Goal: Task Accomplishment & Management: Use online tool/utility

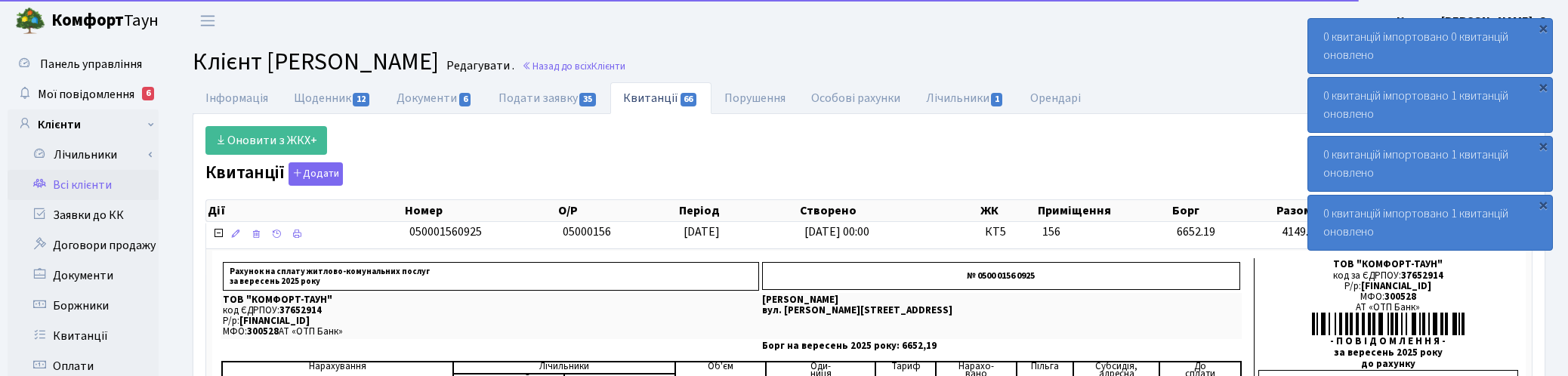
select select "25"
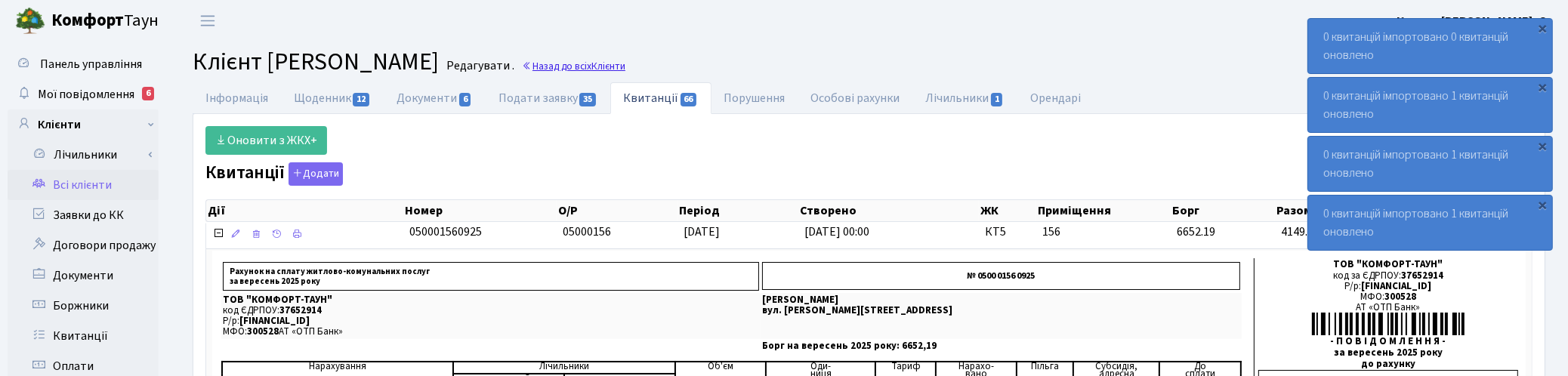
click at [626, 65] on link "Назад до всіх Клієнти" at bounding box center [573, 65] width 103 height 14
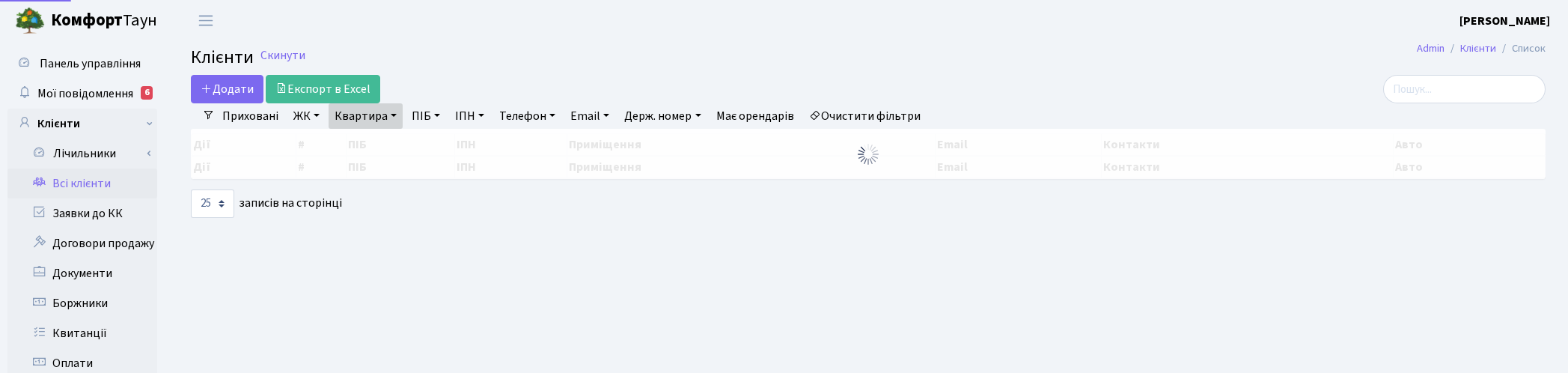
select select "25"
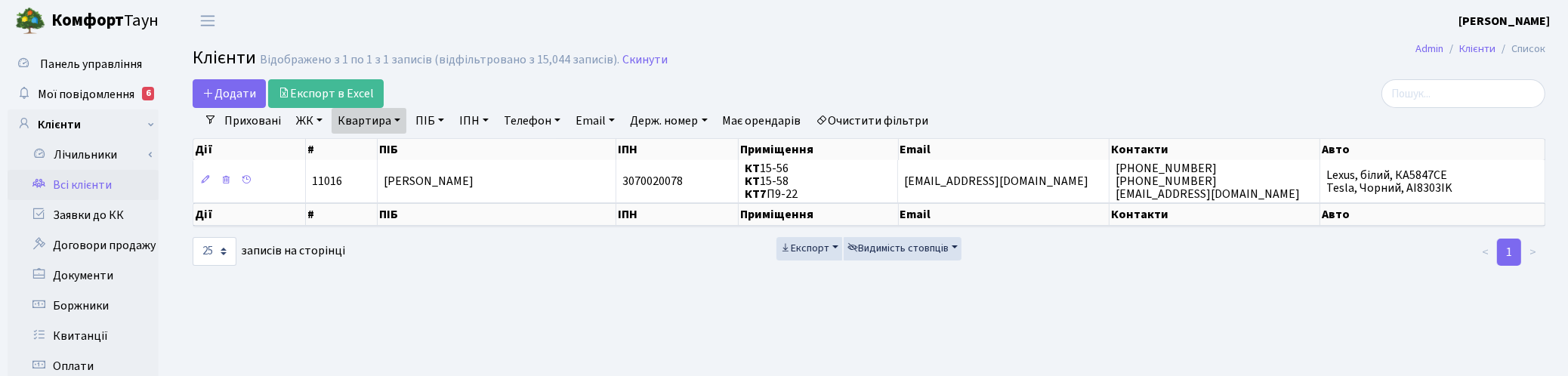
click at [398, 120] on link "Квартира" at bounding box center [369, 121] width 75 height 26
click at [393, 152] on input "П9-22" at bounding box center [376, 149] width 88 height 29
type input "П"
type input "151"
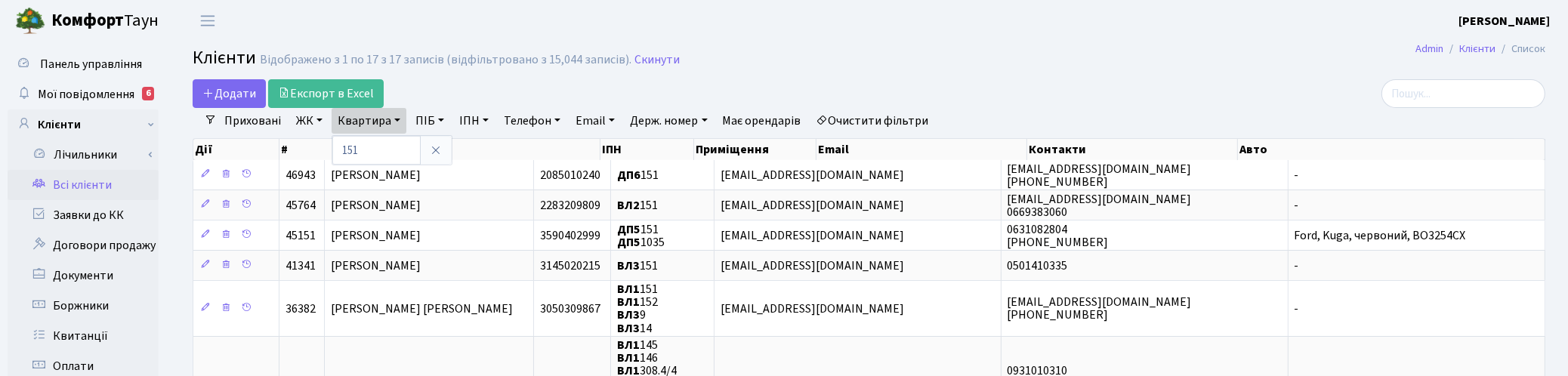
click at [304, 119] on link "ЖК" at bounding box center [308, 121] width 38 height 26
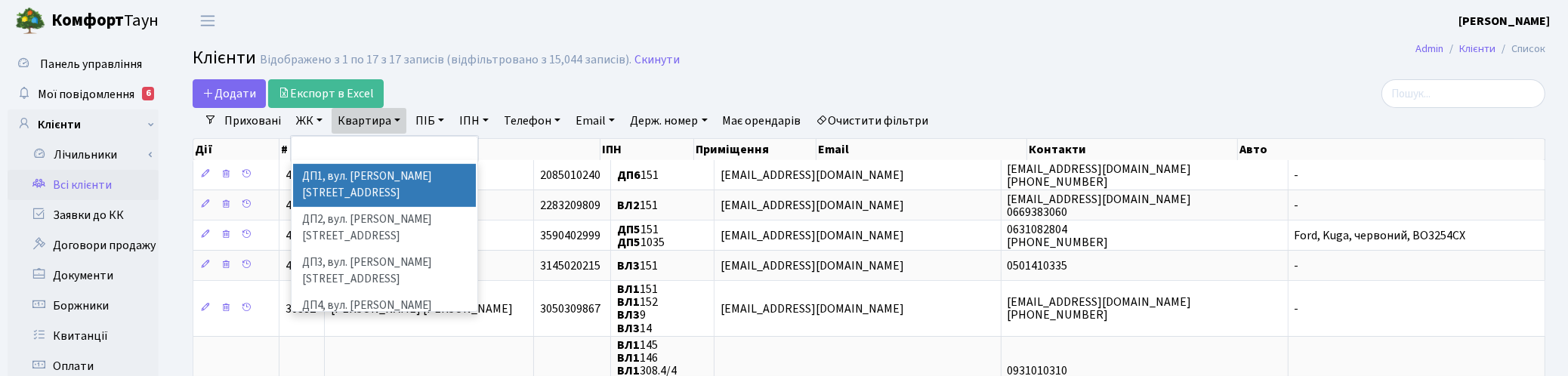
scroll to position [517, 0]
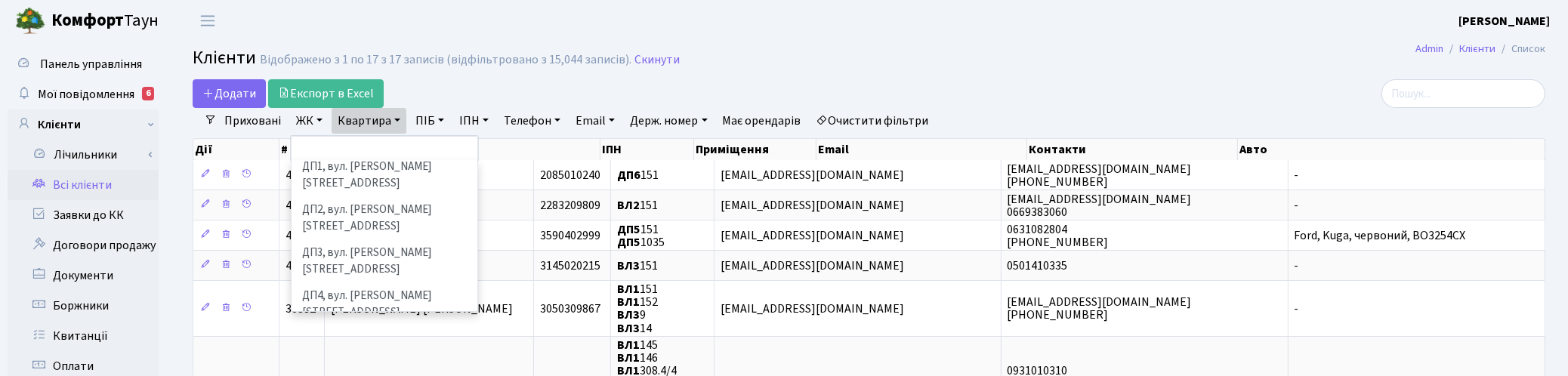
click at [370, 370] on li "ДП6, вул. [PERSON_NAME], 2" at bounding box center [384, 382] width 183 height 26
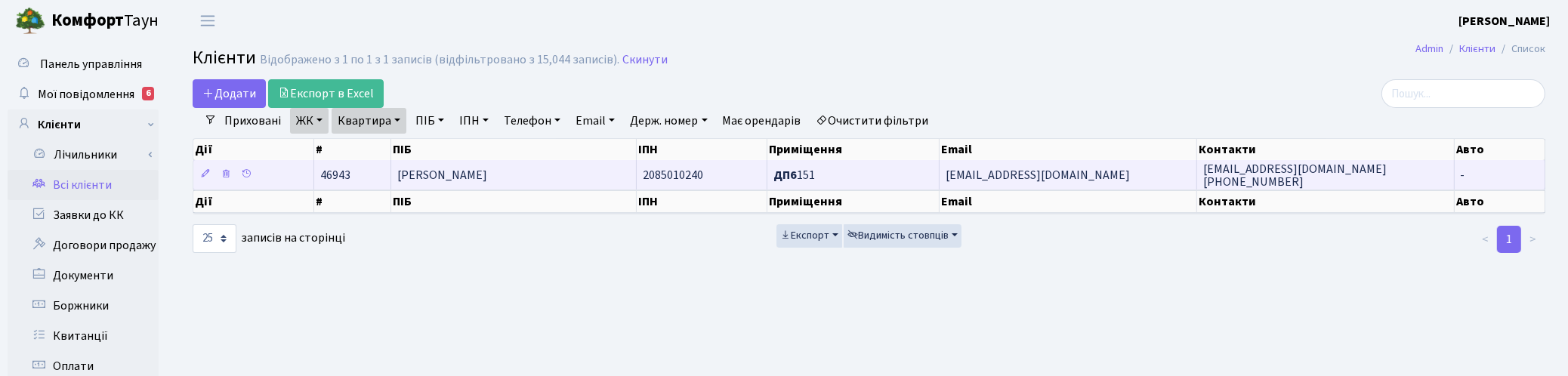
click at [436, 178] on span "Тріска Галина Павлівна" at bounding box center [442, 175] width 90 height 17
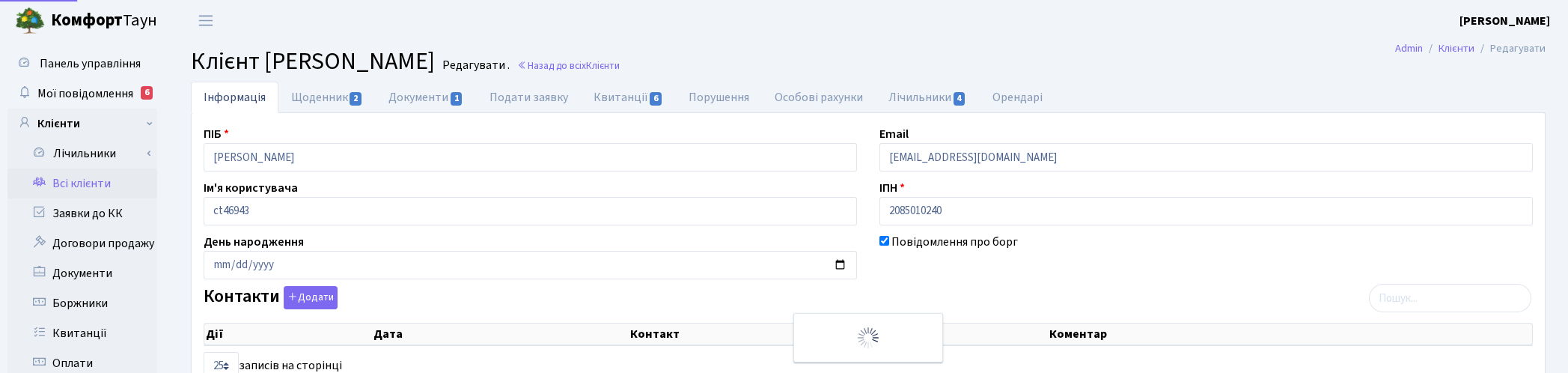
select select "25"
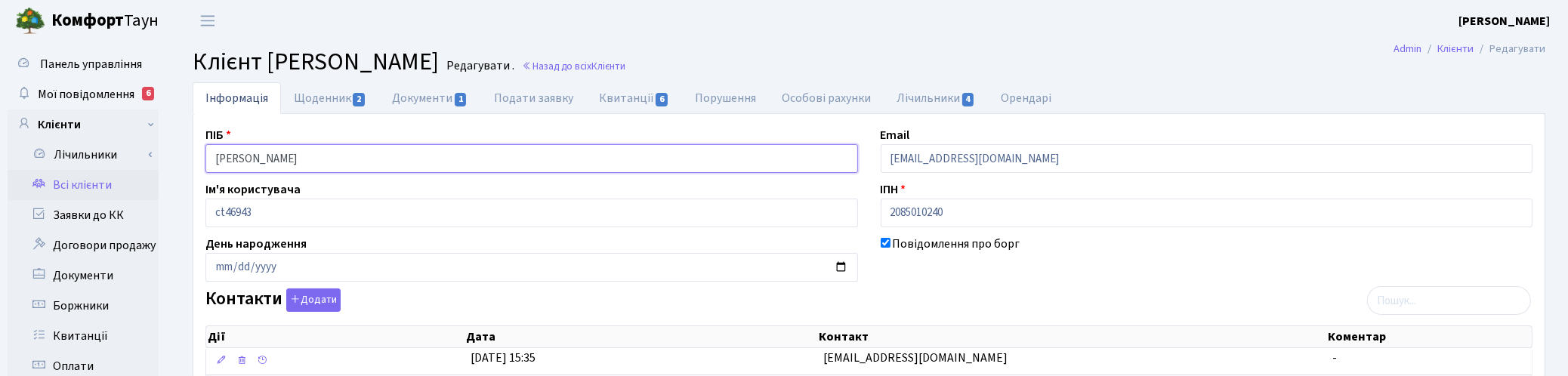
drag, startPoint x: 351, startPoint y: 156, endPoint x: 187, endPoint y: 148, distance: 164.2
click at [88, 212] on link "Заявки до КК" at bounding box center [83, 215] width 151 height 31
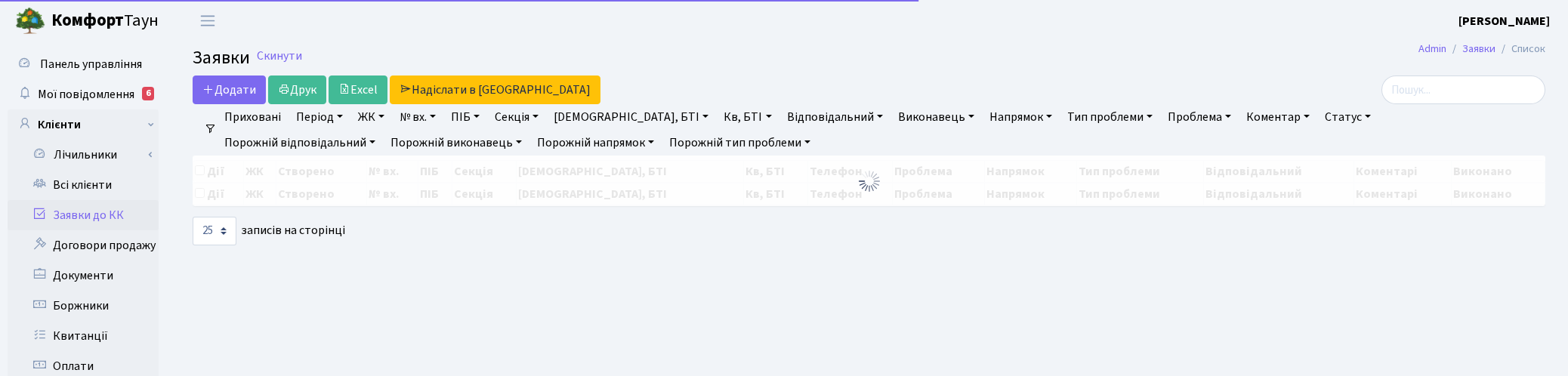
select select "25"
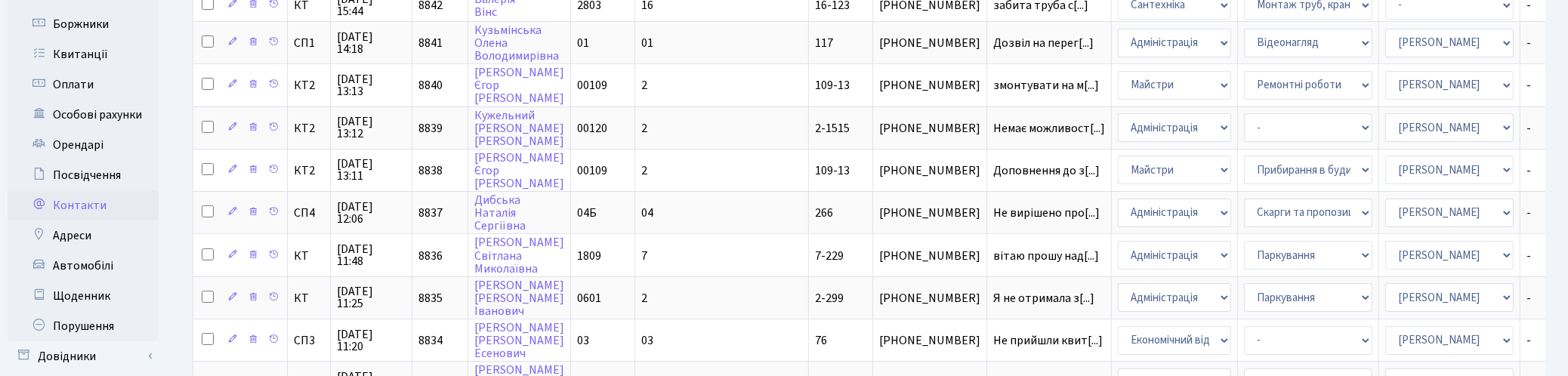
scroll to position [188, 0]
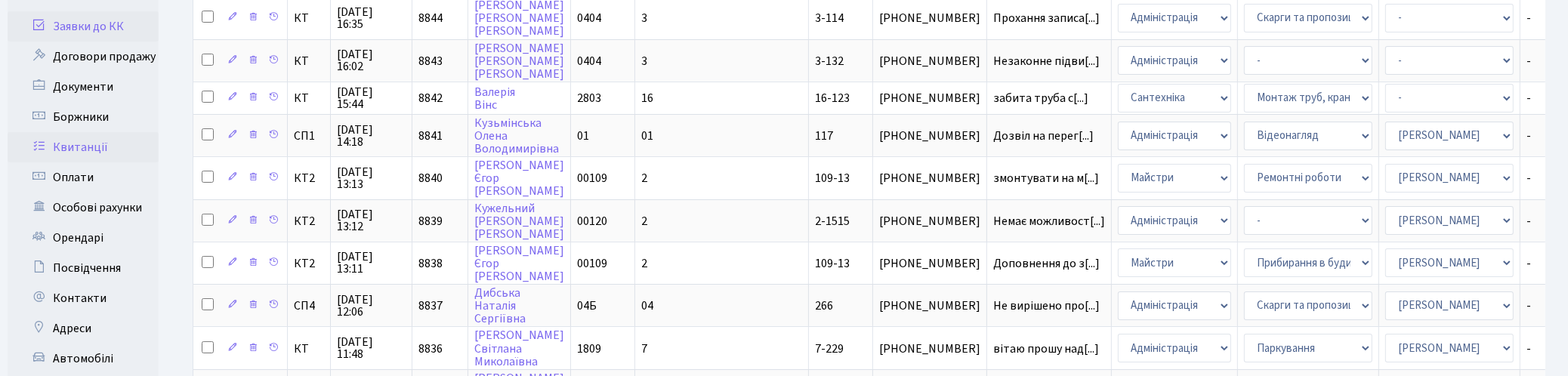
click at [72, 144] on link "Квитанції" at bounding box center [83, 147] width 151 height 31
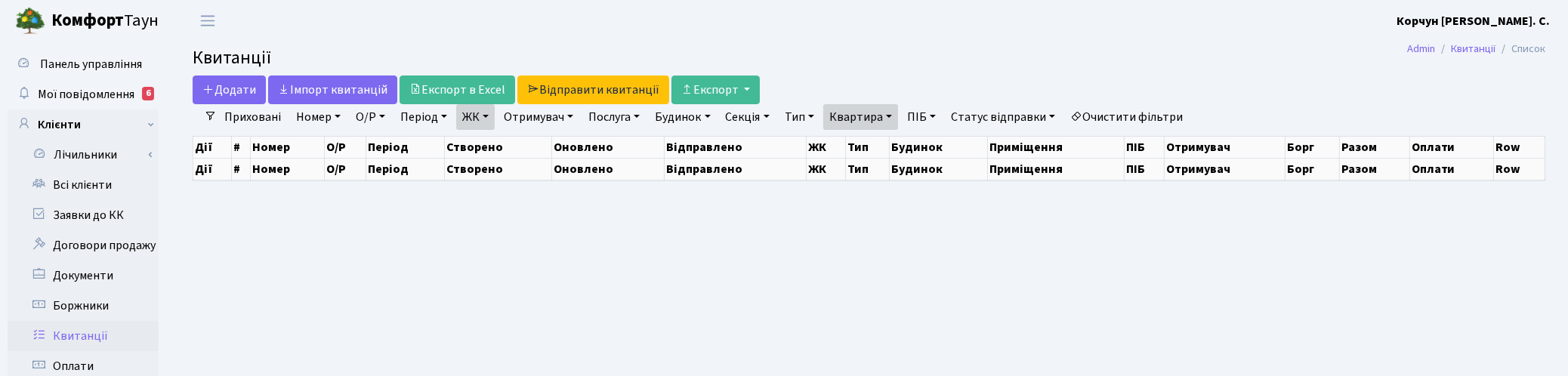
select select "25"
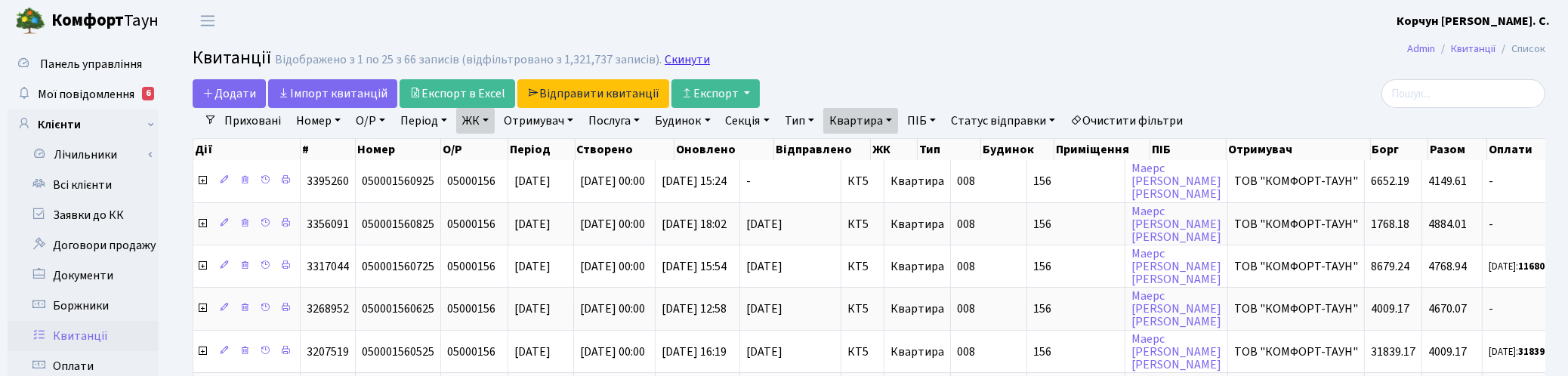
click at [682, 60] on link "Скинути" at bounding box center [687, 59] width 45 height 14
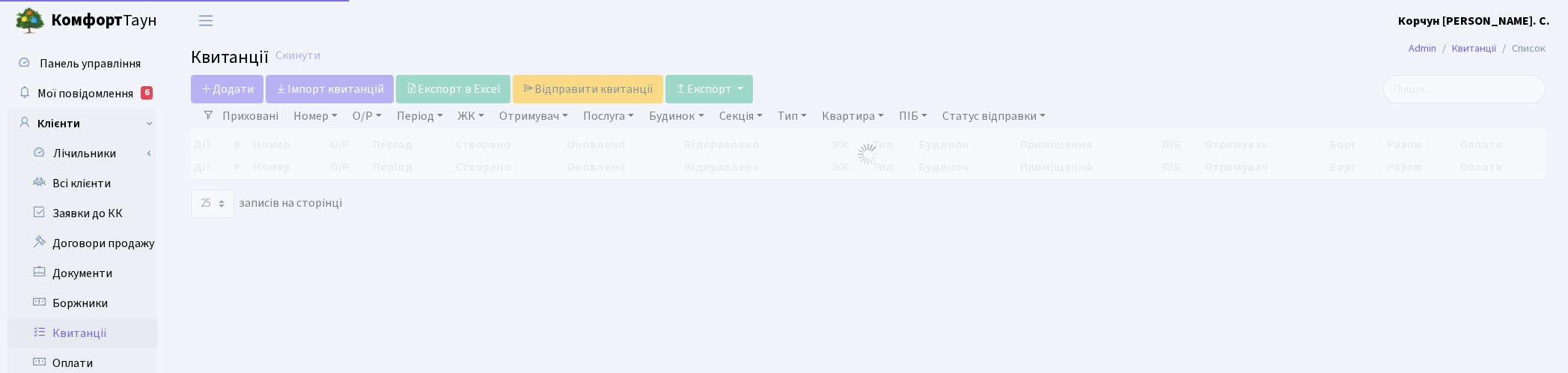
select select "25"
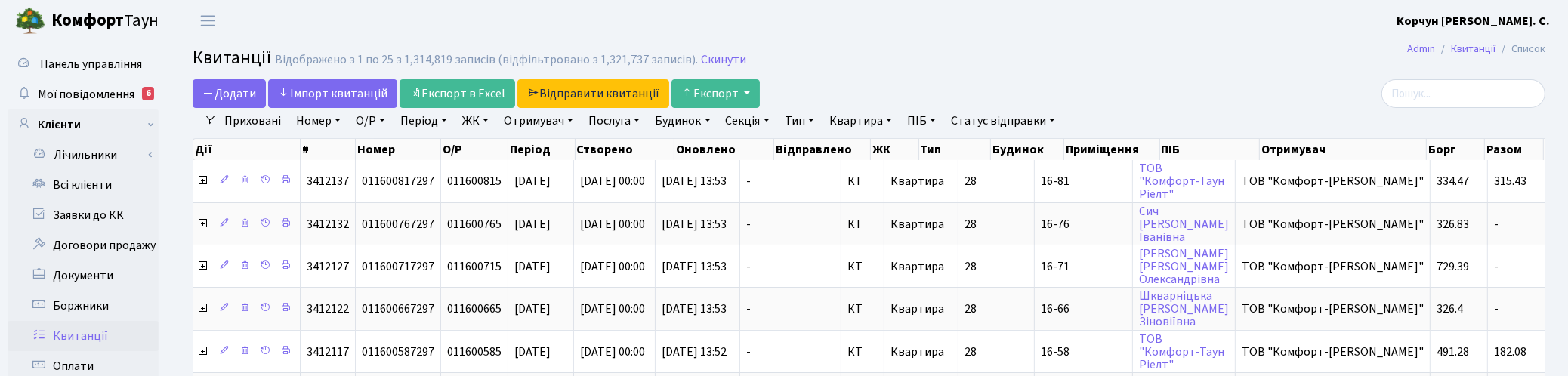
click at [477, 115] on link "ЖК" at bounding box center [474, 121] width 38 height 26
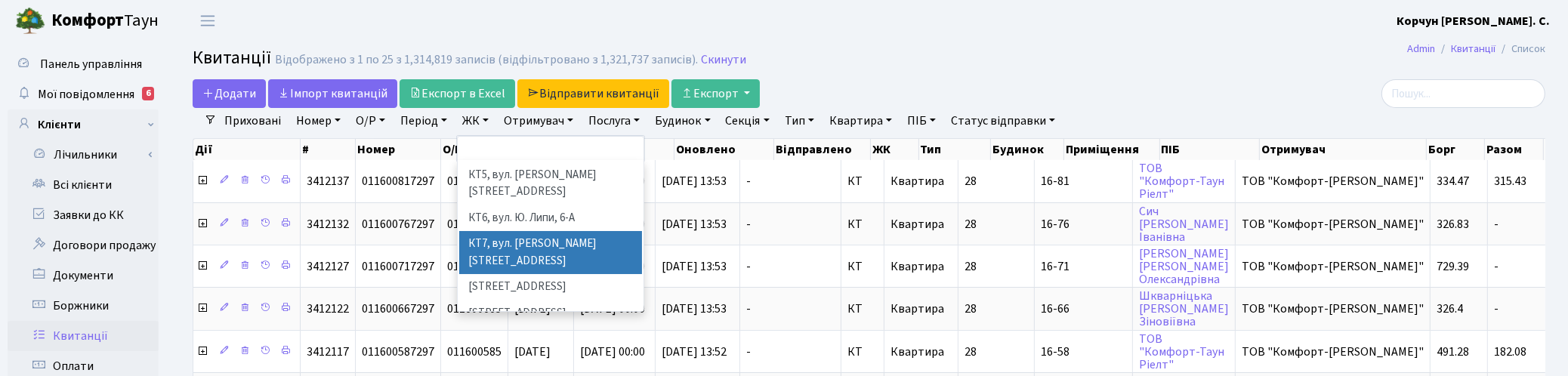
scroll to position [188, 0]
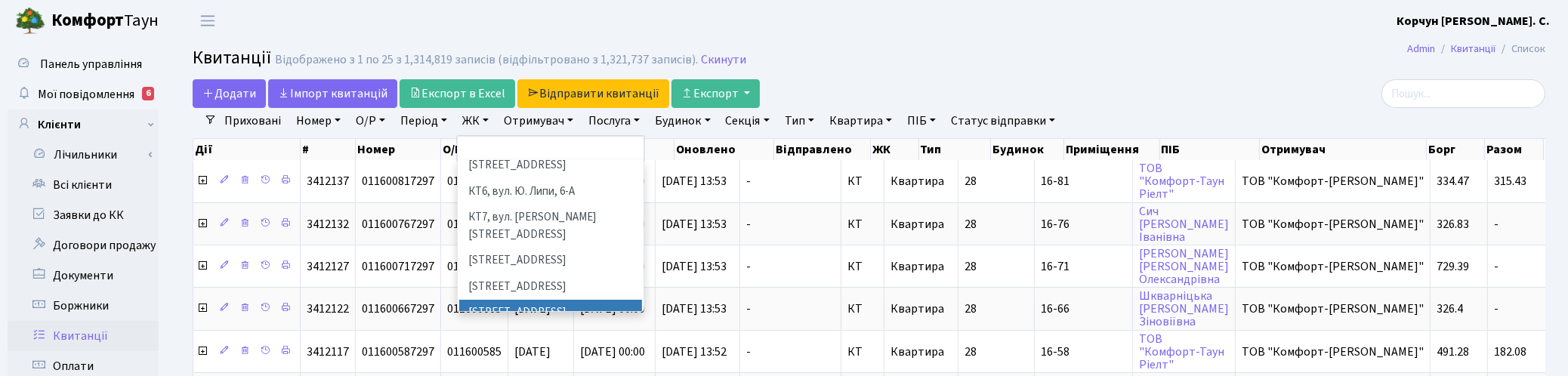
click at [492, 300] on li "[STREET_ADDRESS]" at bounding box center [551, 313] width 183 height 26
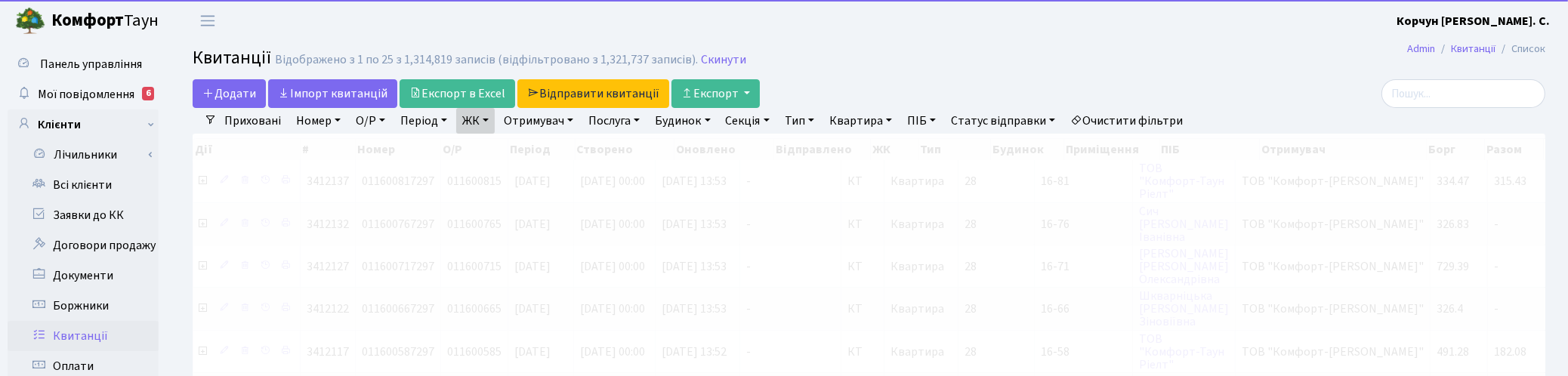
click at [878, 115] on link "Квартира" at bounding box center [861, 121] width 75 height 26
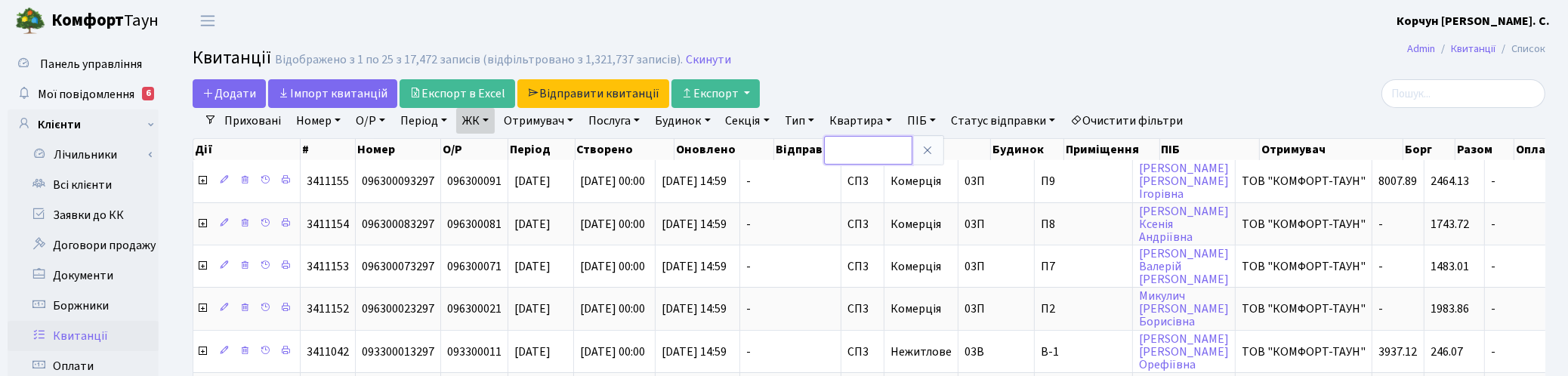
click at [870, 148] on input "text" at bounding box center [868, 149] width 88 height 29
type input "239"
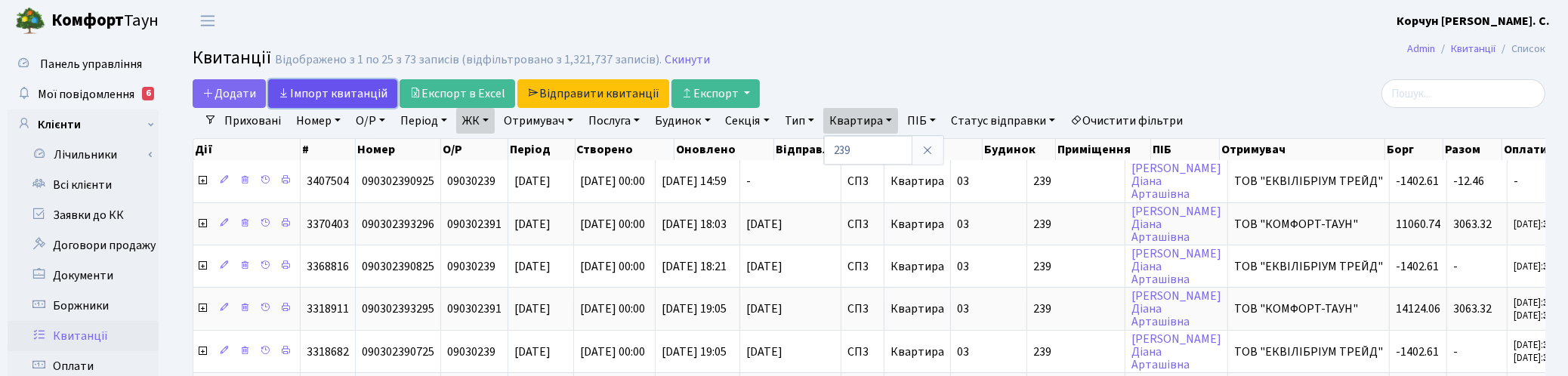
click at [312, 82] on link "Iмпорт квитанцій" at bounding box center [332, 93] width 129 height 29
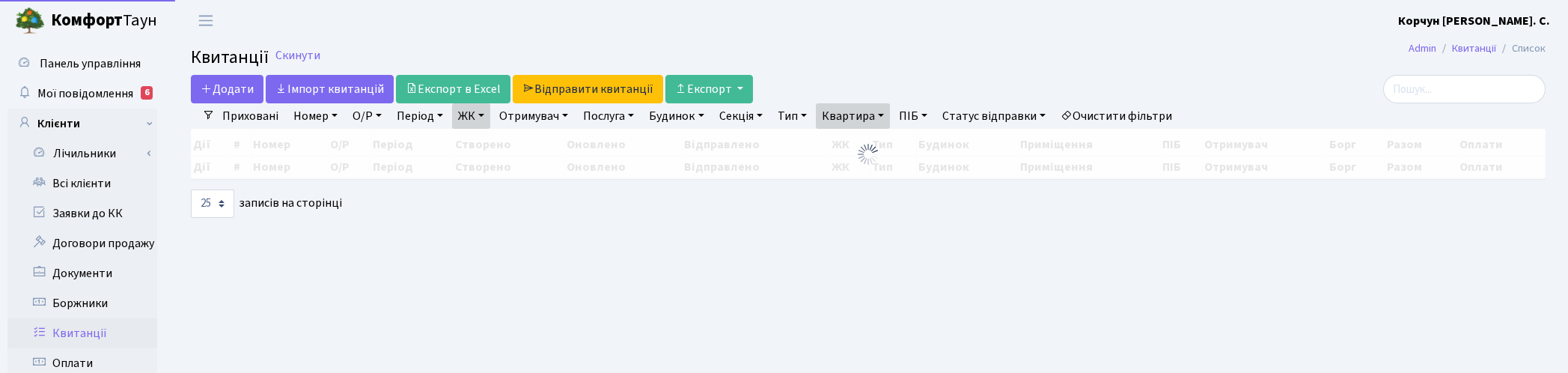
select select "25"
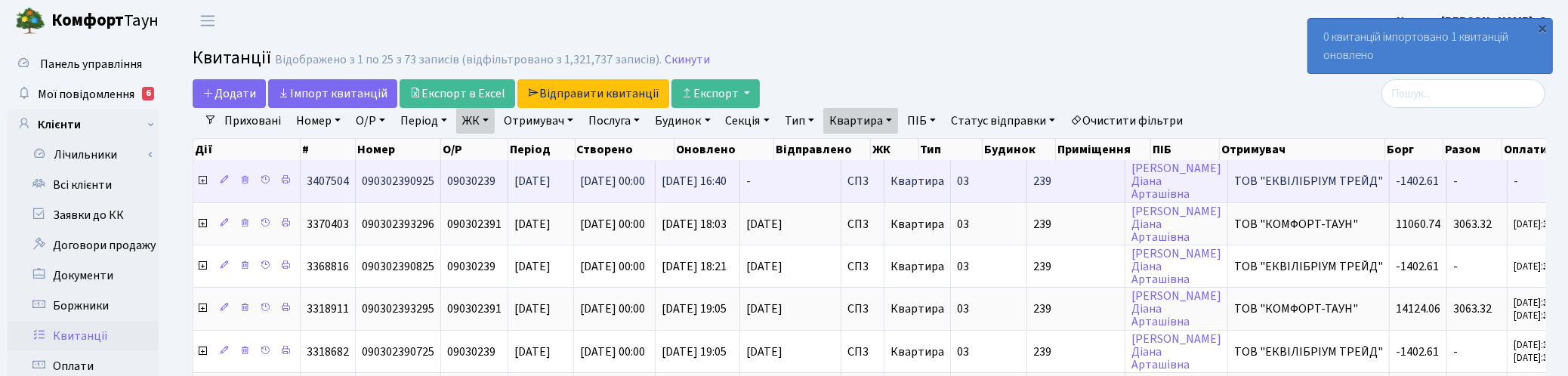
click at [201, 180] on icon at bounding box center [202, 180] width 12 height 12
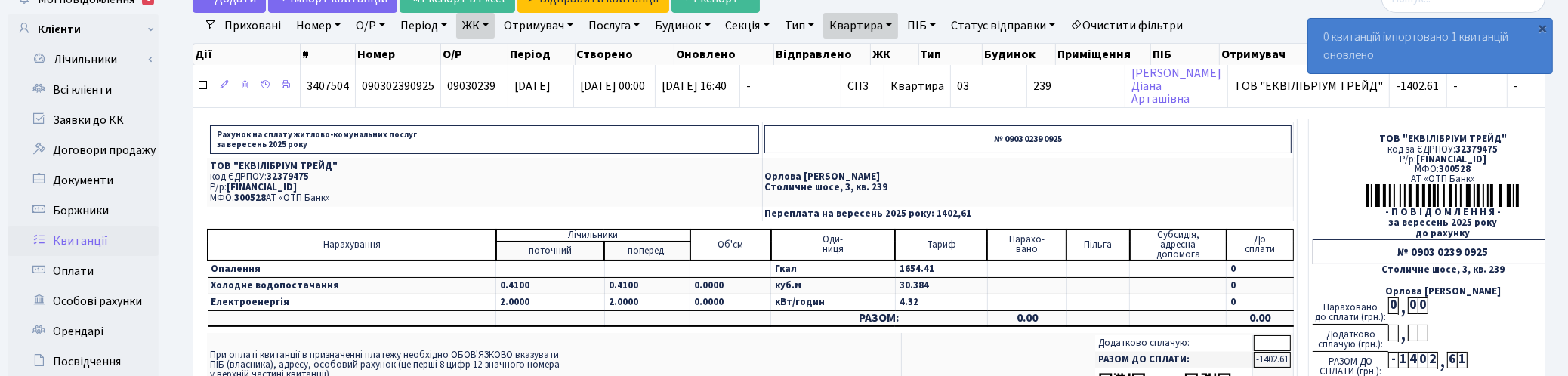
scroll to position [95, 0]
click at [1527, 314] on div "Нараховано до сплати (грн.): 0 , 0 0" at bounding box center [1443, 311] width 260 height 27
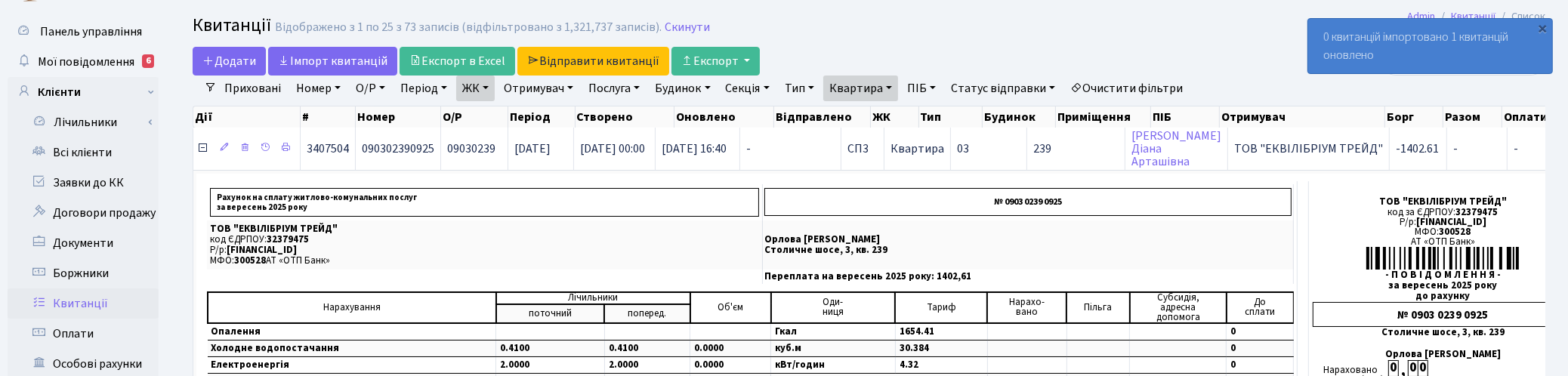
scroll to position [0, 0]
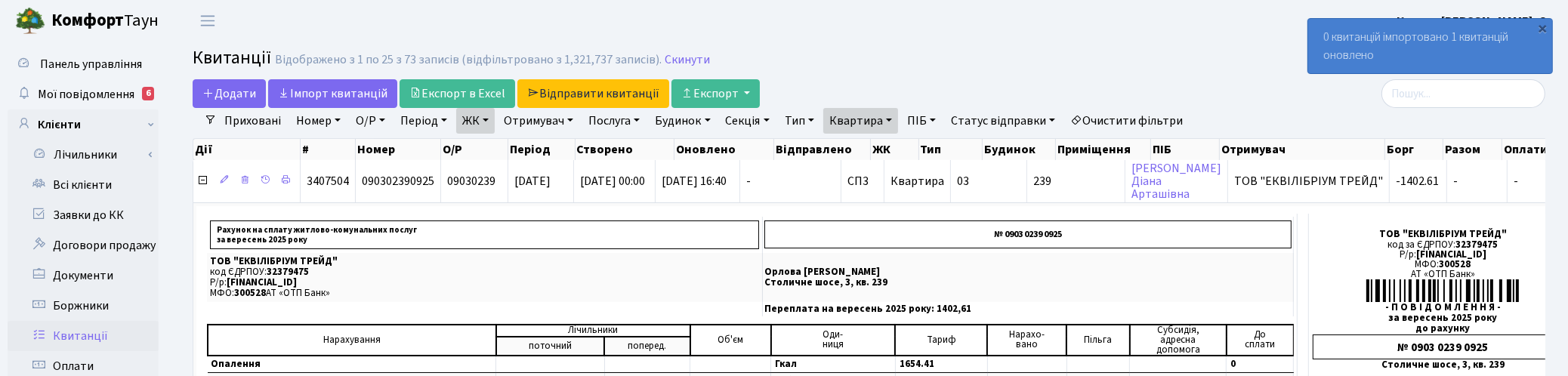
click at [898, 115] on link "Квартира" at bounding box center [861, 121] width 75 height 26
click at [867, 152] on input "239" at bounding box center [868, 149] width 88 height 29
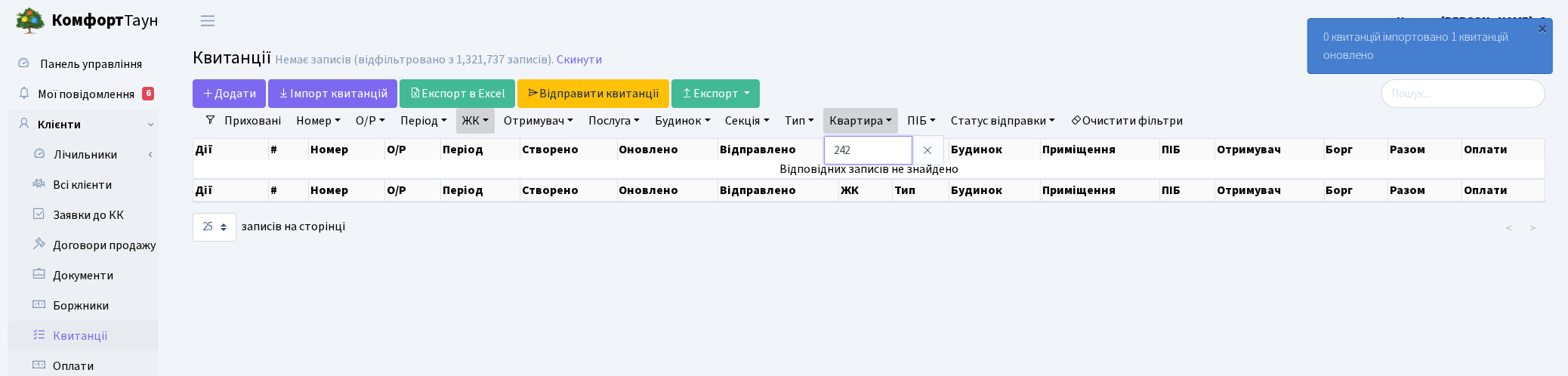
type input "242"
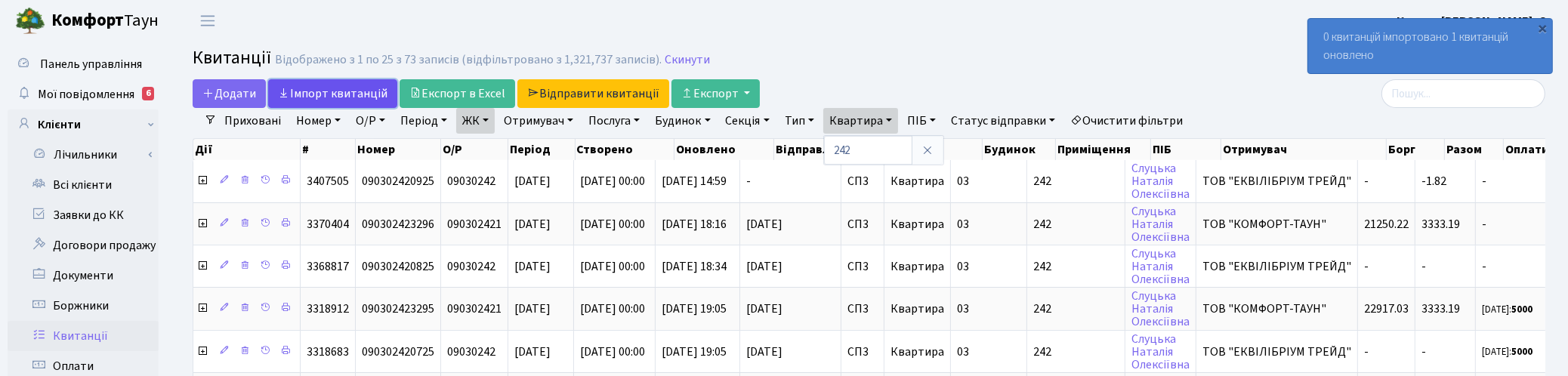
click at [311, 96] on link "Iмпорт квитанцій" at bounding box center [332, 93] width 129 height 29
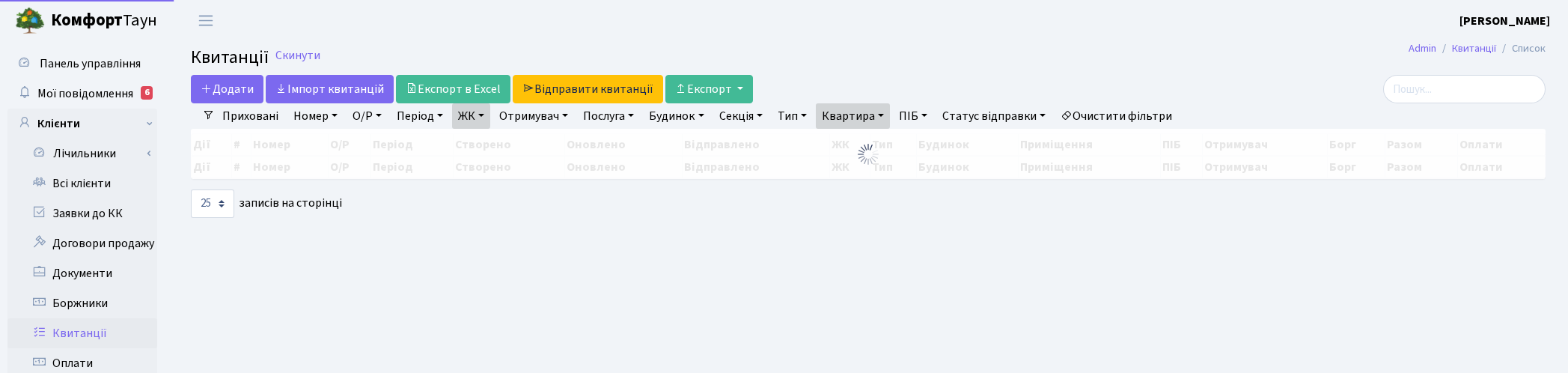
select select "25"
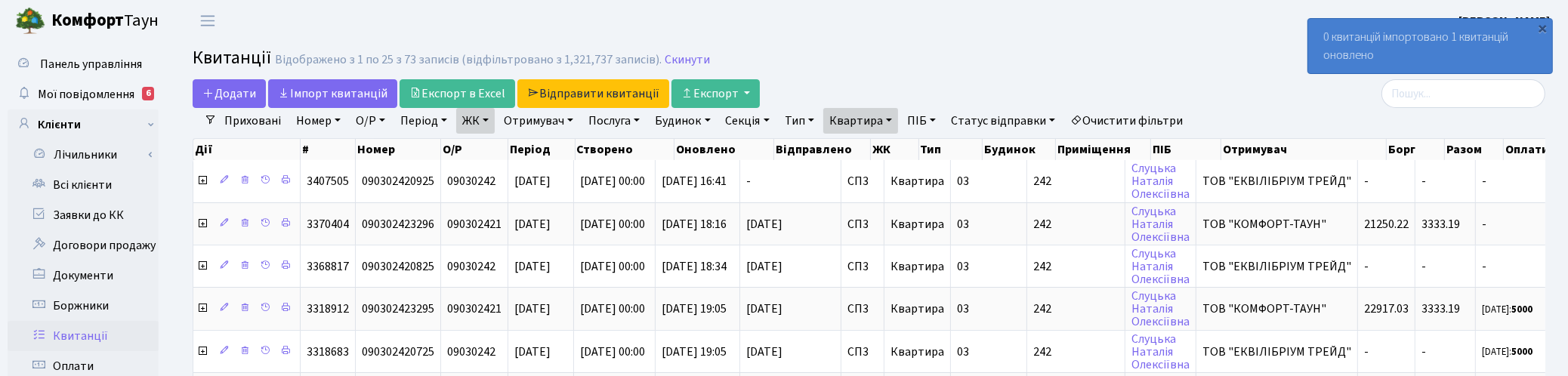
click at [1022, 58] on h2 "Квитанції Відображено з 1 по 25 з 73 записів (відфільтровано з 1,321,737 записі…" at bounding box center [868, 60] width 1353 height 26
click at [916, 51] on h2 "Квитанції Відображено з 1 по 25 з 73 записів (відфільтровано з 1,321,737 записі…" at bounding box center [868, 60] width 1353 height 26
click at [680, 55] on link "Скинути" at bounding box center [687, 59] width 45 height 14
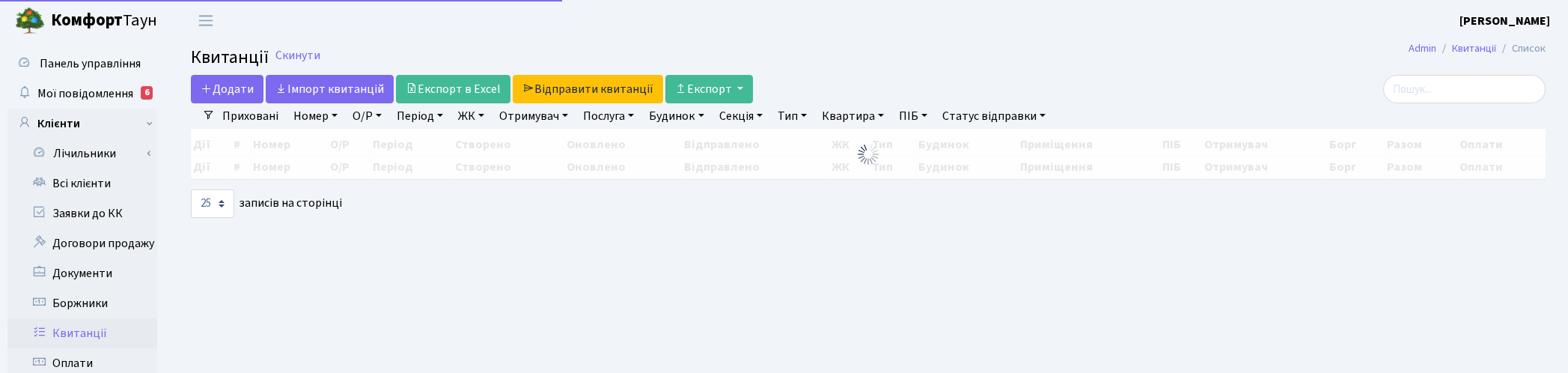
select select "25"
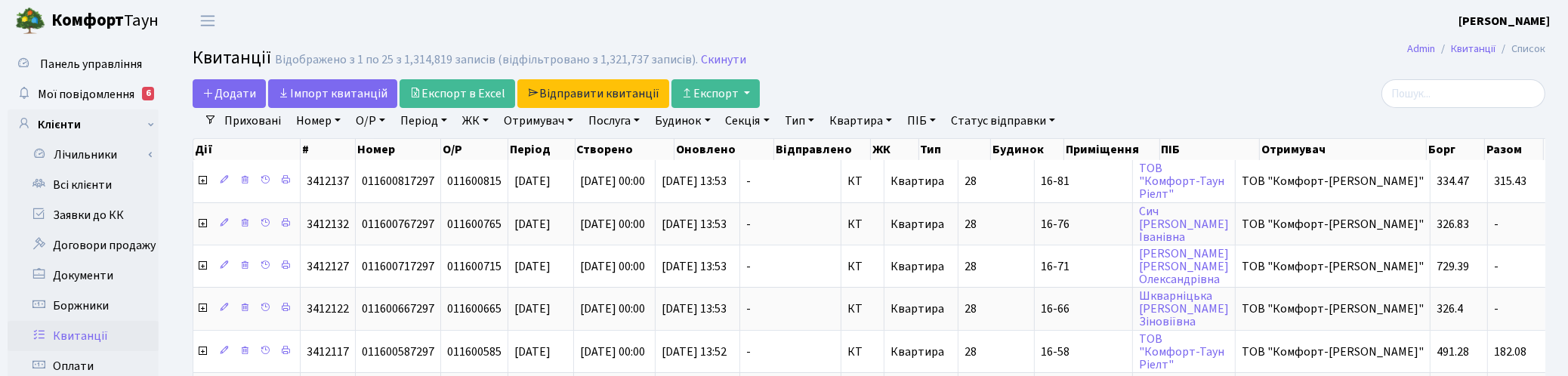
click at [478, 119] on link "ЖК" at bounding box center [474, 121] width 38 height 26
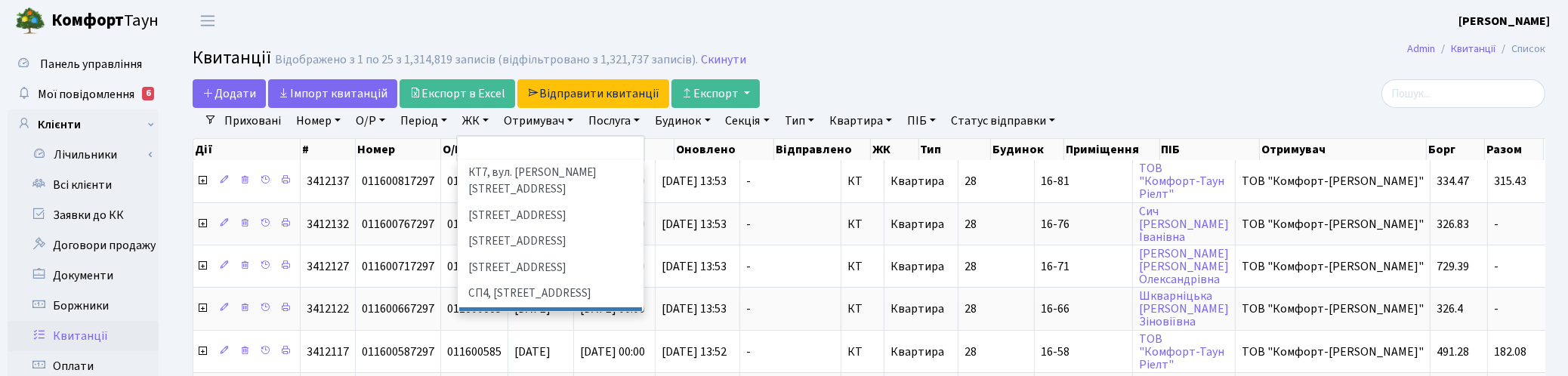
scroll to position [188, 0]
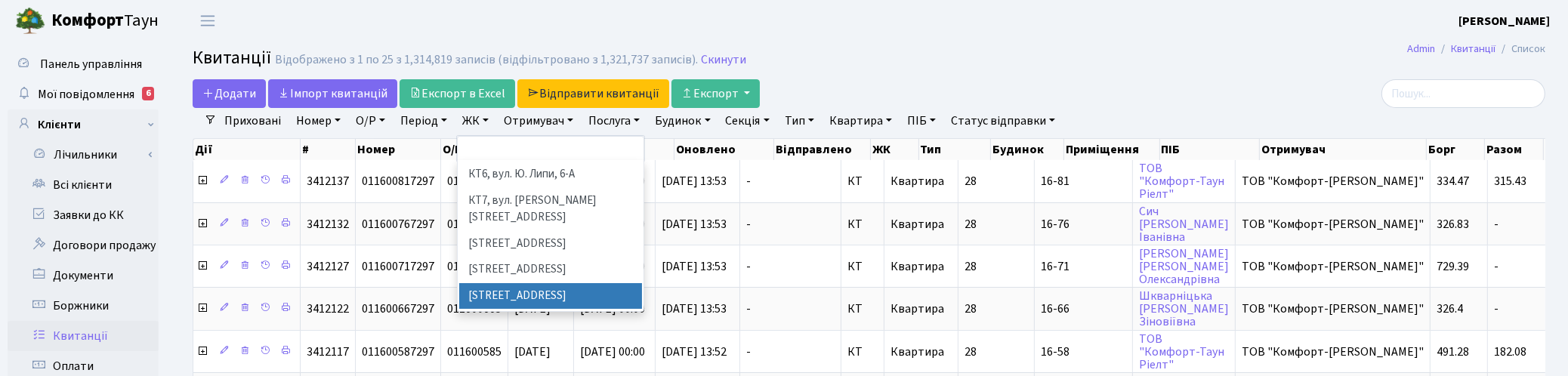
click at [499, 283] on li "[STREET_ADDRESS]" at bounding box center [551, 296] width 183 height 26
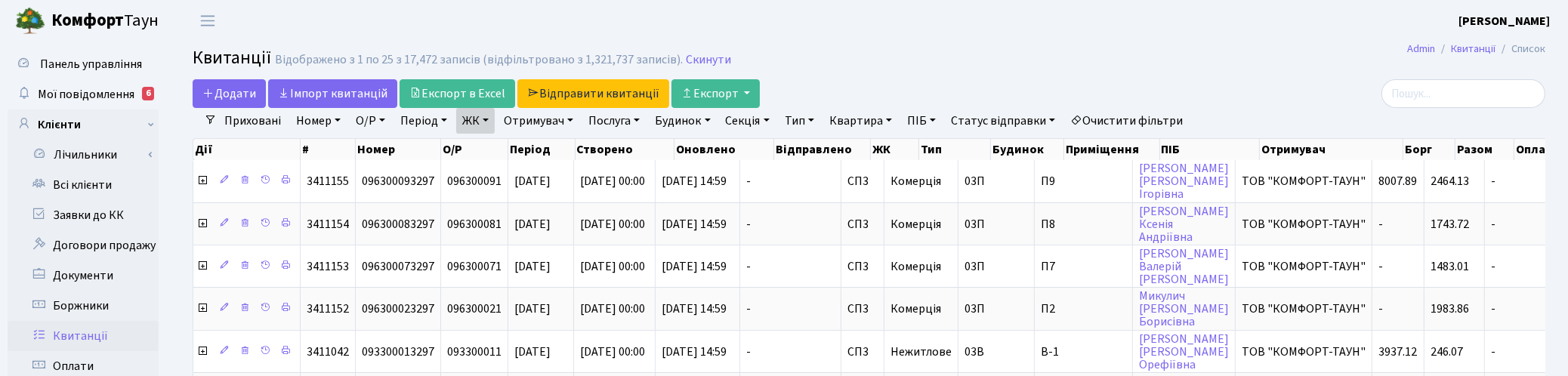
click at [874, 118] on link "Квартира" at bounding box center [861, 121] width 75 height 26
click at [869, 146] on input "text" at bounding box center [868, 149] width 88 height 29
type input "242"
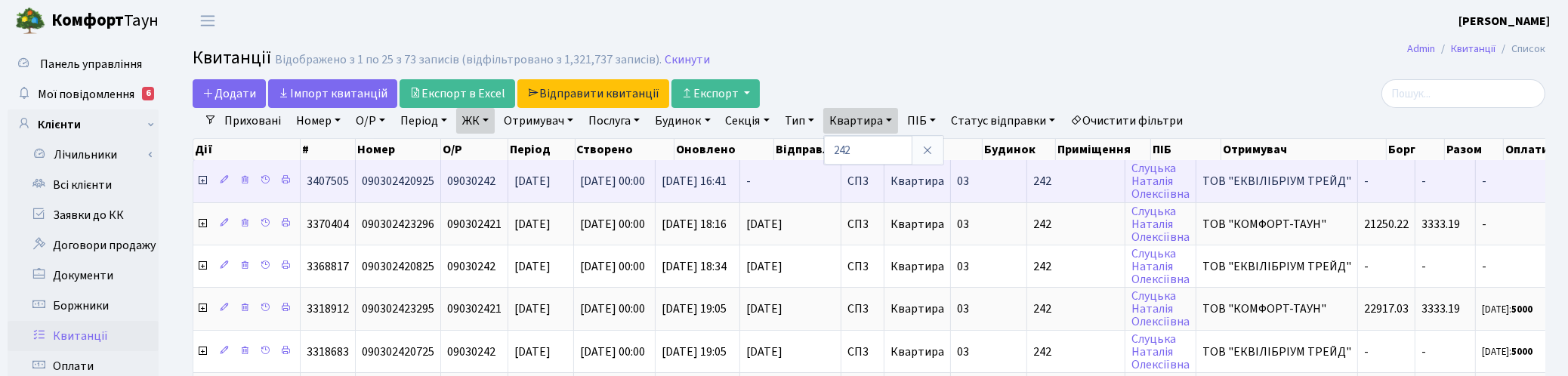
click at [201, 177] on icon at bounding box center [202, 180] width 12 height 12
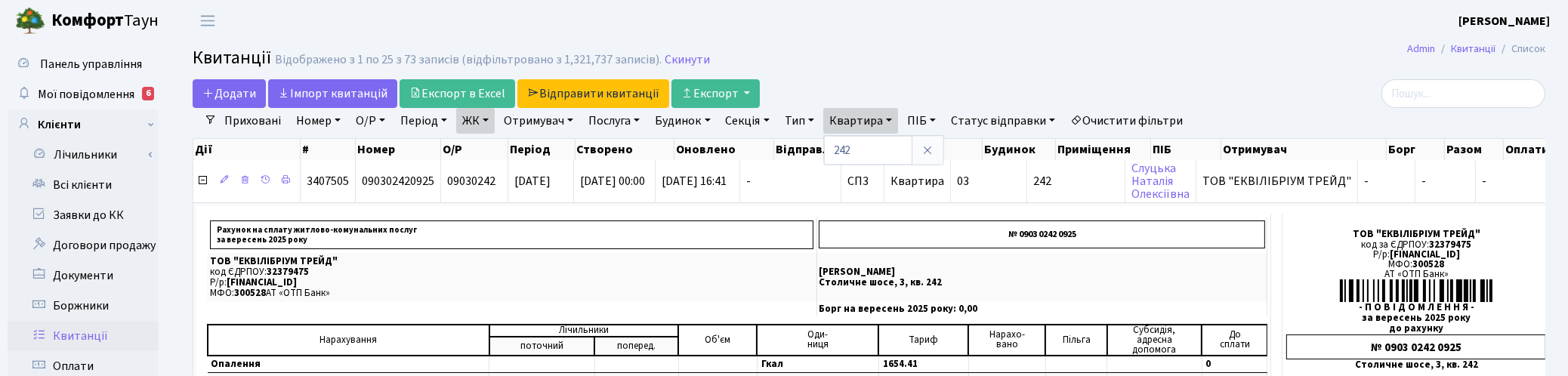
click at [958, 38] on header "Комфорт Таун Корчун І. С. Мій обліковий запис Вийти" at bounding box center [784, 20] width 1568 height 42
click at [689, 62] on link "Скинути" at bounding box center [687, 59] width 45 height 14
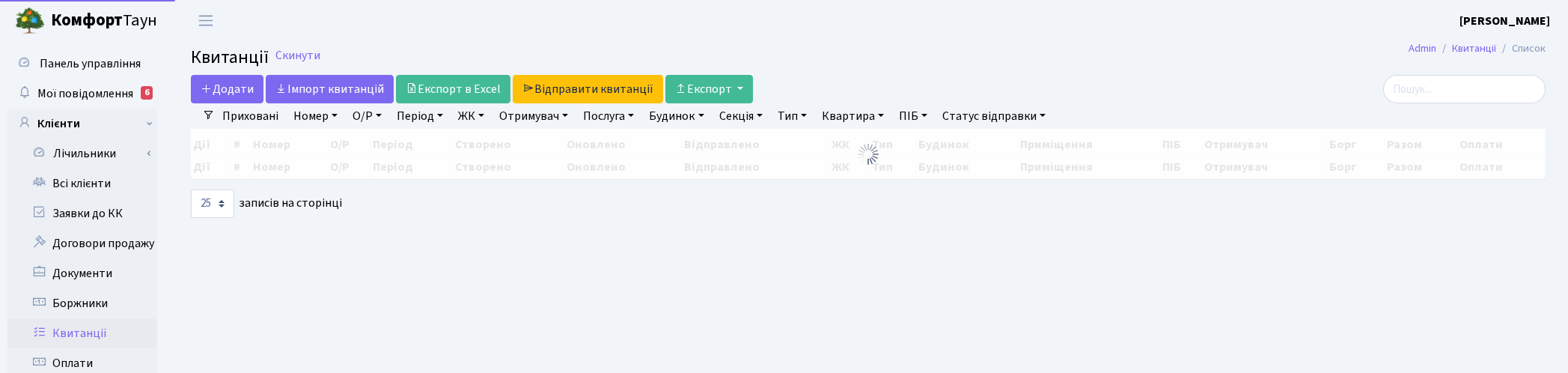
select select "25"
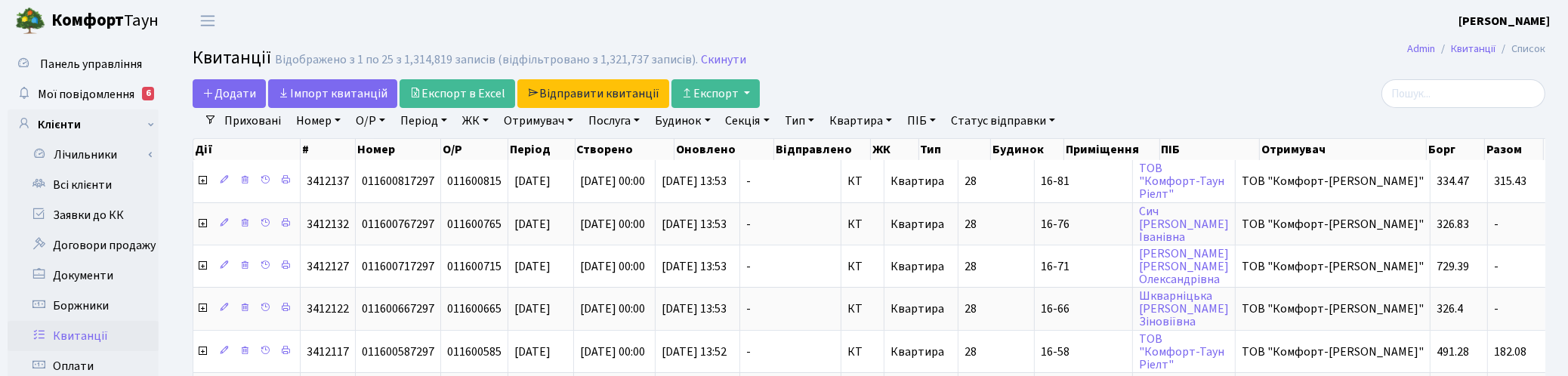
click at [472, 119] on link "ЖК" at bounding box center [474, 121] width 38 height 26
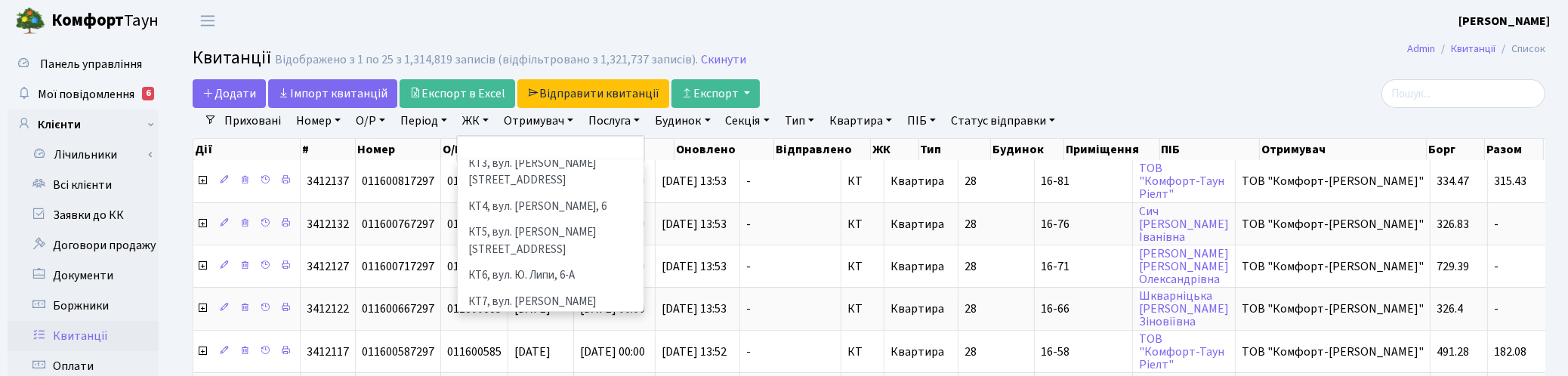
scroll to position [188, 0]
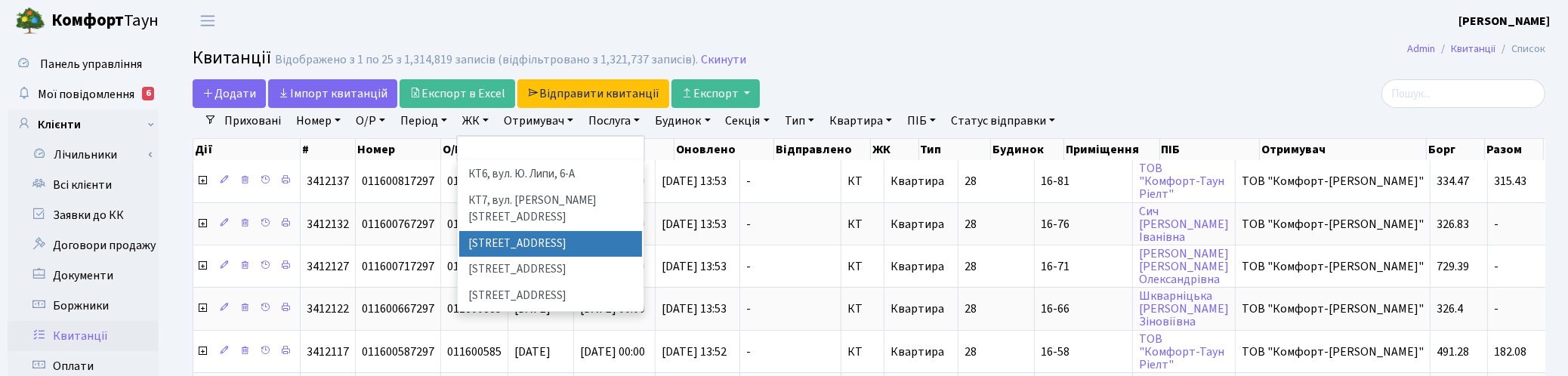
click at [488, 231] on li "[STREET_ADDRESS]" at bounding box center [551, 244] width 183 height 26
select select "307"
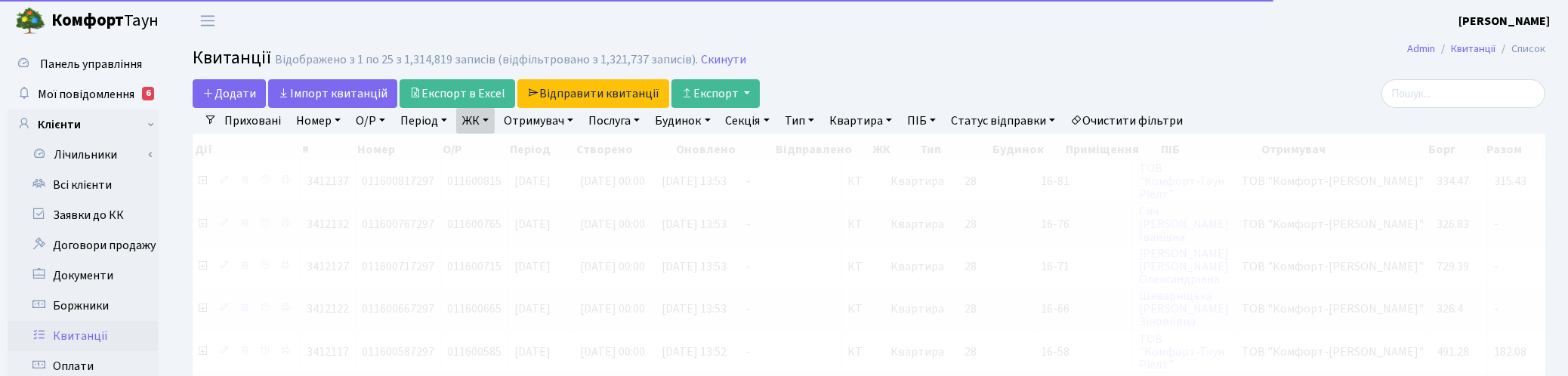
click at [488, 119] on link "ЖК" at bounding box center [474, 121] width 38 height 26
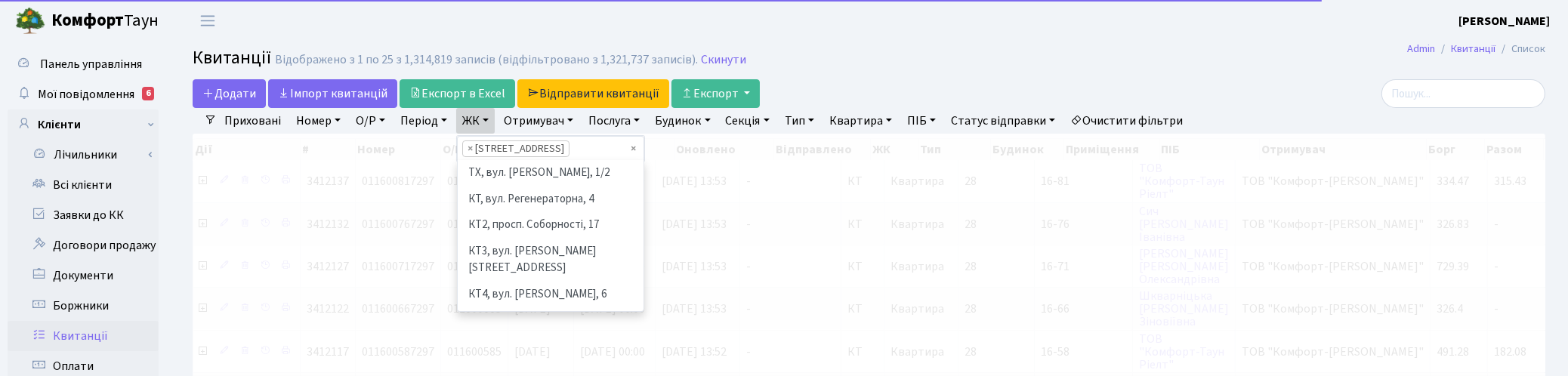
scroll to position [182, 0]
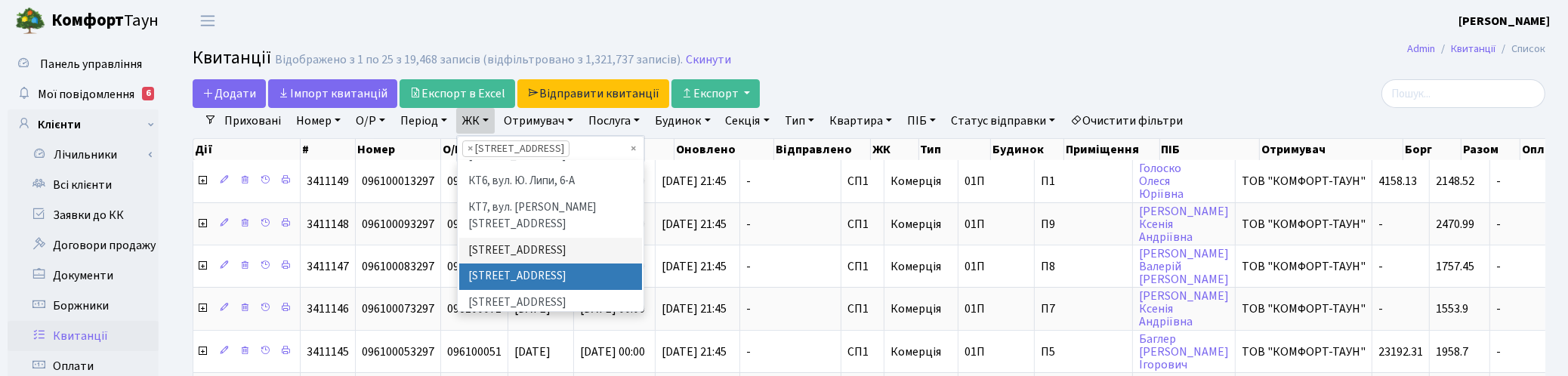
click at [485, 264] on li "[STREET_ADDRESS]" at bounding box center [551, 277] width 183 height 26
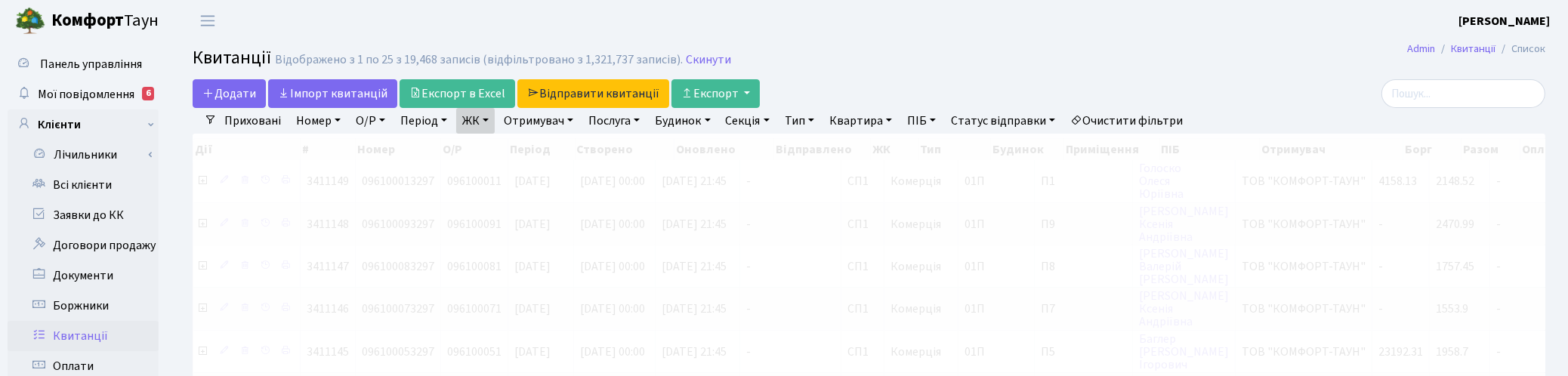
click at [487, 123] on link "ЖК" at bounding box center [474, 121] width 38 height 26
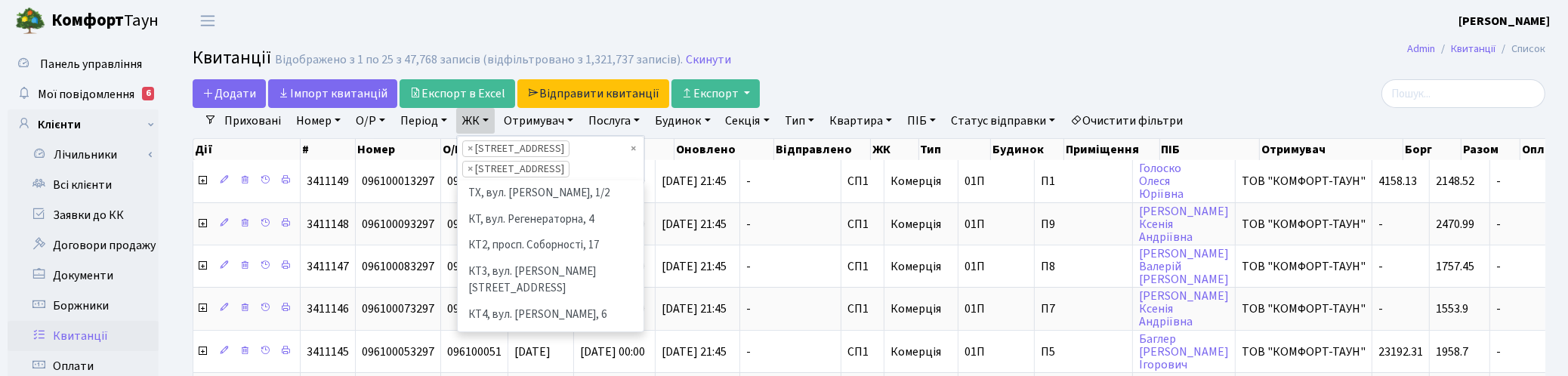
scroll to position [156, 0]
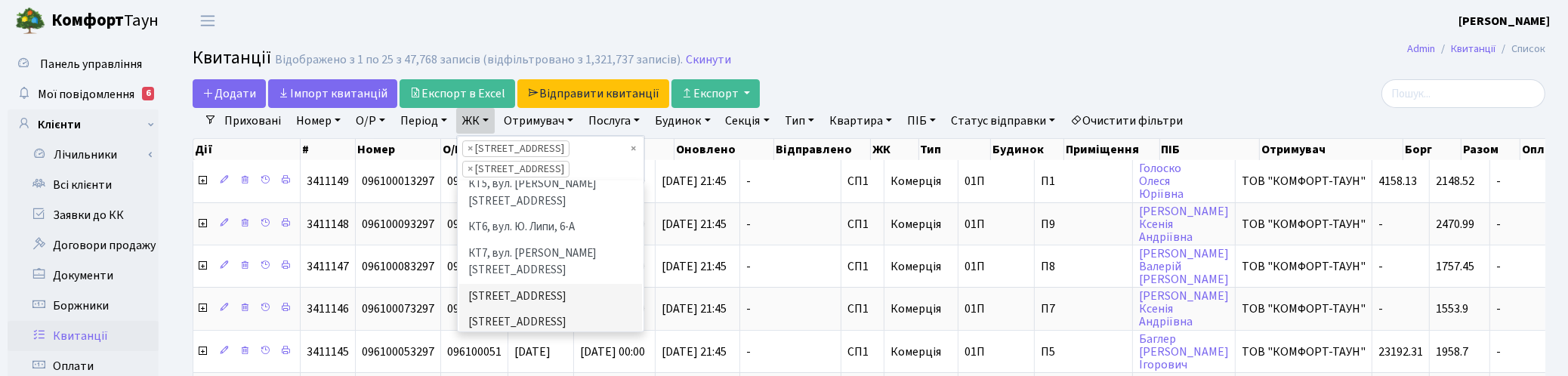
click at [497, 336] on li "[STREET_ADDRESS]" at bounding box center [551, 349] width 183 height 26
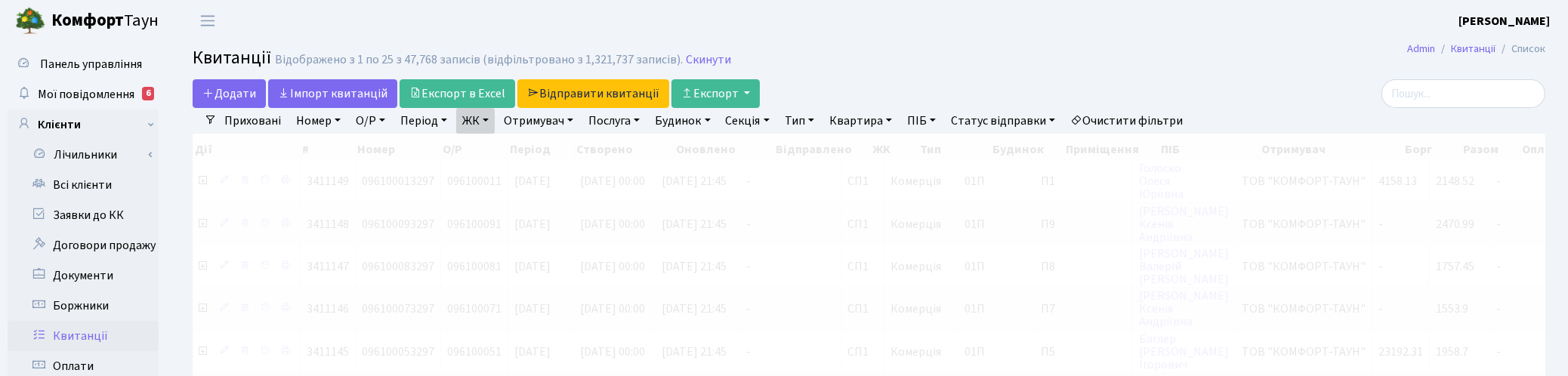
click at [487, 117] on link "ЖК" at bounding box center [474, 121] width 38 height 26
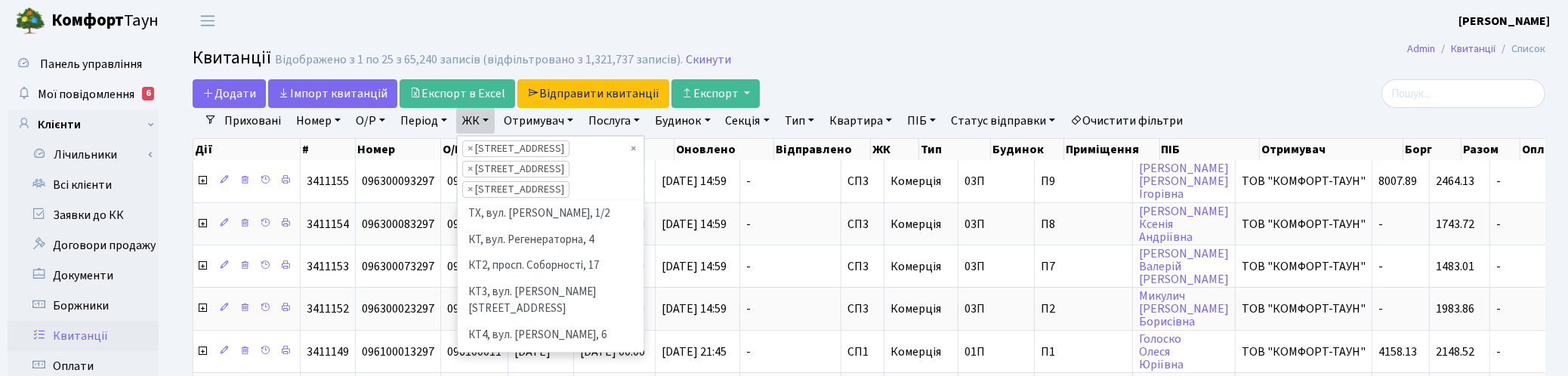
scroll to position [156, 0]
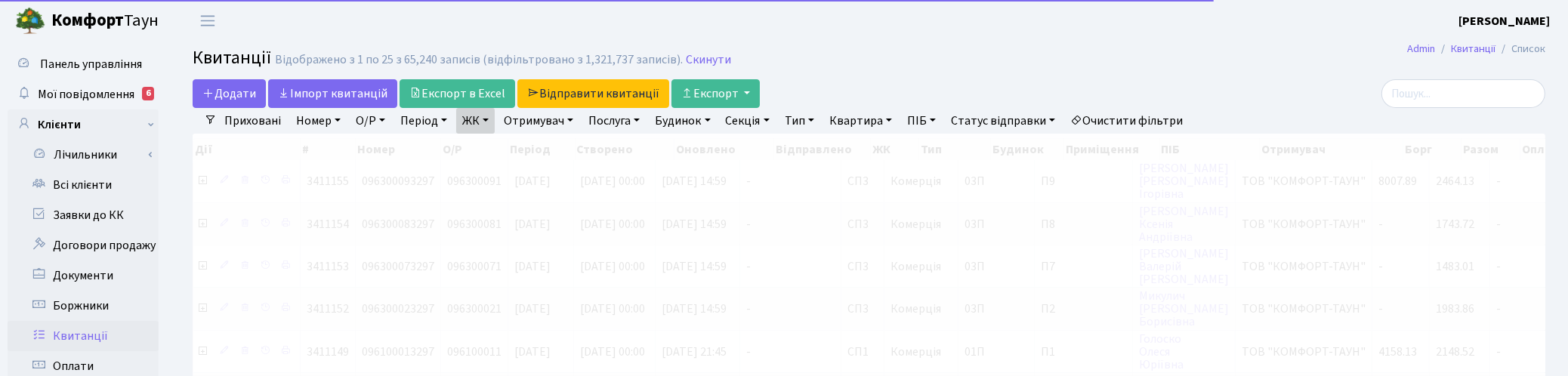
click at [484, 123] on link "ЖК" at bounding box center [474, 121] width 38 height 26
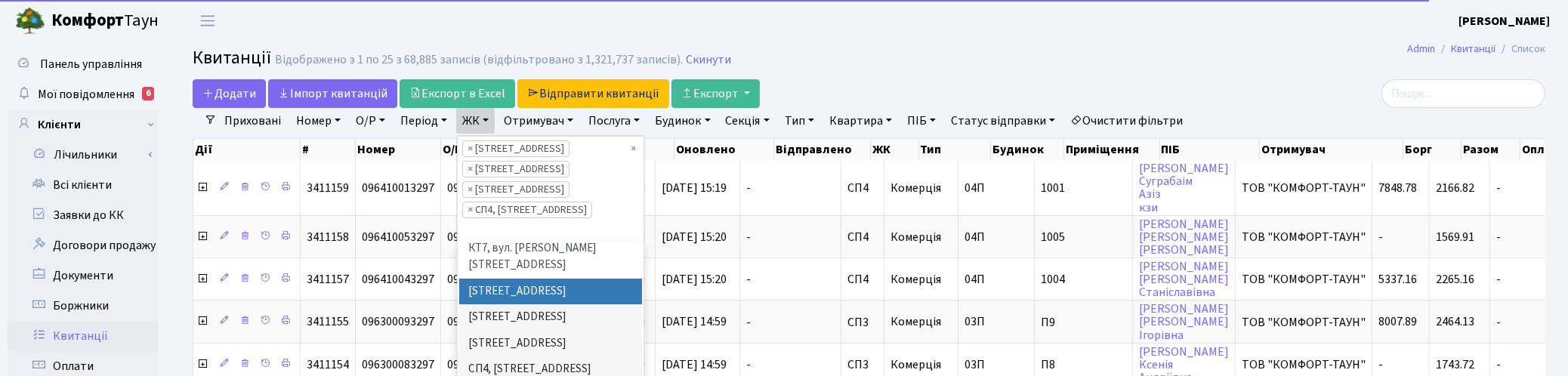
scroll to position [251, 0]
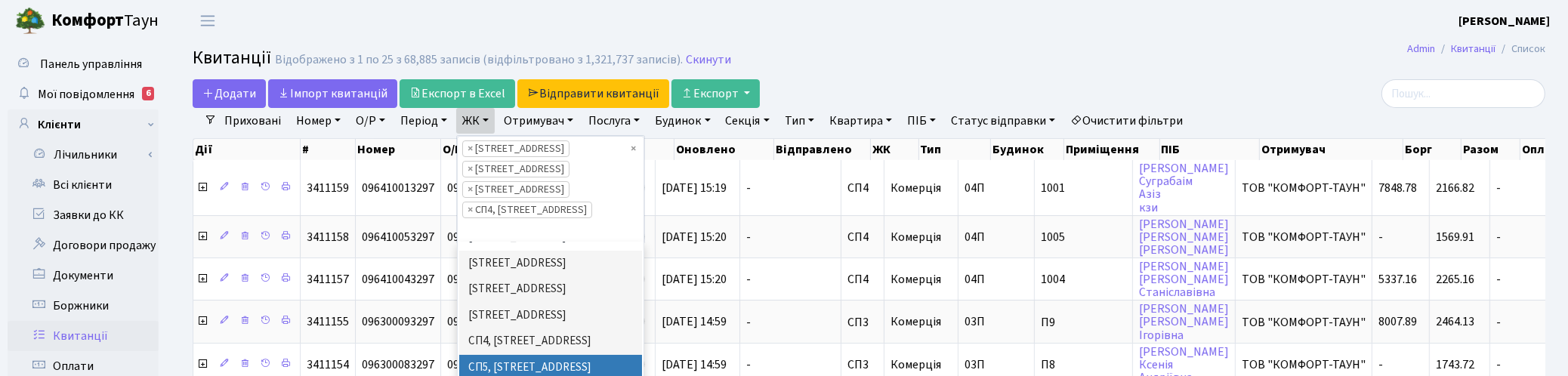
click at [509, 355] on li "СП5, [STREET_ADDRESS]" at bounding box center [551, 368] width 183 height 26
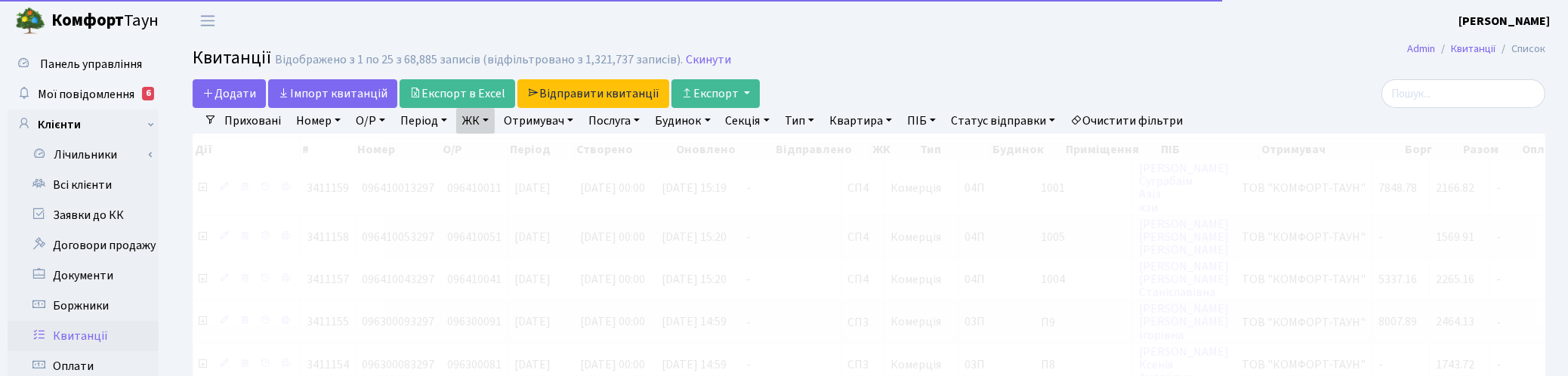
click at [488, 114] on link "ЖК" at bounding box center [474, 121] width 38 height 26
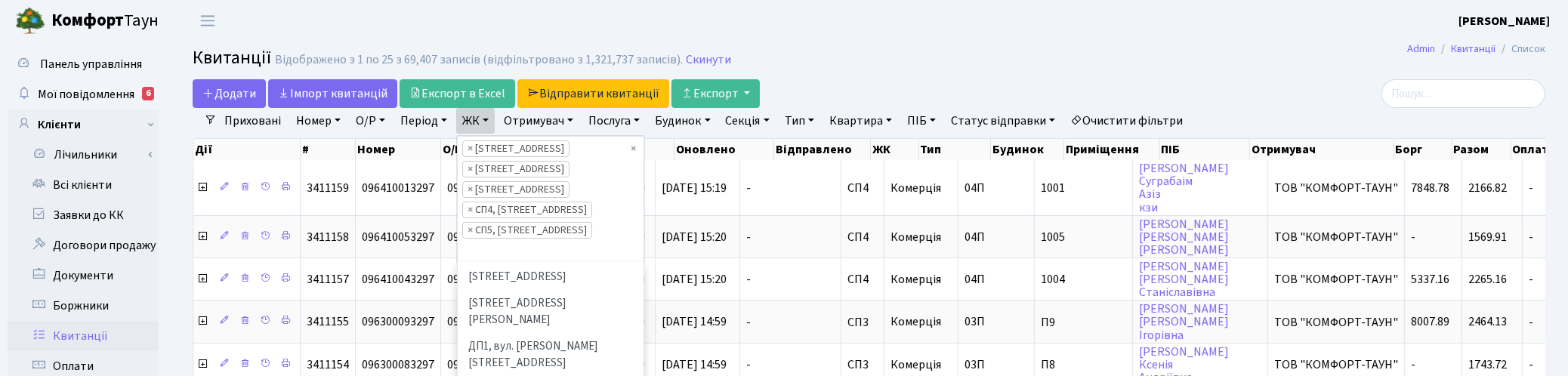
scroll to position [345, 0]
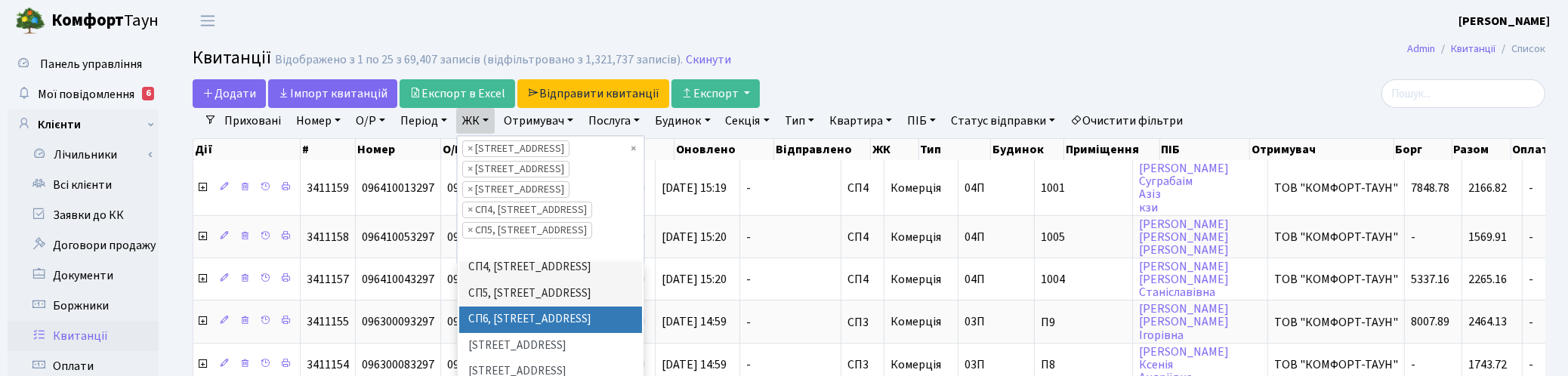
click at [499, 306] on li "СП6, [STREET_ADDRESS]" at bounding box center [551, 319] width 183 height 26
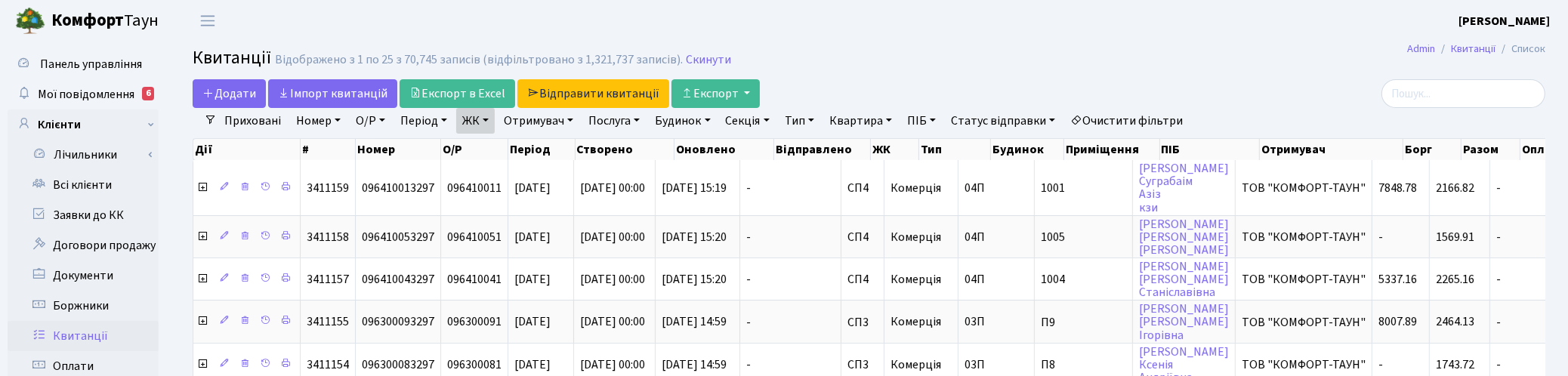
click at [488, 123] on link "ЖК" at bounding box center [474, 121] width 38 height 26
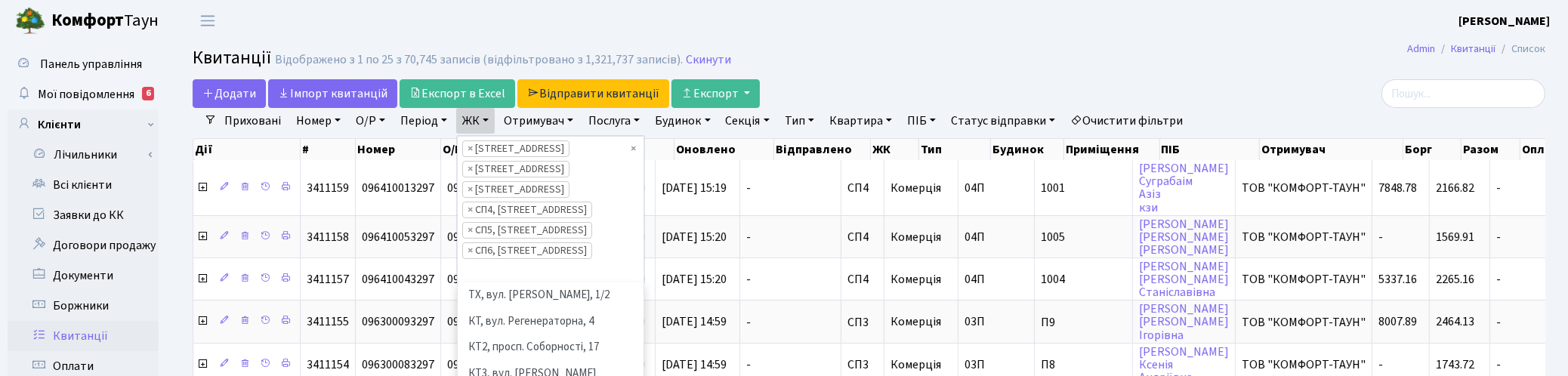
scroll to position [156, 0]
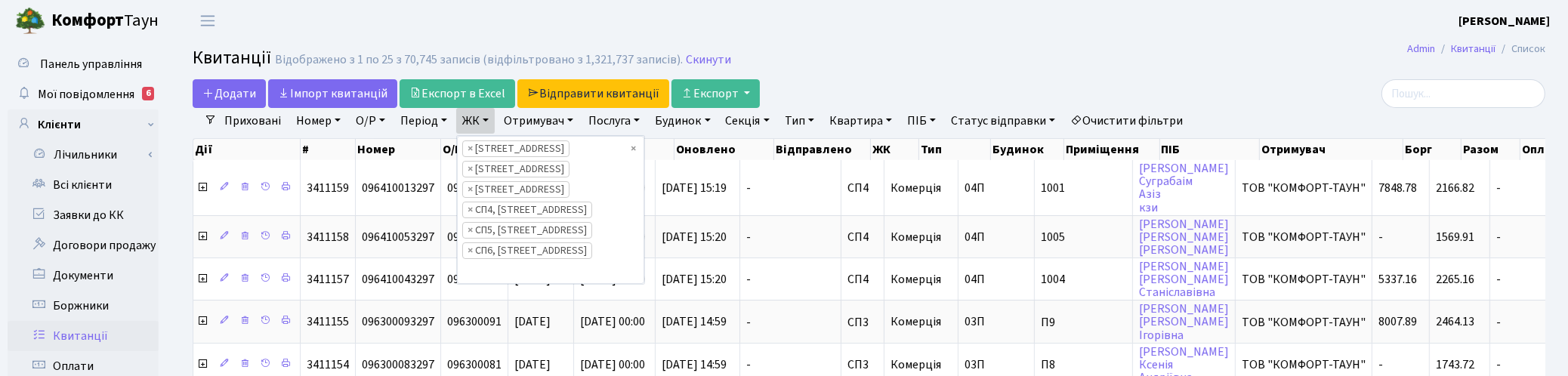
click at [555, 117] on link "Отримувач" at bounding box center [538, 121] width 82 height 26
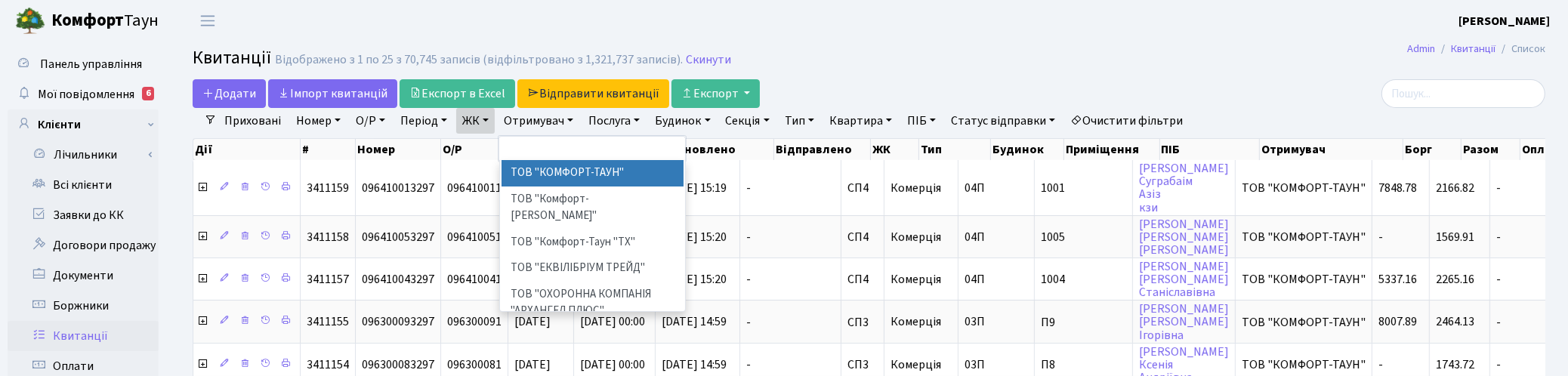
click at [561, 172] on li "ТОВ "КОМФОРТ-ТАУН"" at bounding box center [592, 173] width 183 height 26
select select "1"
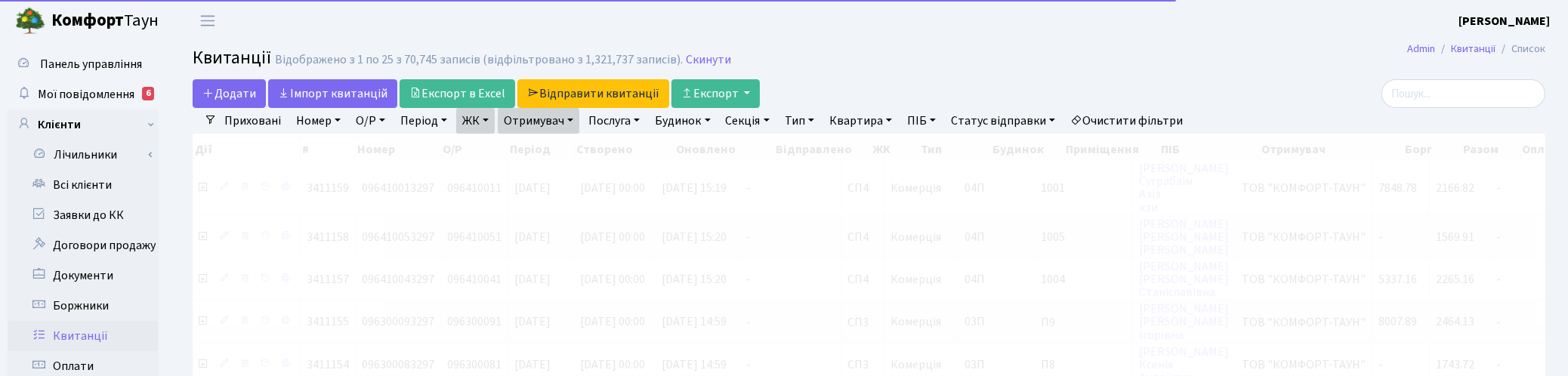
click at [564, 123] on link "Отримувач" at bounding box center [538, 121] width 82 height 26
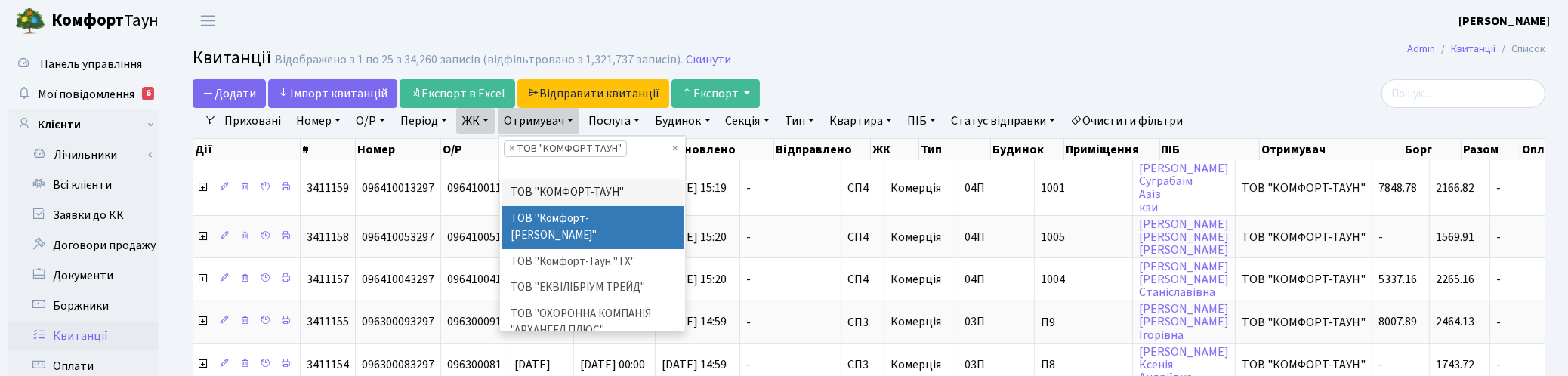
click at [577, 220] on li "ТОВ "Комфорт-[PERSON_NAME]"" at bounding box center [592, 227] width 183 height 43
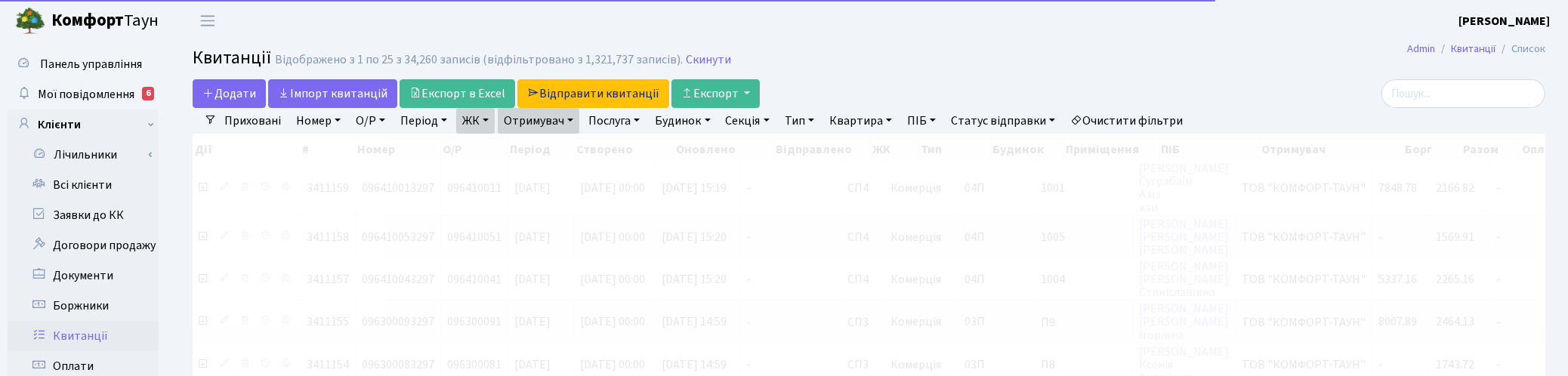
click at [571, 126] on link "Отримувач" at bounding box center [538, 121] width 82 height 26
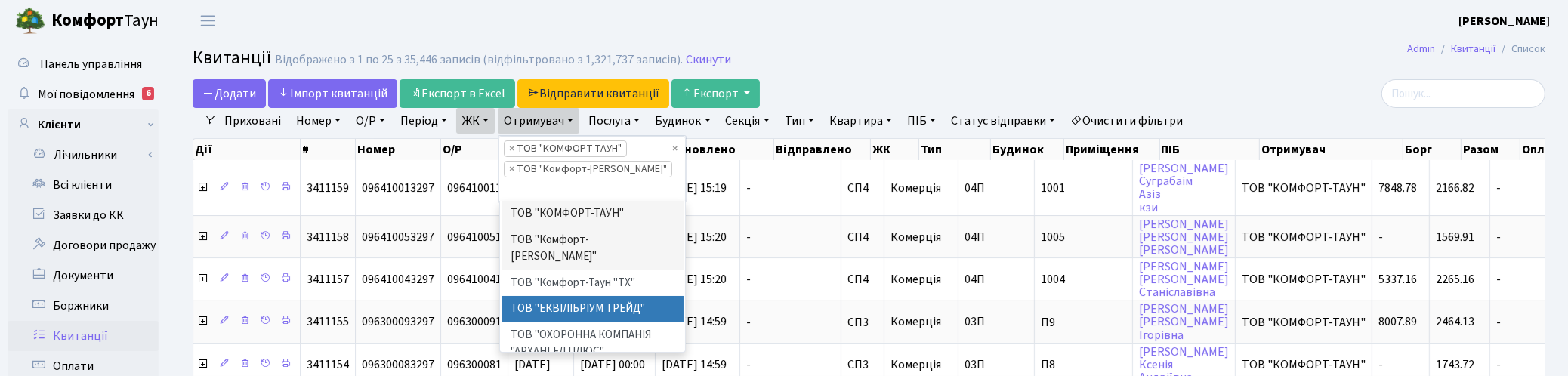
click at [609, 296] on li "ТОВ "ЕКВІЛІБРІУМ ТРЕЙД"" at bounding box center [592, 309] width 183 height 26
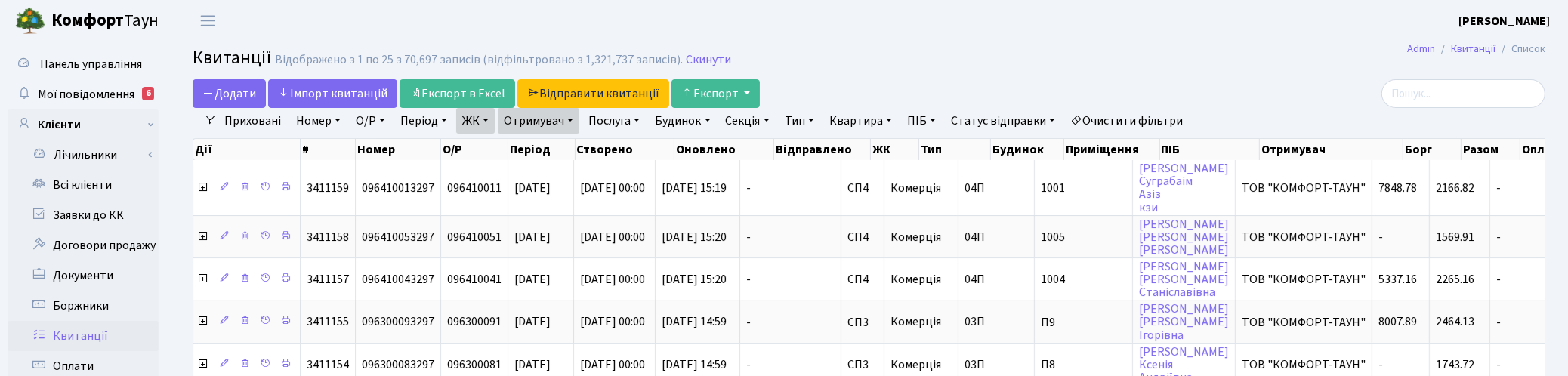
click at [569, 120] on link "Отримувач" at bounding box center [538, 121] width 82 height 26
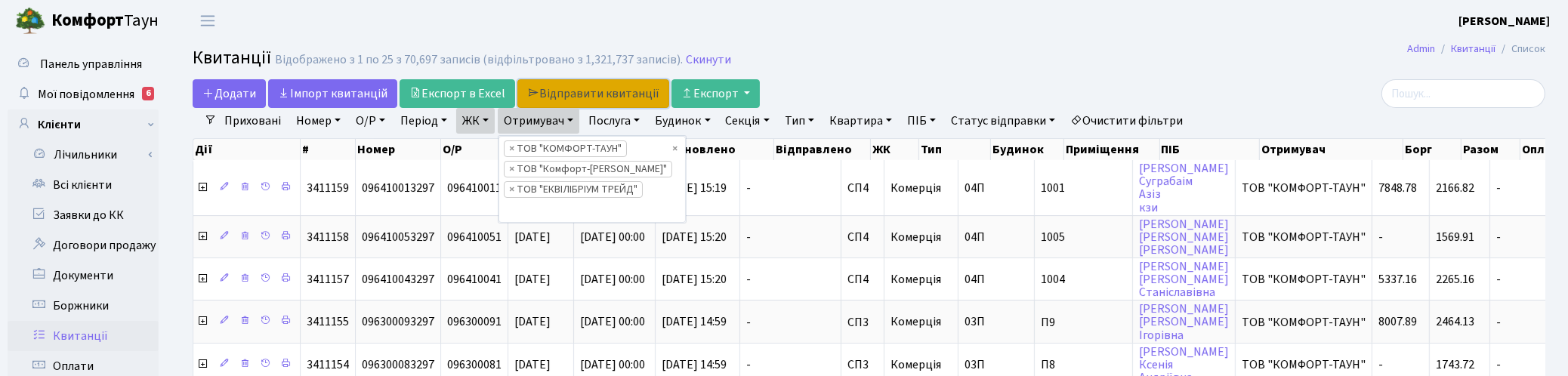
click at [577, 98] on link "Відправити квитанції" at bounding box center [593, 93] width 152 height 29
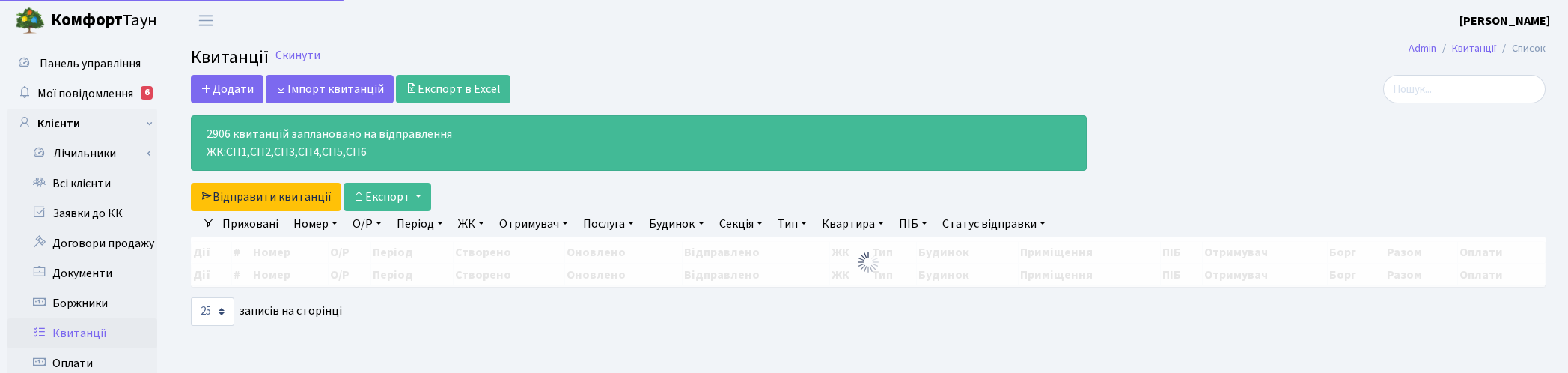
select select "25"
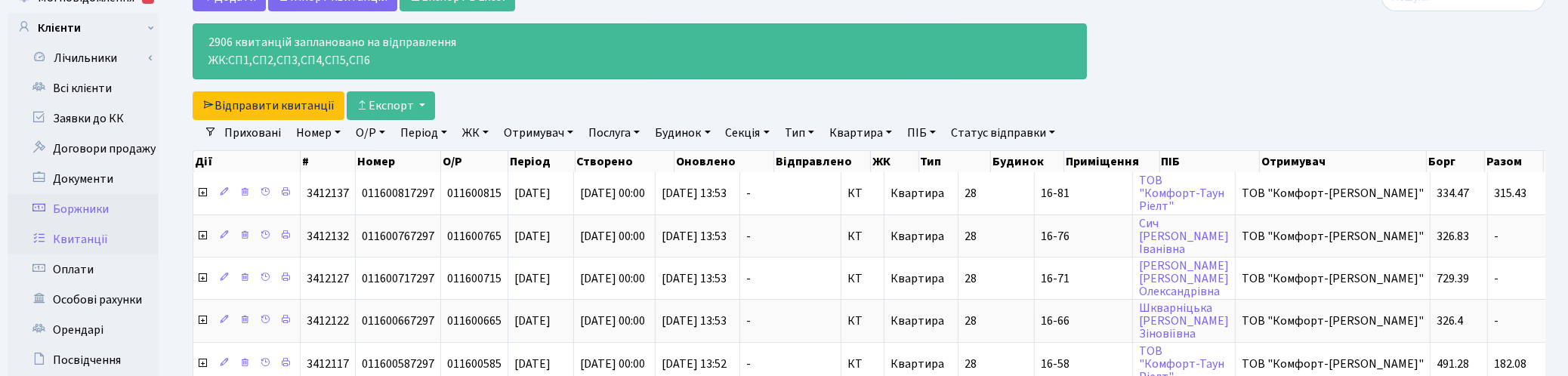
scroll to position [188, 0]
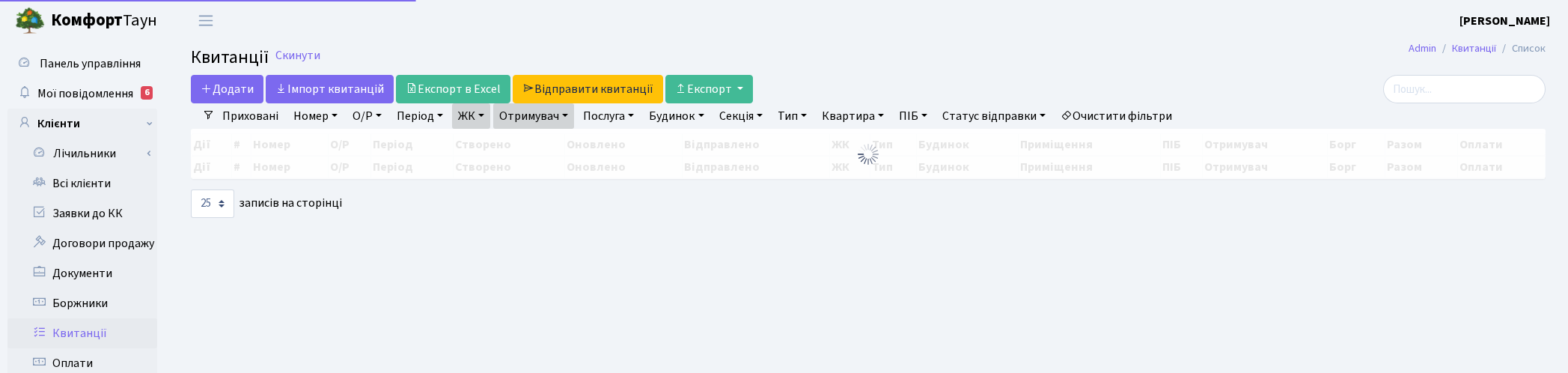
select select "25"
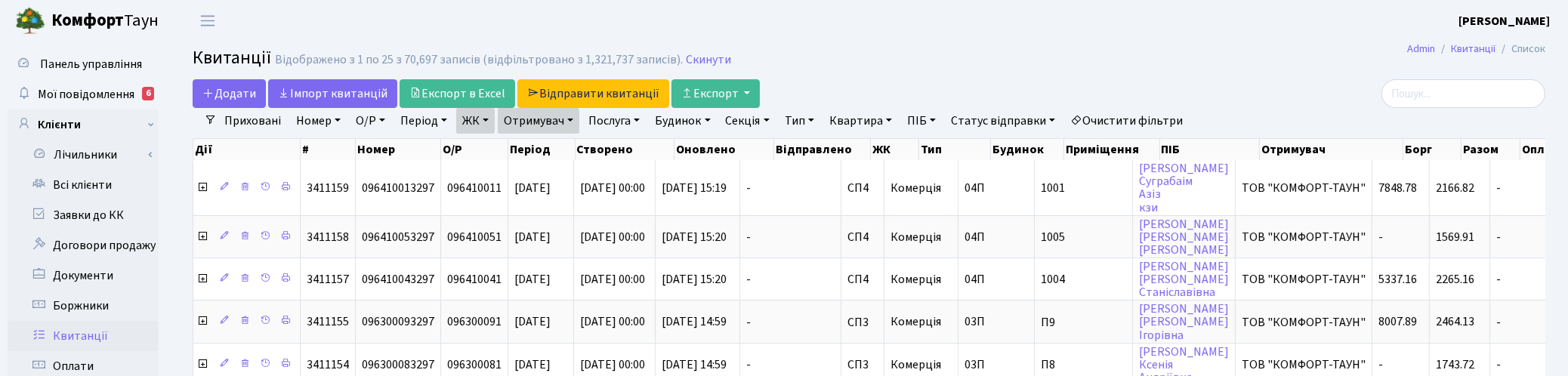
click at [491, 114] on link "ЖК" at bounding box center [474, 121] width 38 height 26
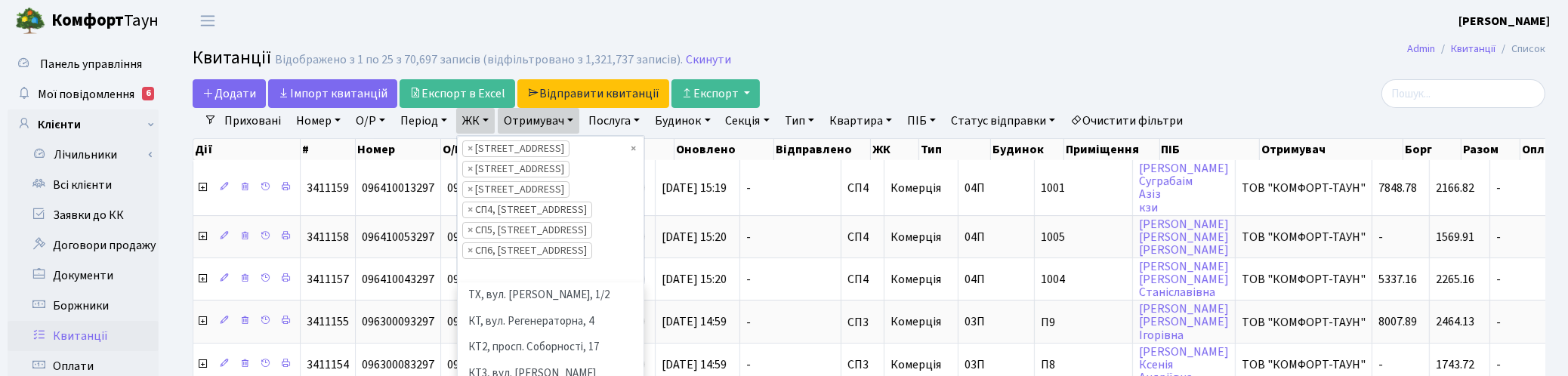
scroll to position [156, 0]
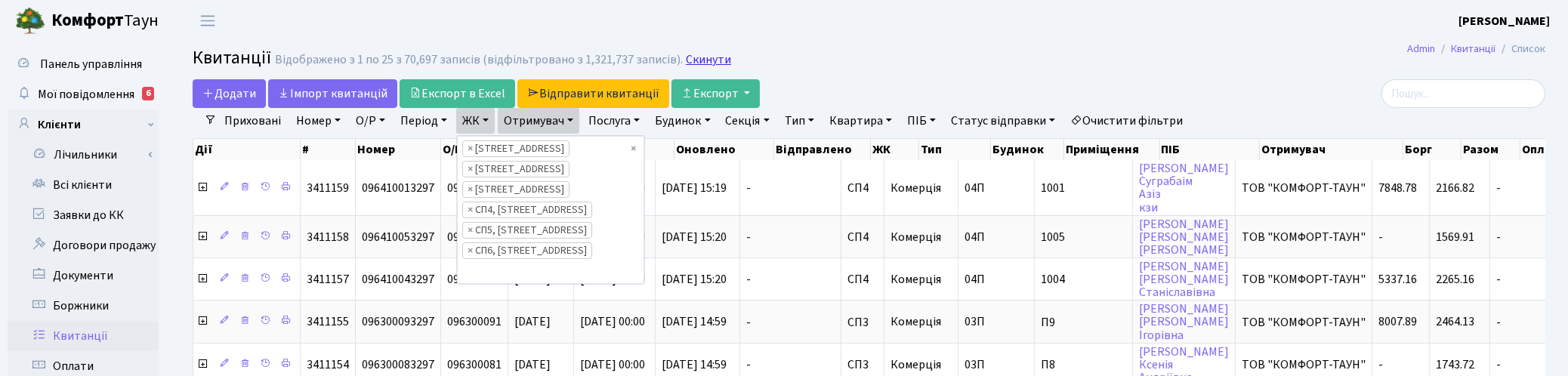
click at [711, 55] on link "Скинути" at bounding box center [708, 59] width 45 height 14
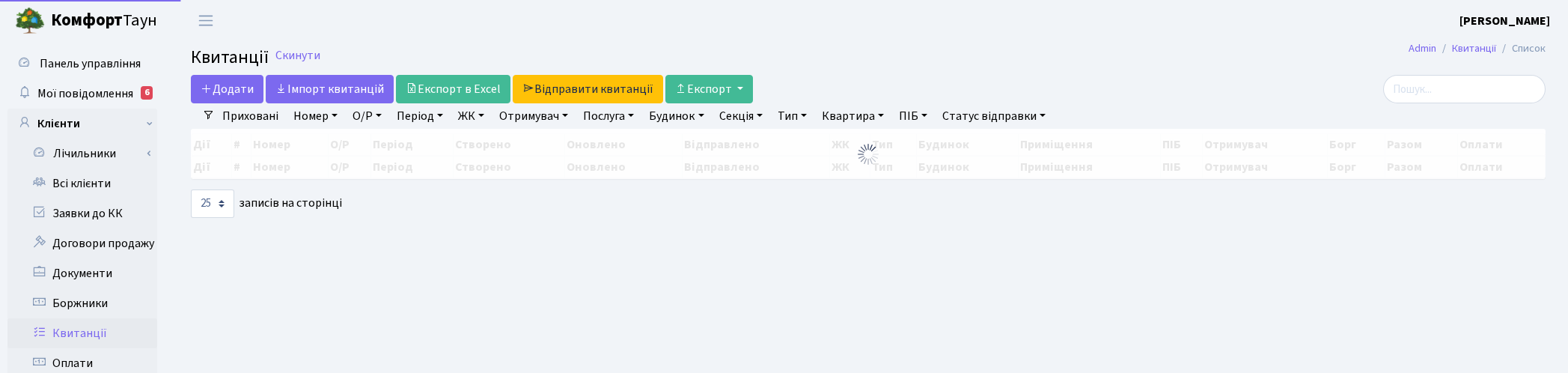
select select
select select "25"
click at [539, 107] on link "Отримувач" at bounding box center [534, 116] width 81 height 26
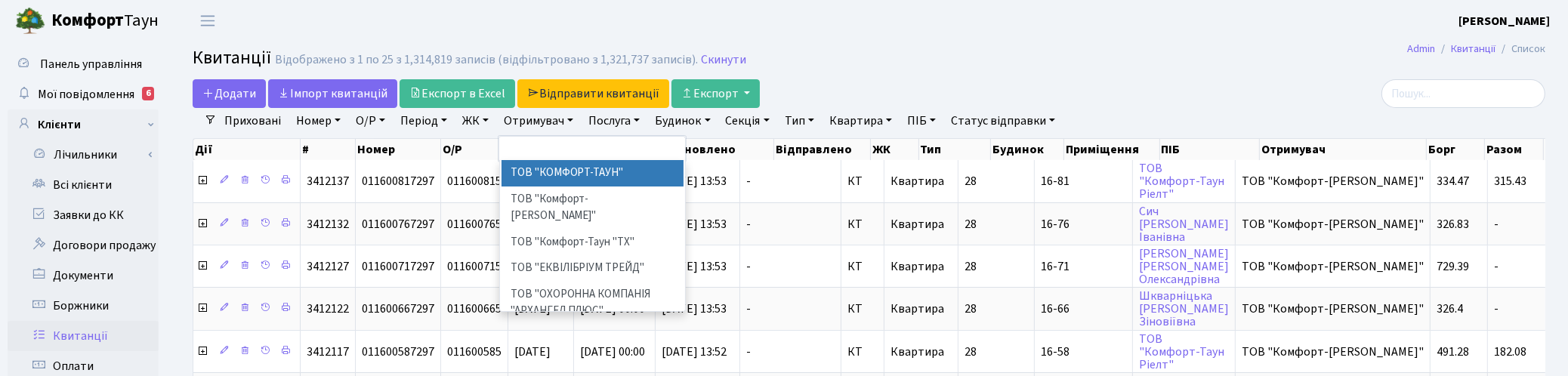
click at [431, 122] on link "Період" at bounding box center [423, 121] width 58 height 26
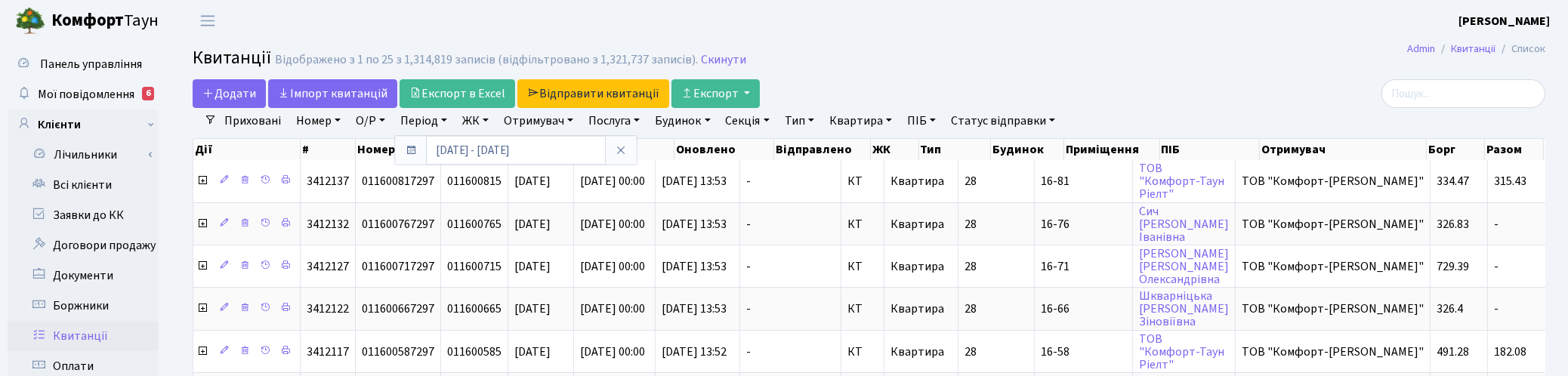
click at [473, 120] on link "ЖК" at bounding box center [474, 121] width 38 height 26
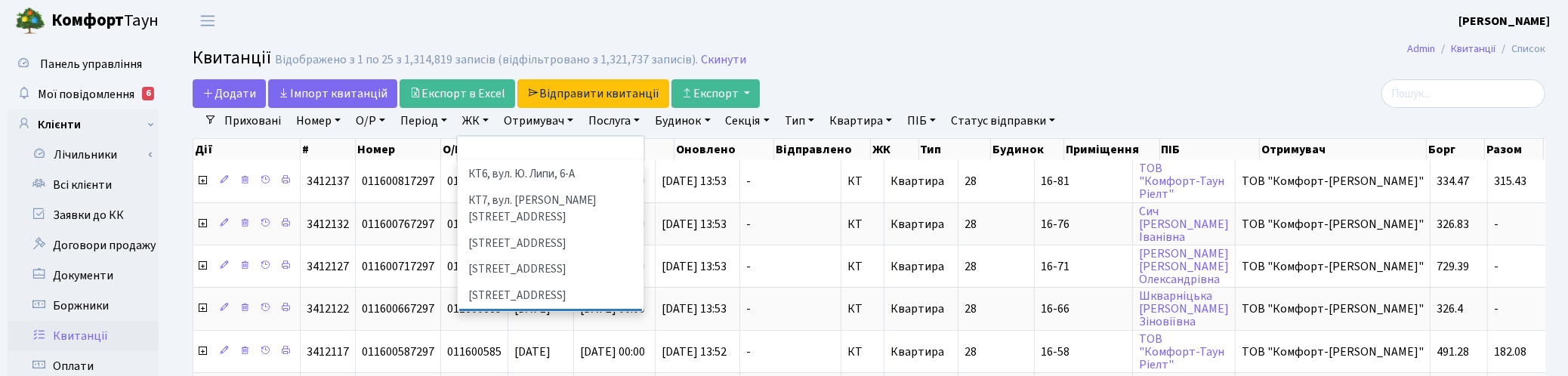
scroll to position [283, 0]
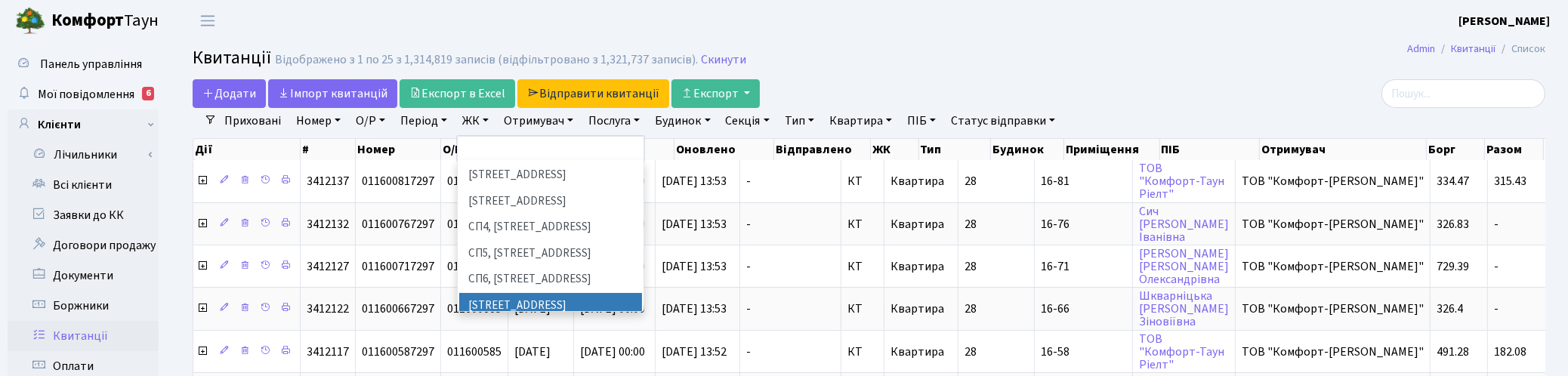
click at [512, 293] on li "[STREET_ADDRESS]" at bounding box center [551, 306] width 183 height 26
select select "316"
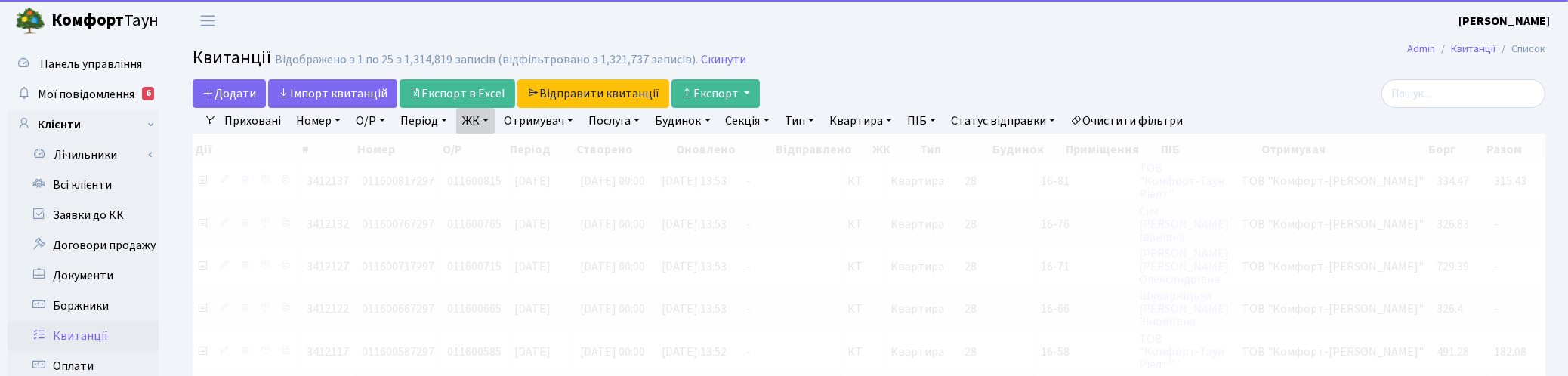
click at [480, 121] on link "ЖК" at bounding box center [474, 121] width 38 height 26
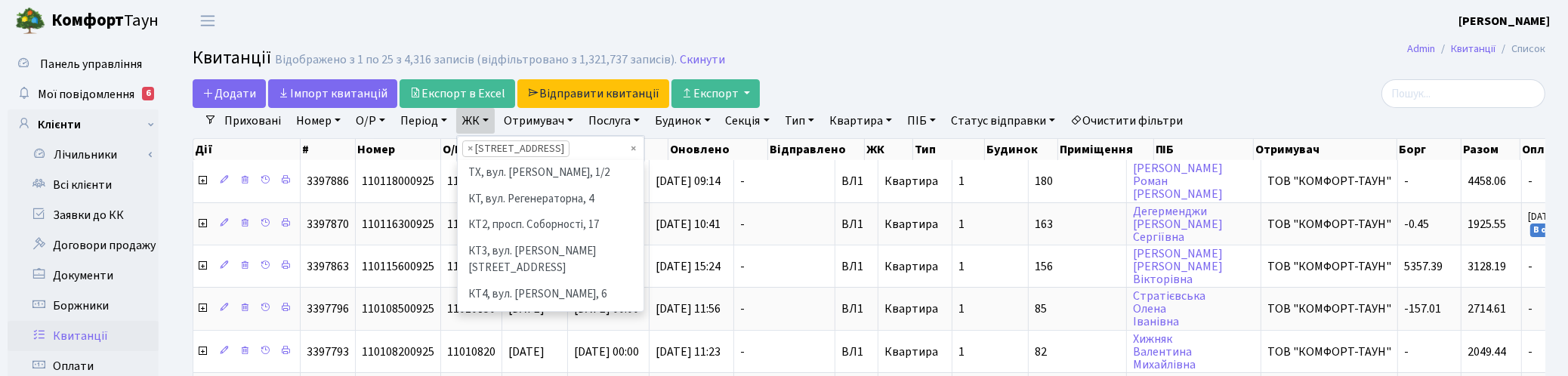
scroll to position [338, 0]
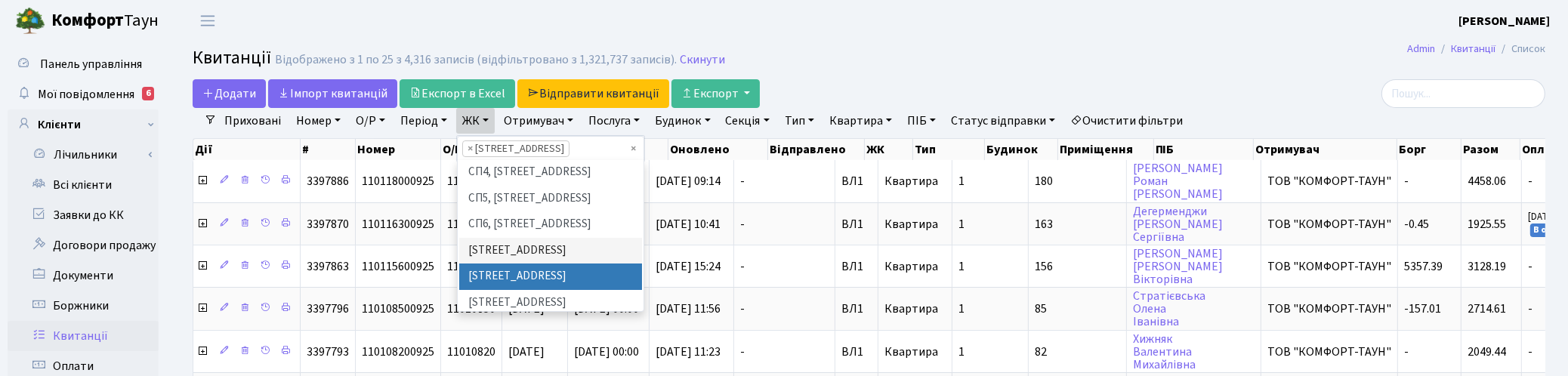
click at [500, 264] on li "[STREET_ADDRESS]" at bounding box center [551, 277] width 183 height 26
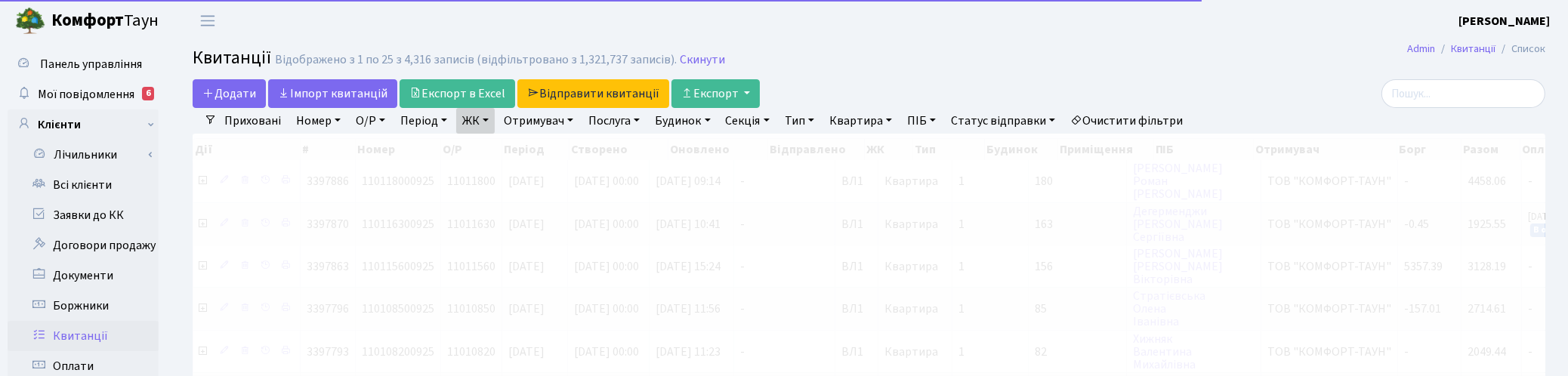
click at [489, 122] on link "ЖК" at bounding box center [474, 121] width 38 height 26
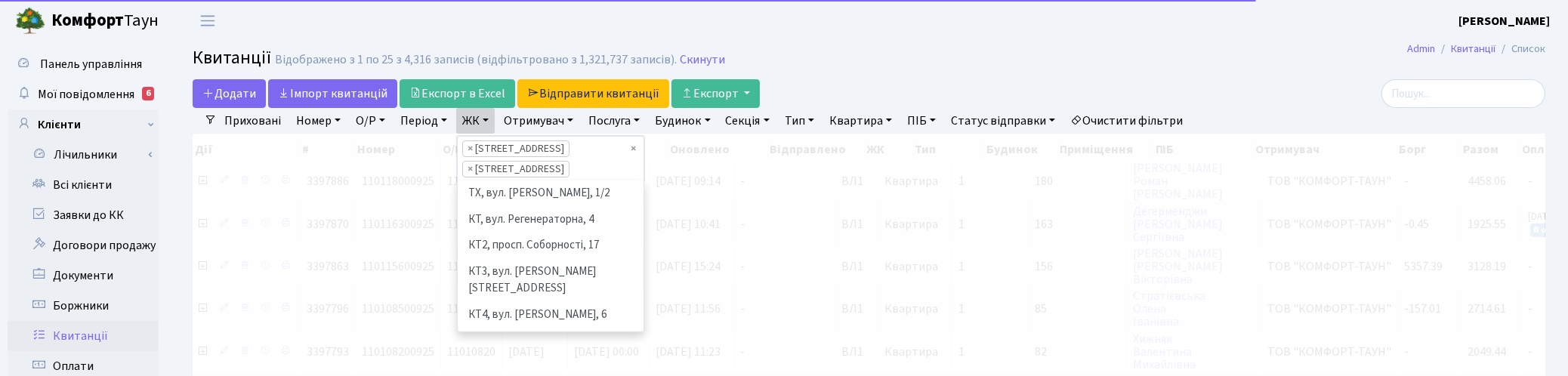
scroll to position [364, 0]
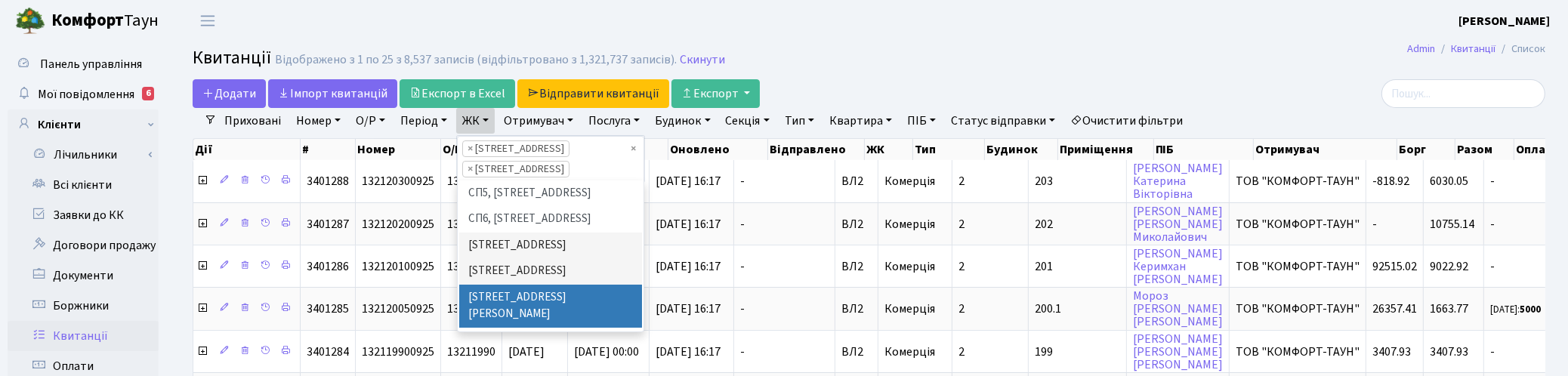
click at [506, 285] on li "[STREET_ADDRESS][PERSON_NAME]" at bounding box center [551, 306] width 183 height 43
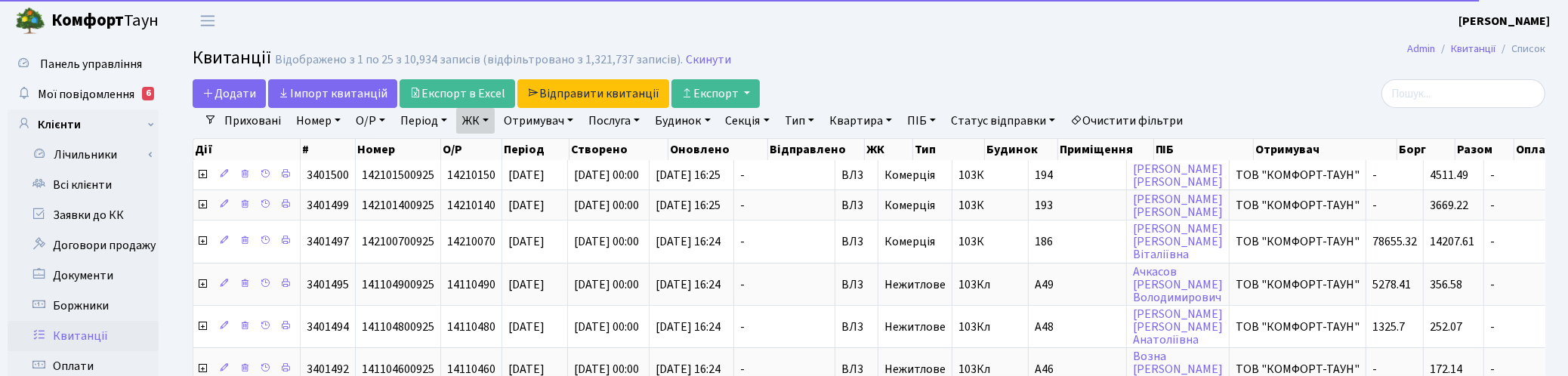
click at [488, 123] on link "ЖК" at bounding box center [474, 121] width 38 height 26
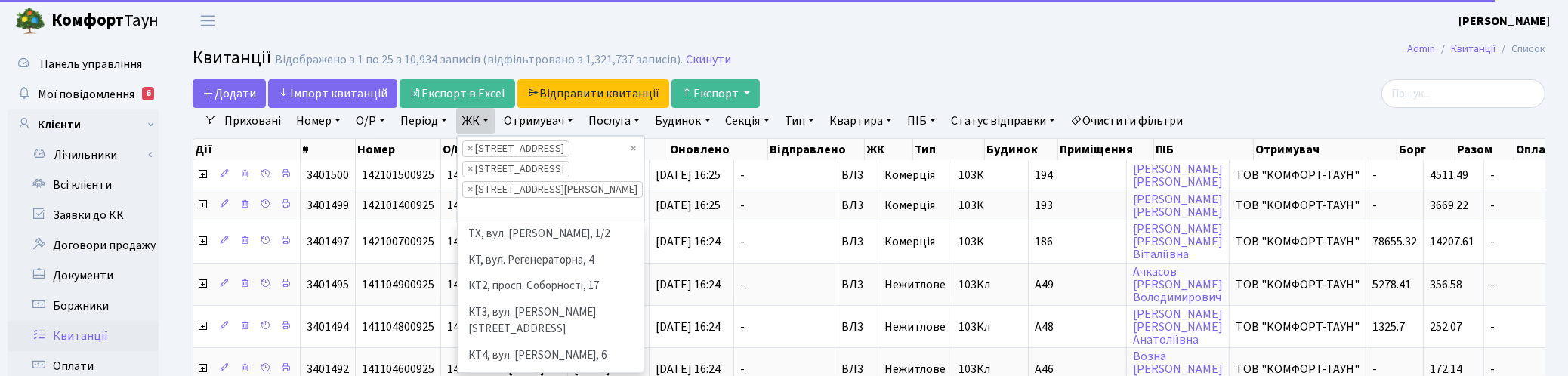
scroll to position [312, 0]
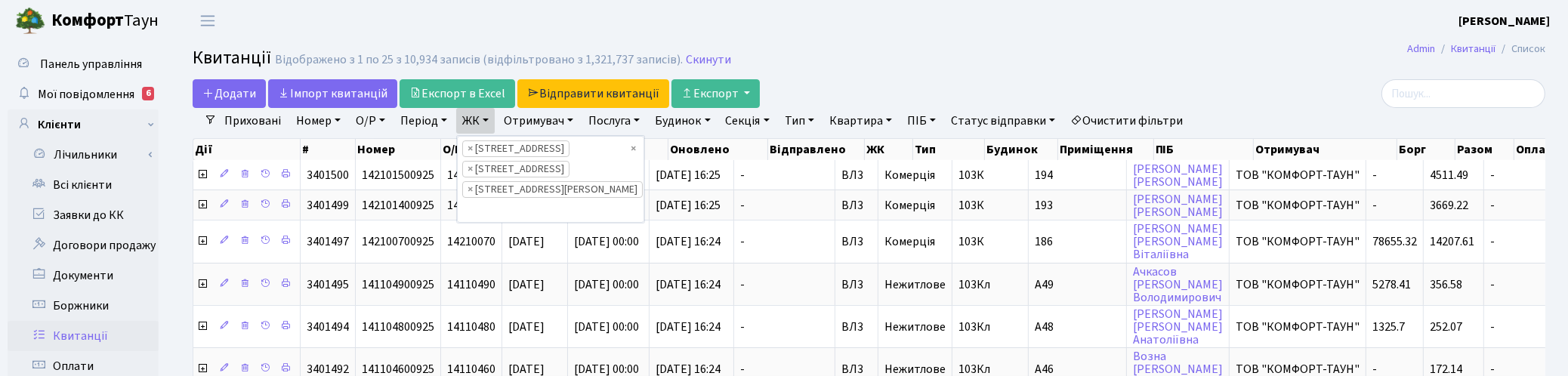
click at [561, 118] on link "Отримувач" at bounding box center [538, 121] width 82 height 26
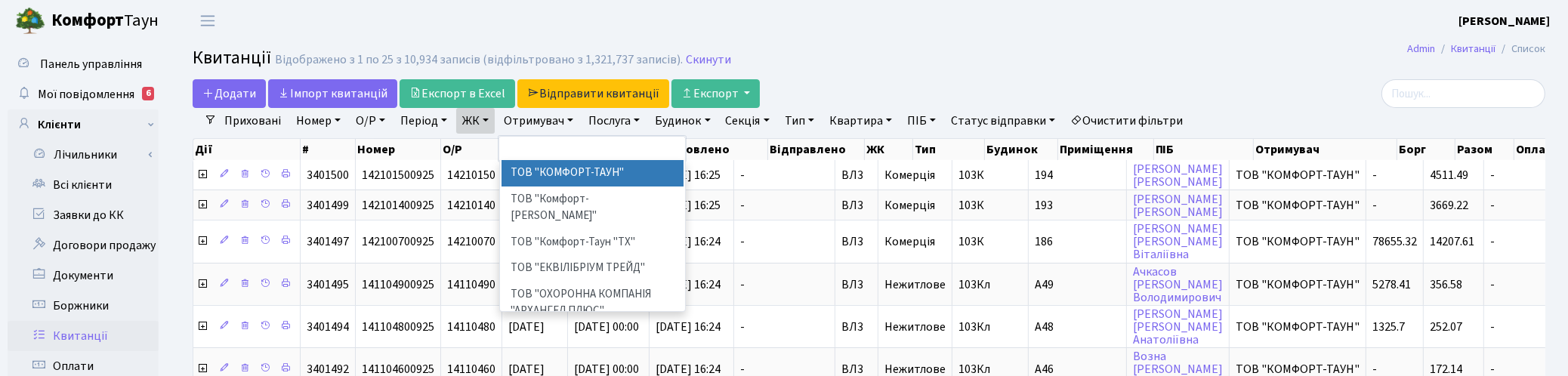
click at [590, 168] on li "ТОВ "КОМФОРТ-ТАУН"" at bounding box center [592, 173] width 183 height 26
select select "1"
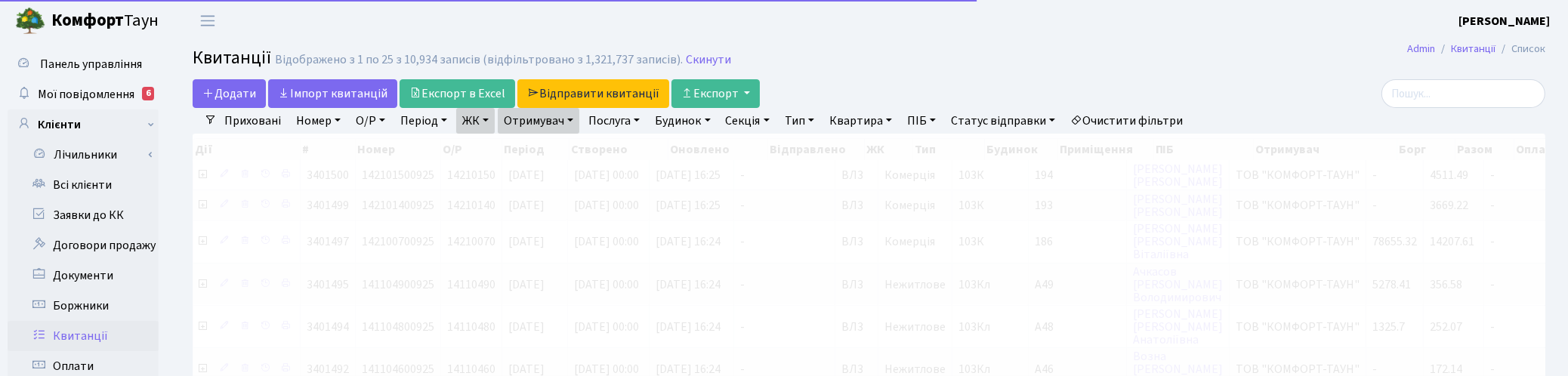
click at [564, 117] on link "Отримувач" at bounding box center [538, 121] width 82 height 26
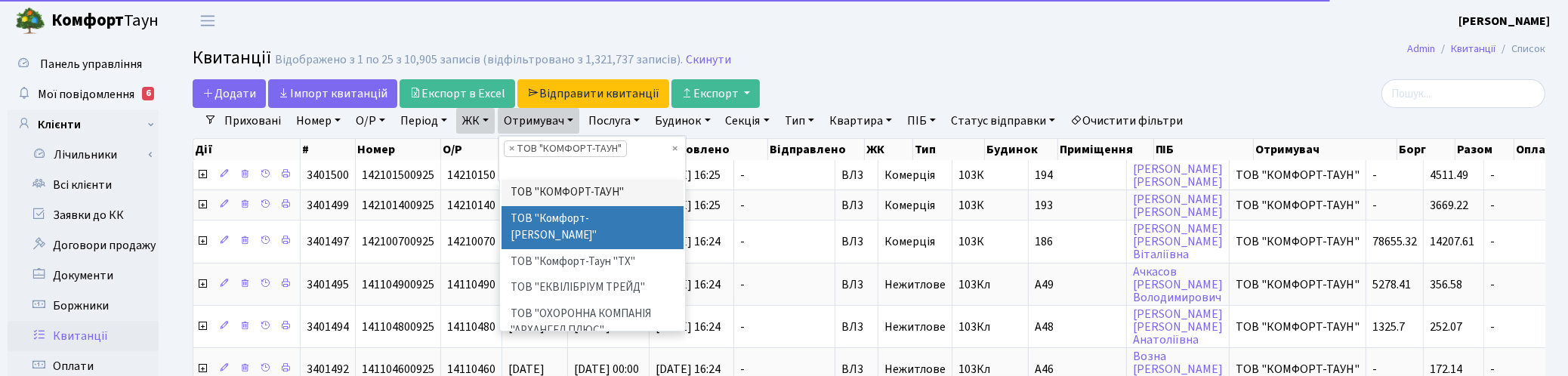
click at [583, 215] on li "ТОВ "Комфорт-[PERSON_NAME]"" at bounding box center [592, 227] width 183 height 43
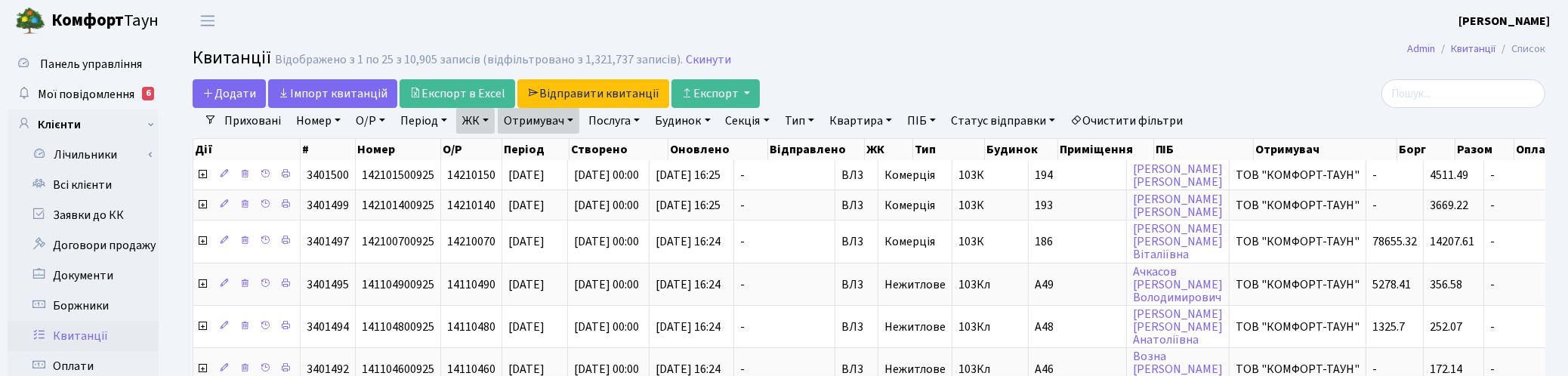
click at [565, 121] on link "Отримувач" at bounding box center [538, 121] width 82 height 26
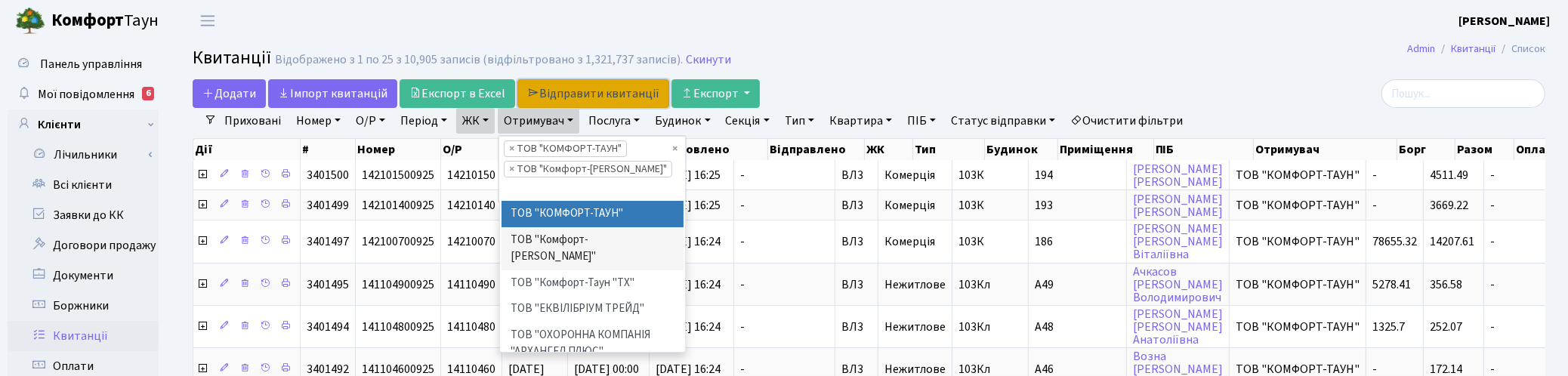
click at [593, 91] on link "Відправити квитанції" at bounding box center [593, 93] width 152 height 29
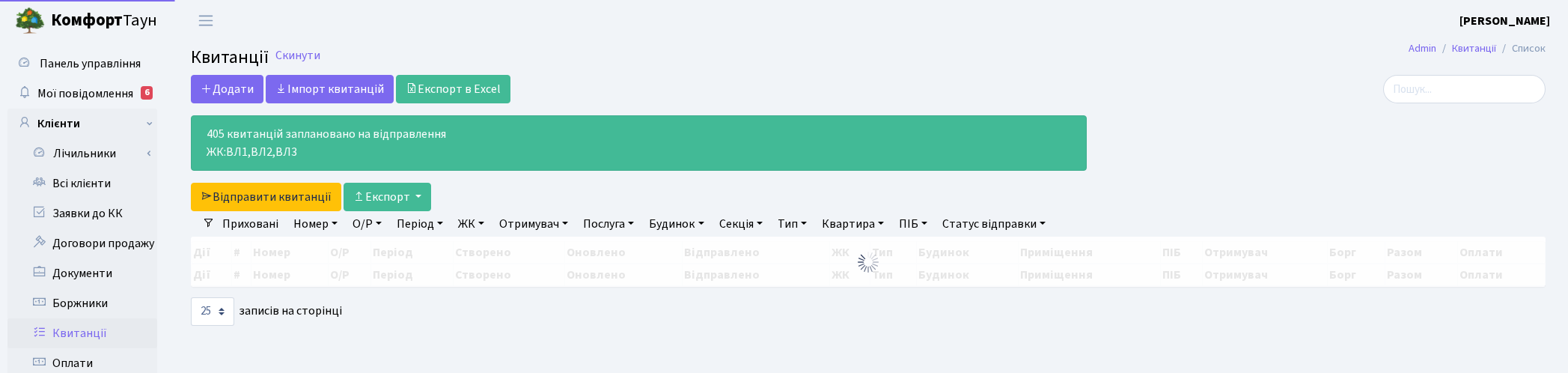
select select "25"
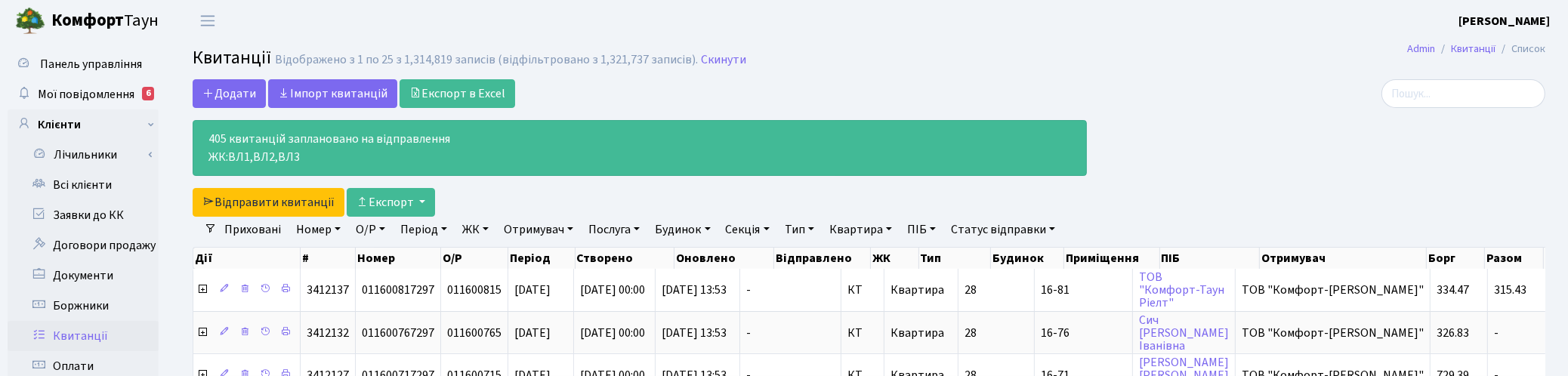
click at [1556, 149] on div at bounding box center [1328, 148] width 459 height 137
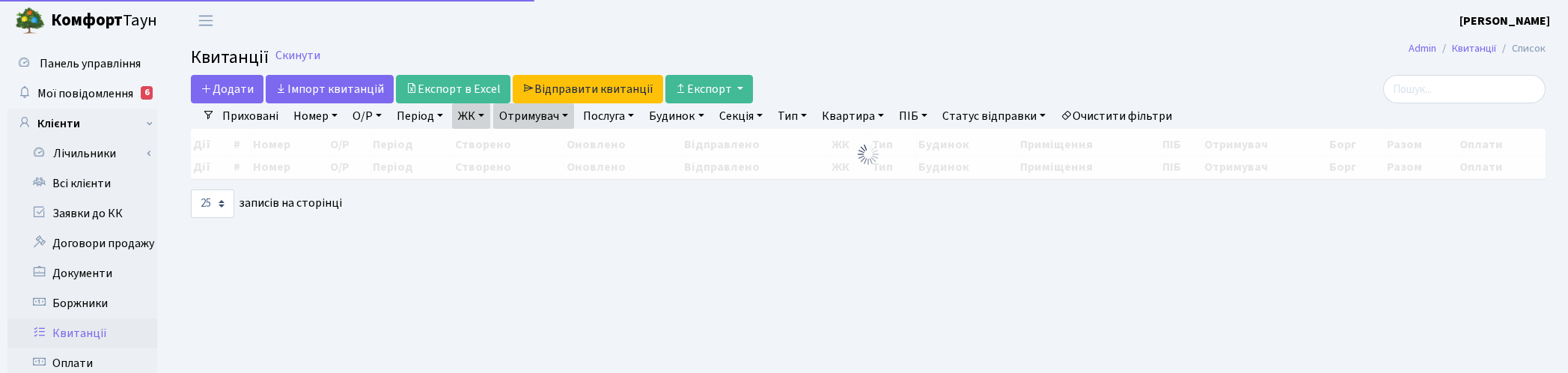
select select "25"
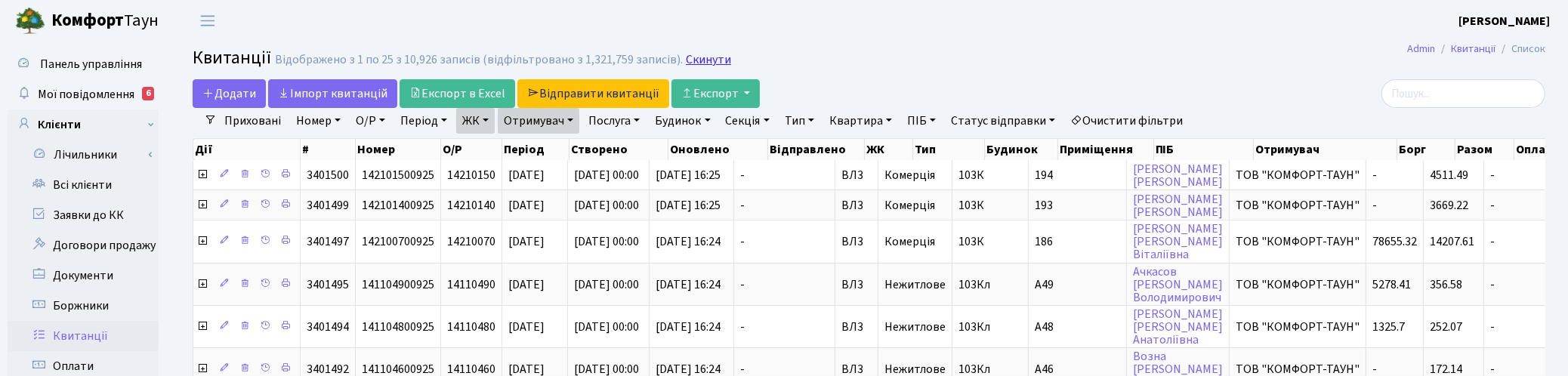
click at [699, 53] on link "Скинути" at bounding box center [708, 59] width 45 height 14
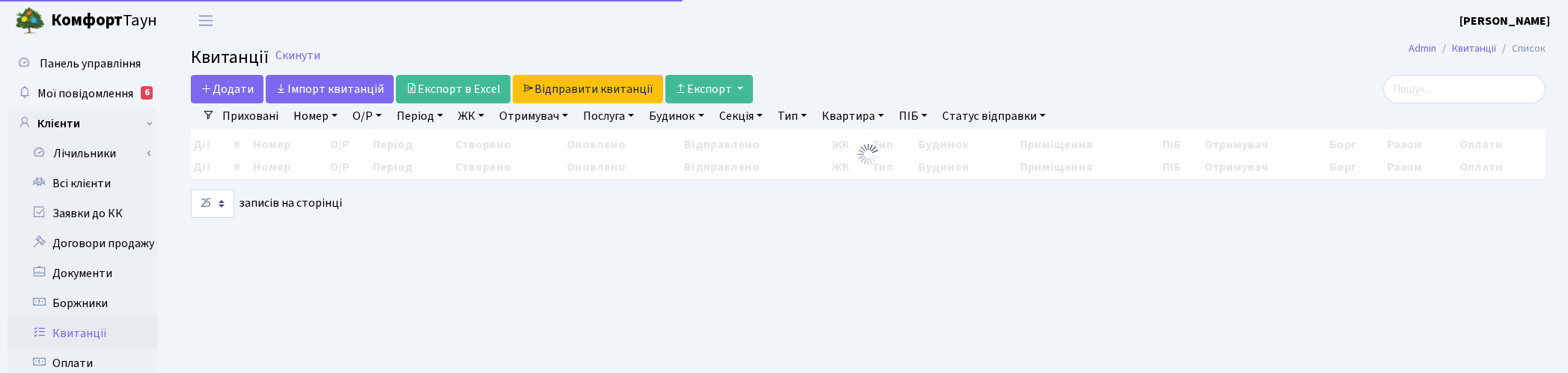
select select
select select "25"
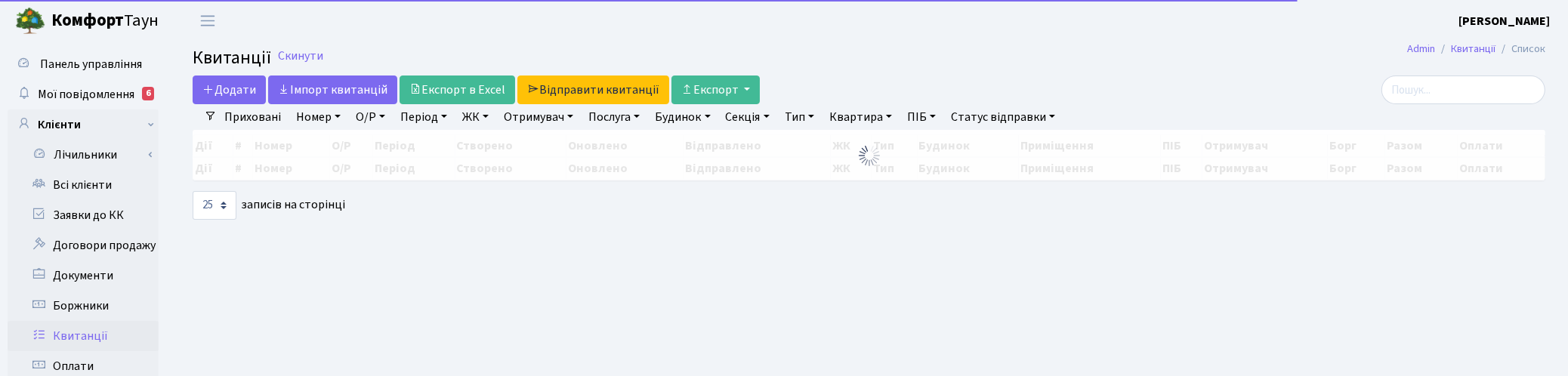
click at [486, 119] on link "ЖК" at bounding box center [474, 117] width 38 height 26
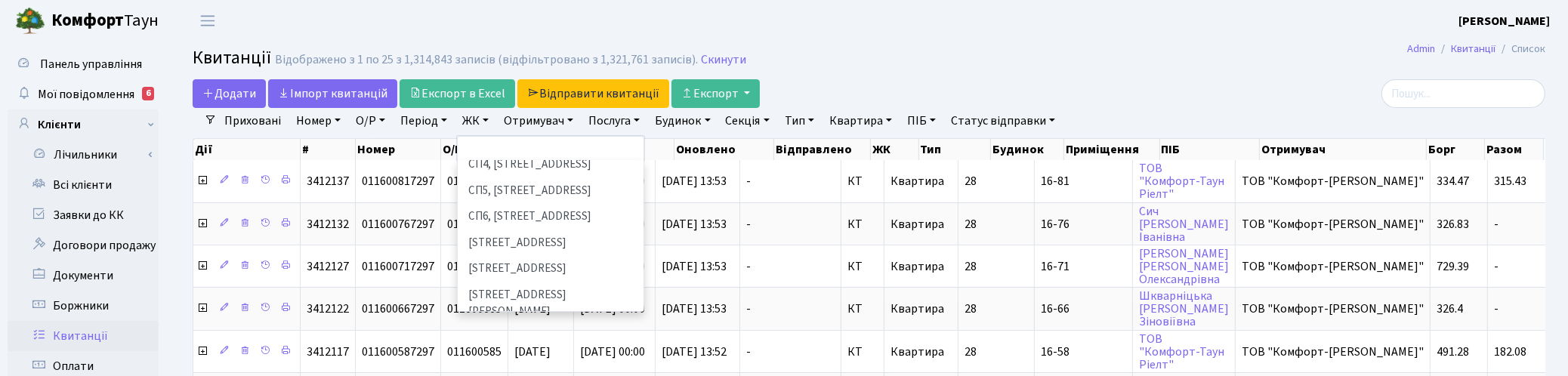
scroll to position [329, 0]
click at [504, 343] on li "ДП1, вул. [PERSON_NAME][STREET_ADDRESS]" at bounding box center [551, 364] width 183 height 43
select select "310"
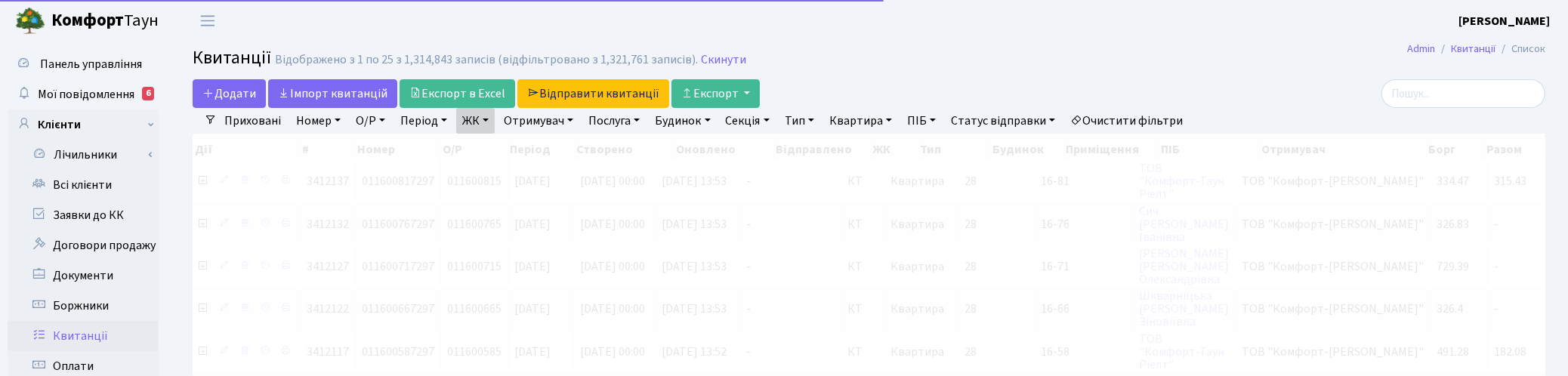
click at [487, 118] on link "ЖК" at bounding box center [474, 121] width 38 height 26
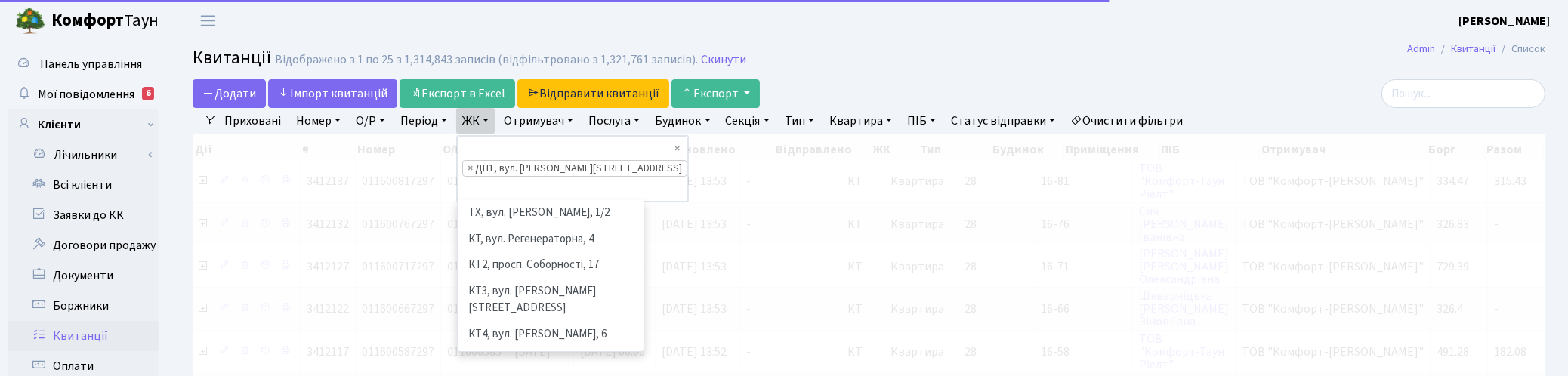
scroll to position [417, 0]
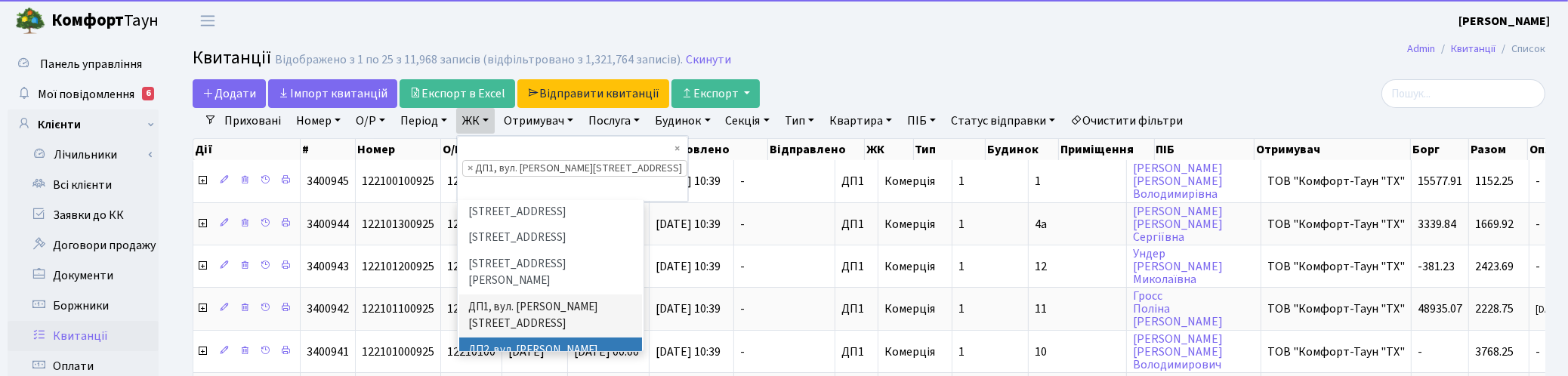
click at [496, 338] on li "ДП2, вул. [PERSON_NAME][STREET_ADDRESS]" at bounding box center [551, 359] width 183 height 43
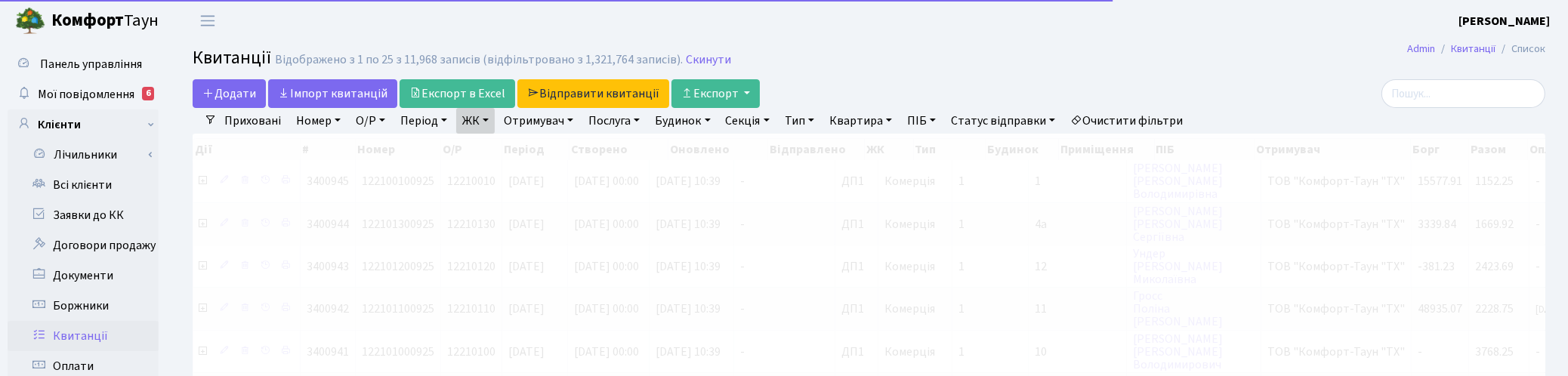
click at [482, 120] on link "ЖК" at bounding box center [474, 121] width 38 height 26
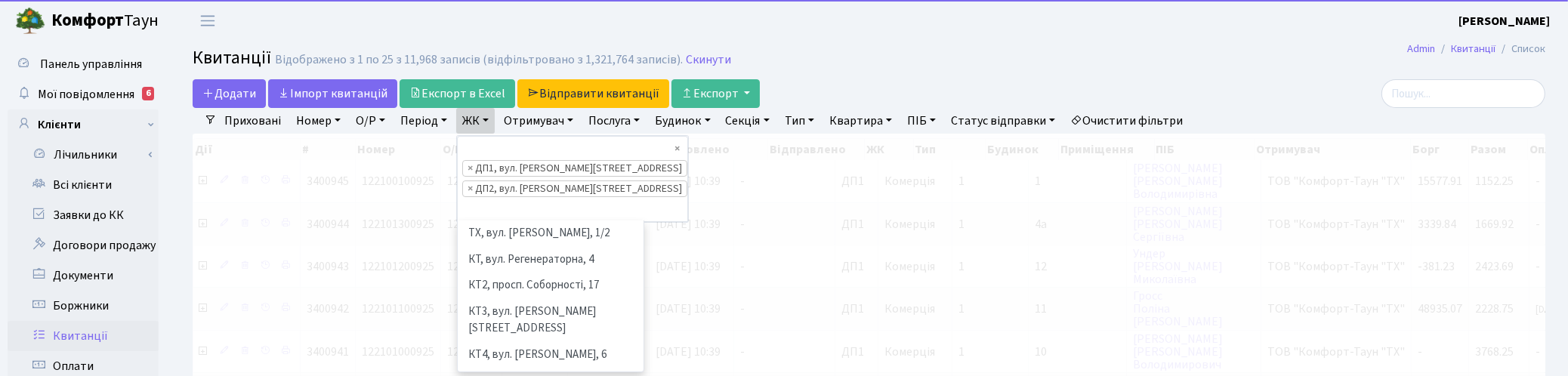
scroll to position [443, 0]
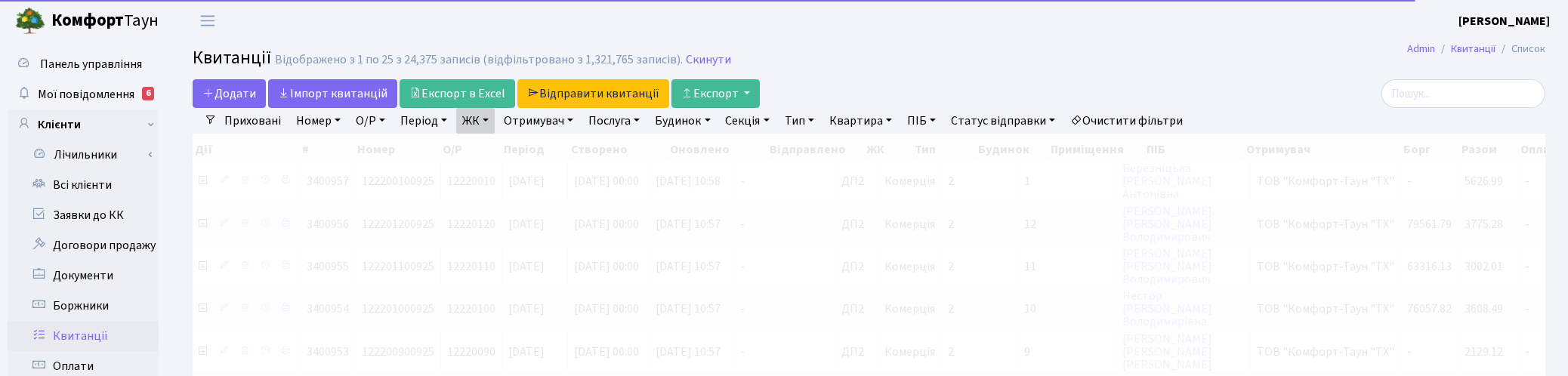
click at [481, 123] on link "ЖК" at bounding box center [474, 121] width 38 height 26
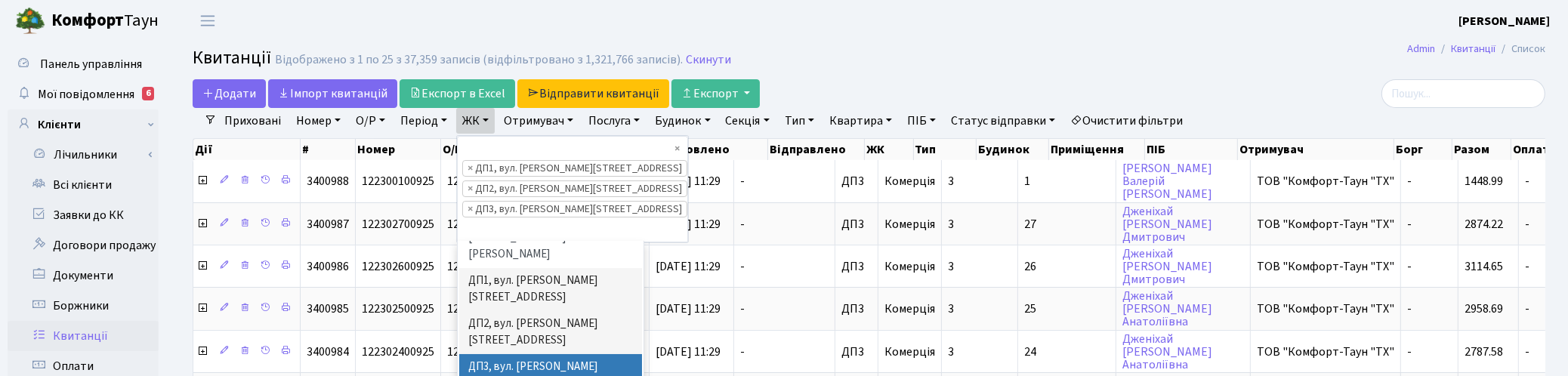
scroll to position [485, 0]
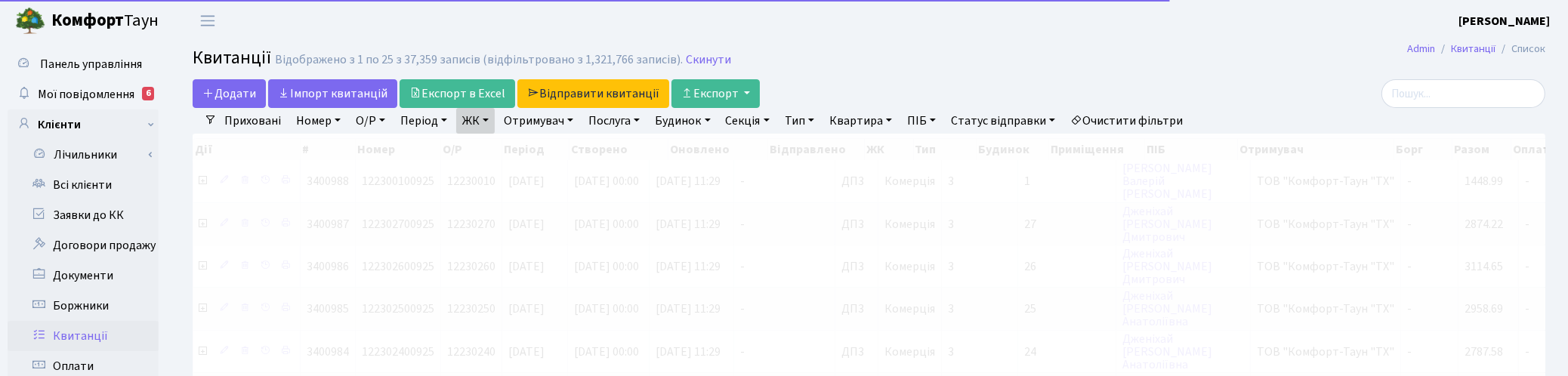
click at [485, 115] on link "ЖК" at bounding box center [474, 121] width 38 height 26
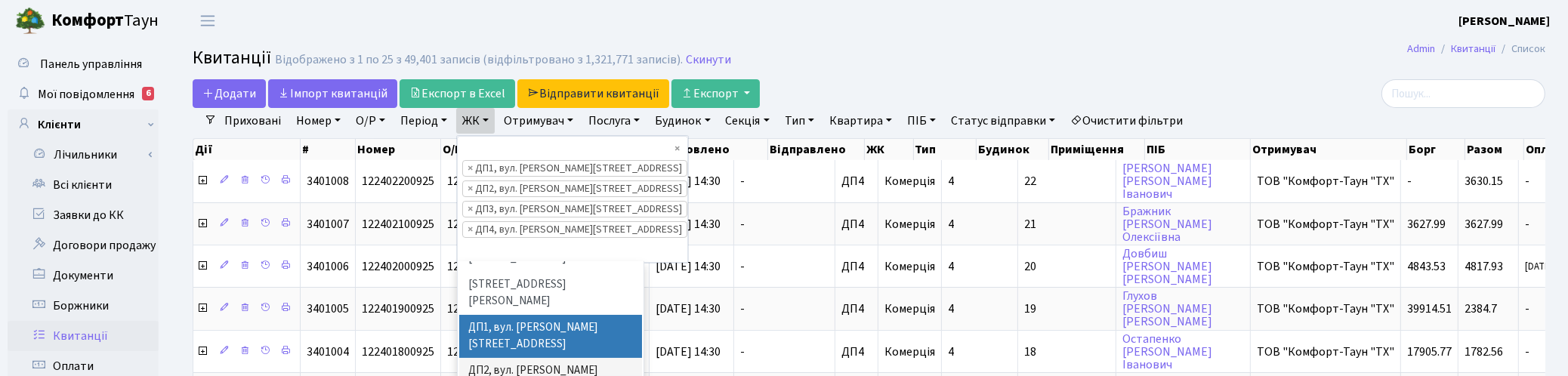
scroll to position [485, 0]
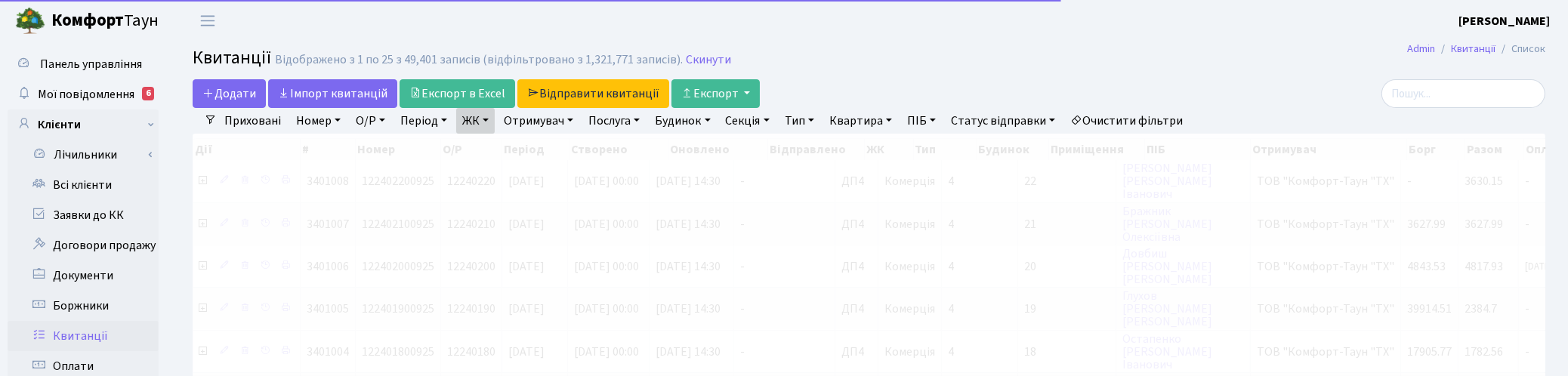
click at [492, 120] on link "ЖК" at bounding box center [474, 121] width 38 height 26
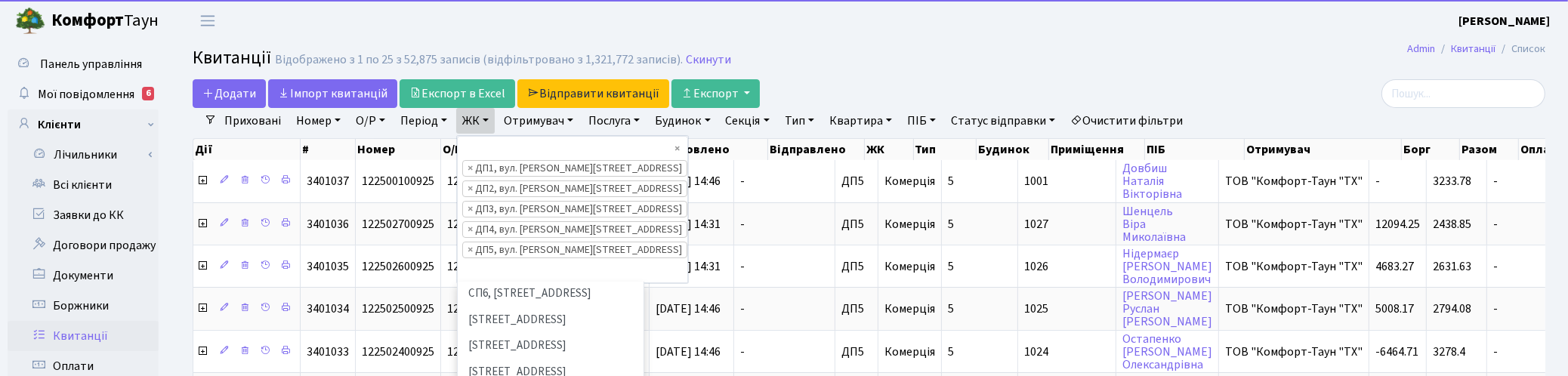
scroll to position [485, 0]
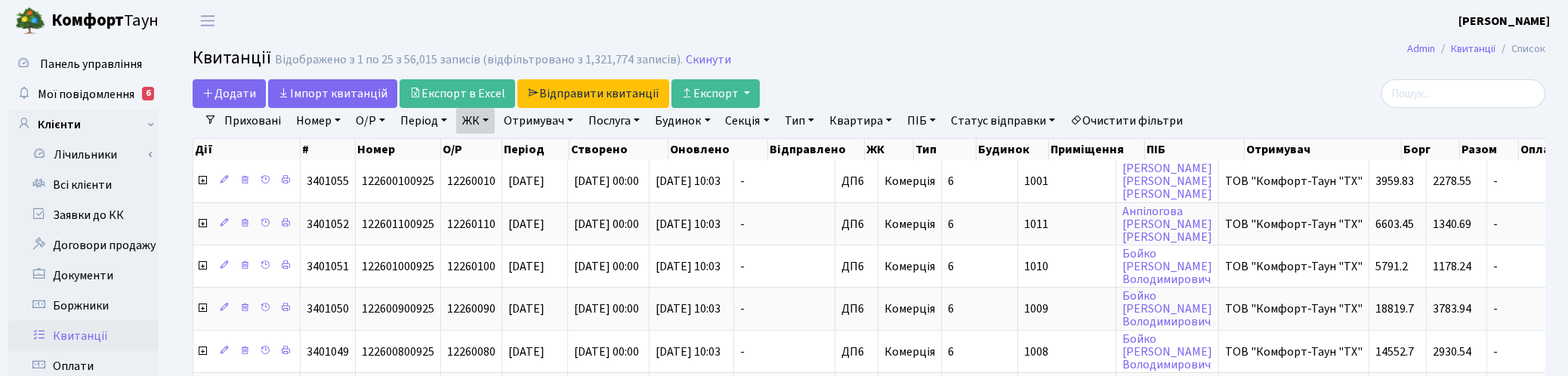
click at [486, 119] on link "ЖК" at bounding box center [474, 121] width 38 height 26
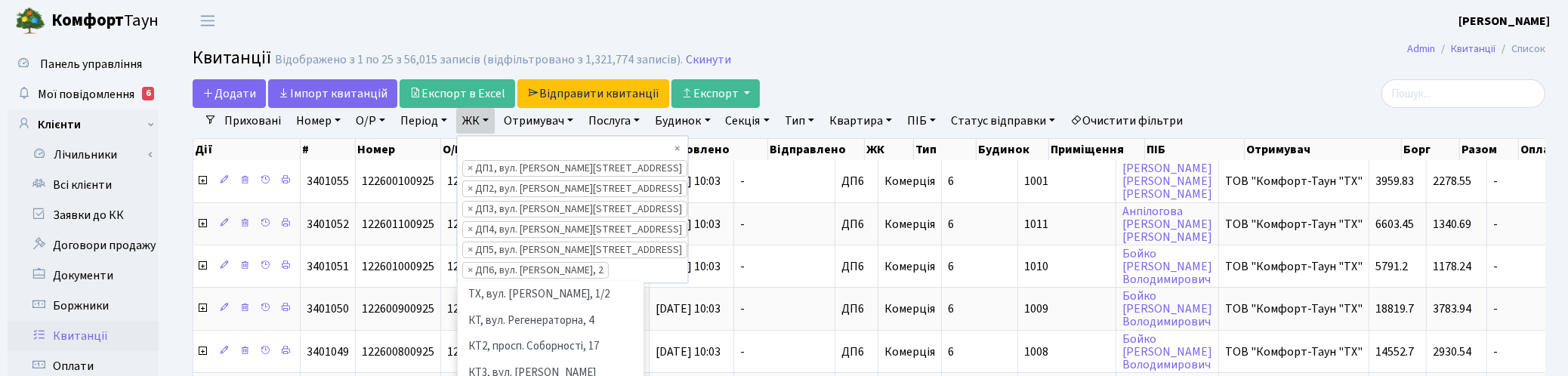
scroll to position [391, 0]
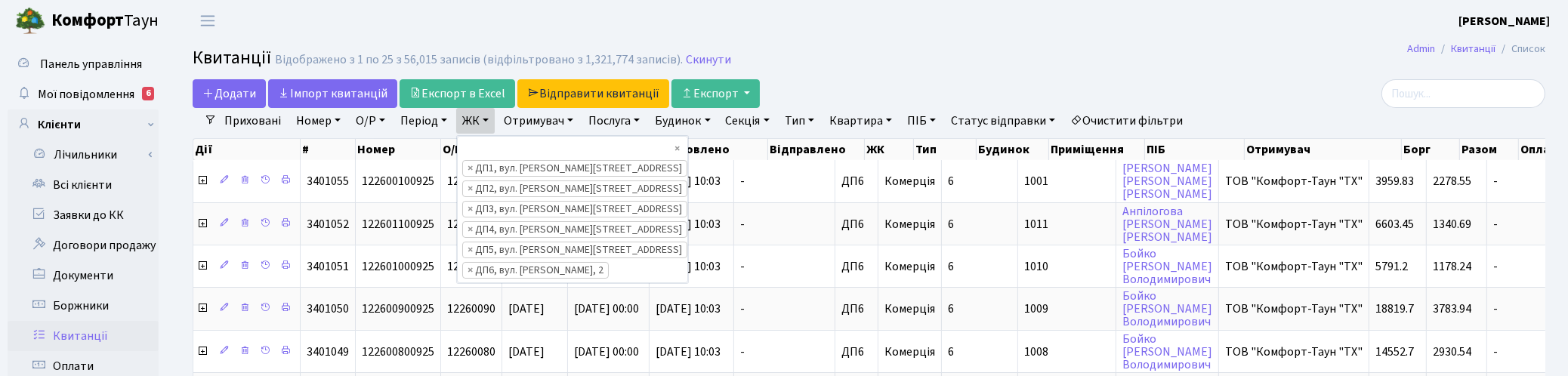
click at [622, 119] on link "Послуга" at bounding box center [614, 121] width 63 height 26
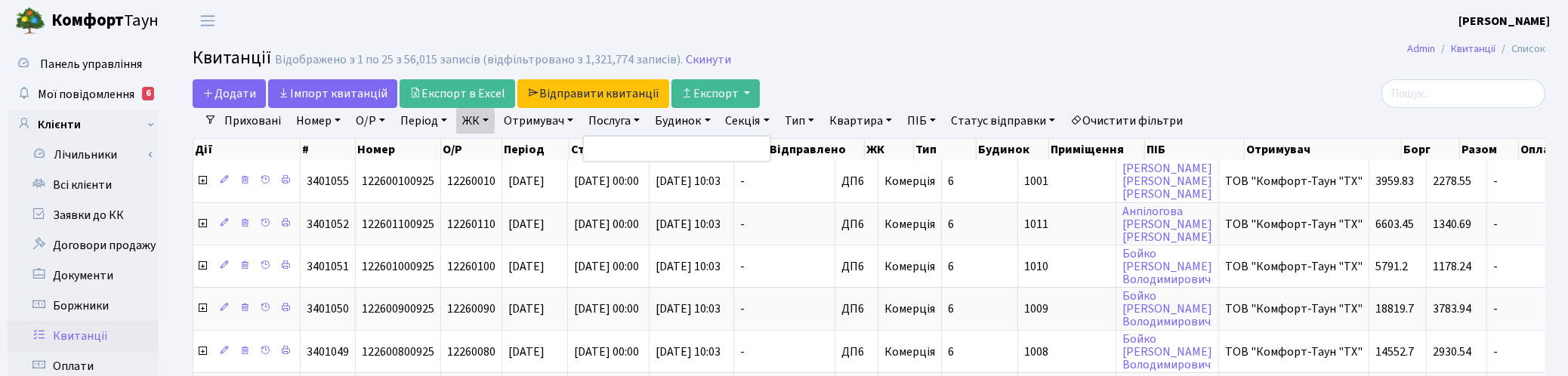
click at [560, 118] on link "Отримувач" at bounding box center [538, 121] width 82 height 26
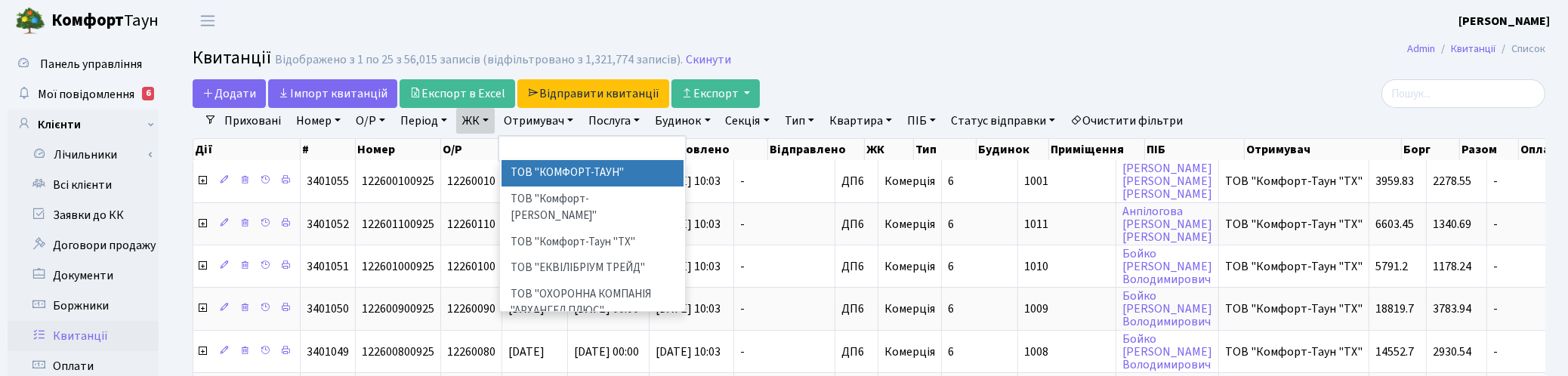
click at [587, 174] on li "ТОВ "КОМФОРТ-ТАУН"" at bounding box center [592, 173] width 183 height 26
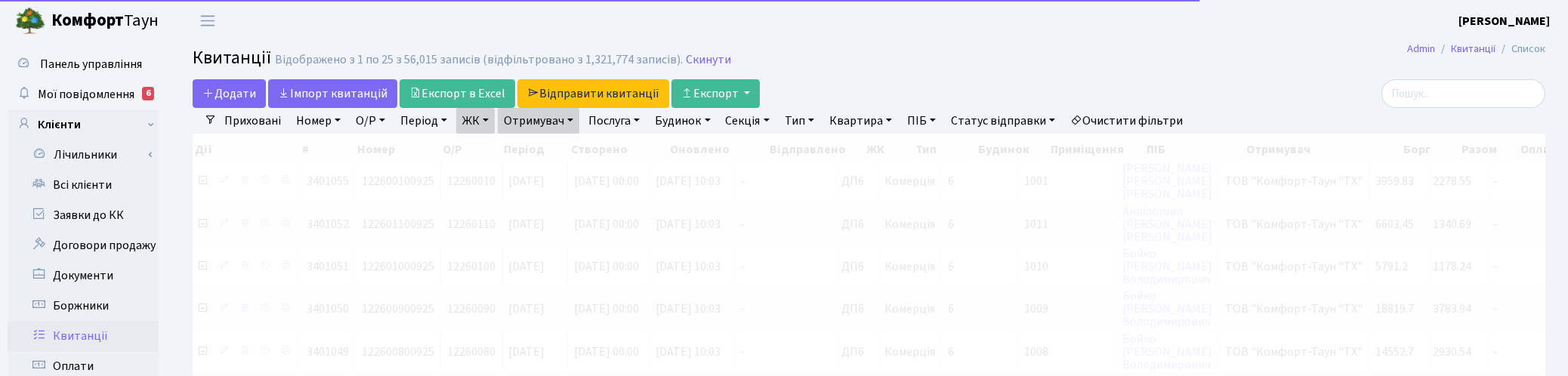
click at [563, 122] on link "Отримувач" at bounding box center [538, 121] width 82 height 26
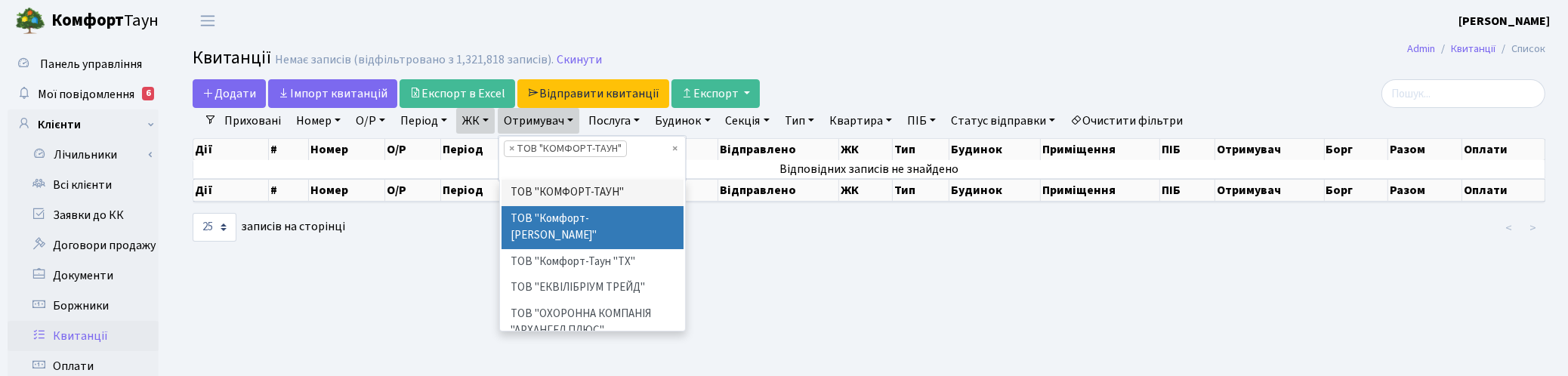
click at [601, 216] on li "ТОВ "Комфорт-Таун Ріелт"" at bounding box center [592, 227] width 183 height 43
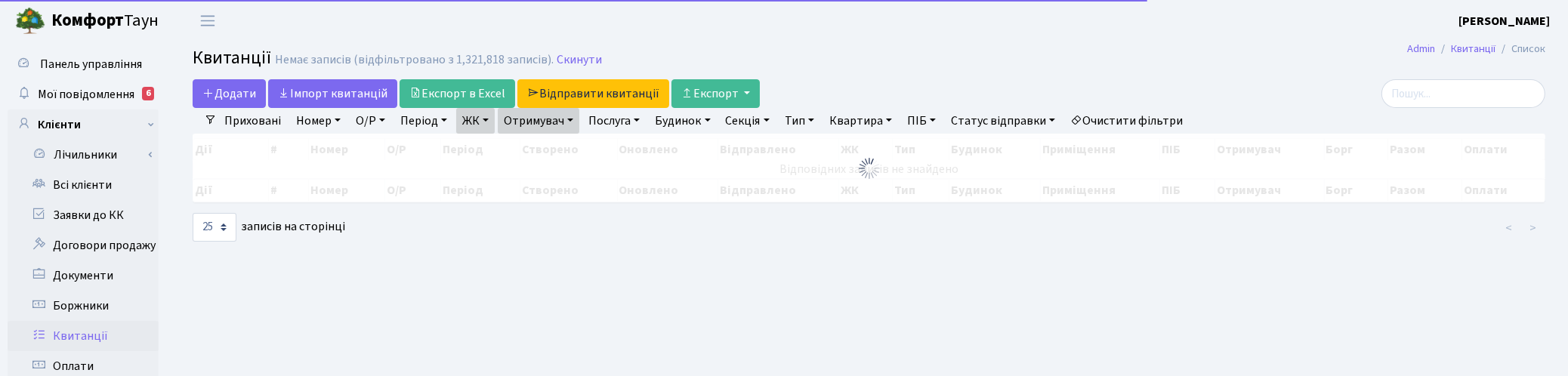
click at [576, 111] on link "Отримувач" at bounding box center [538, 121] width 82 height 26
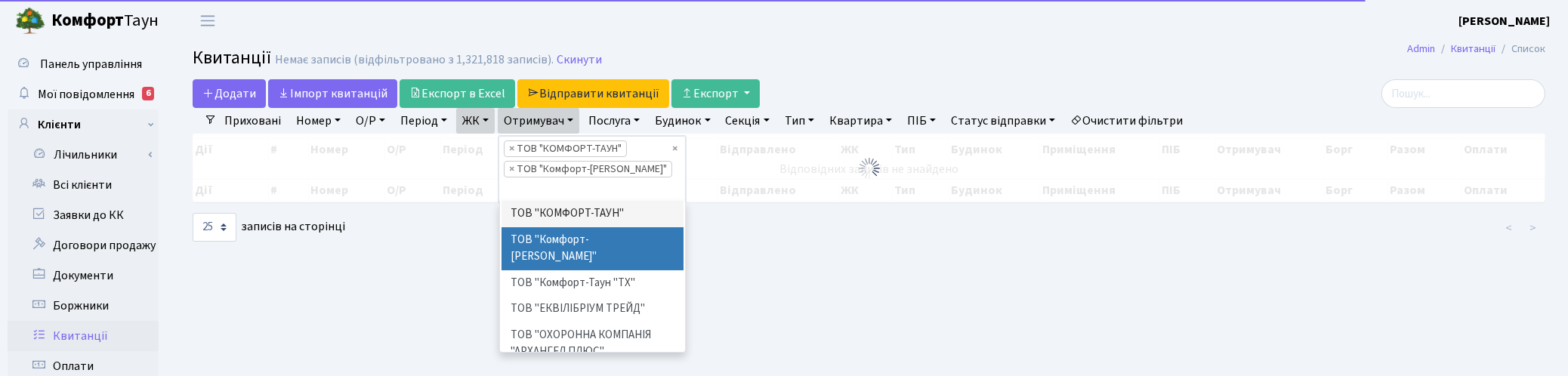
click at [614, 253] on li "ТОВ "Комфорт-Таун Ріелт"" at bounding box center [592, 249] width 183 height 43
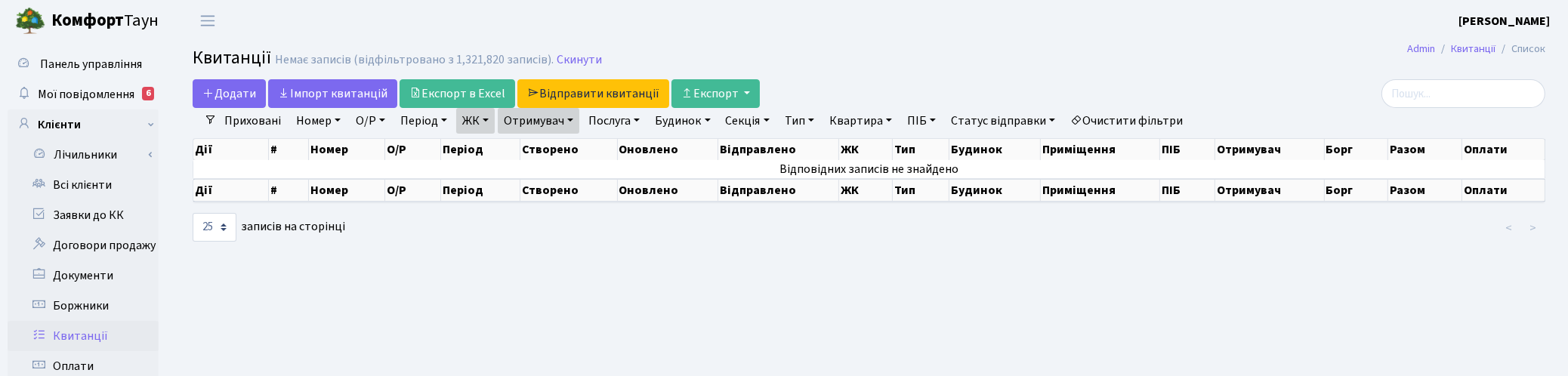
click at [488, 121] on link "ЖК" at bounding box center [474, 121] width 38 height 26
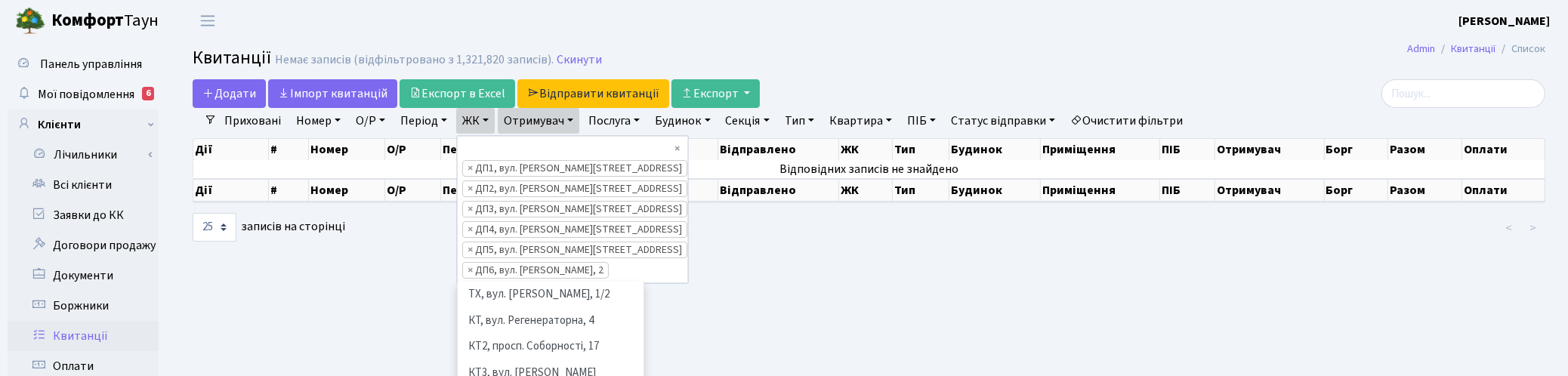
scroll to position [417, 0]
click at [488, 121] on link "ЖК" at bounding box center [474, 121] width 38 height 26
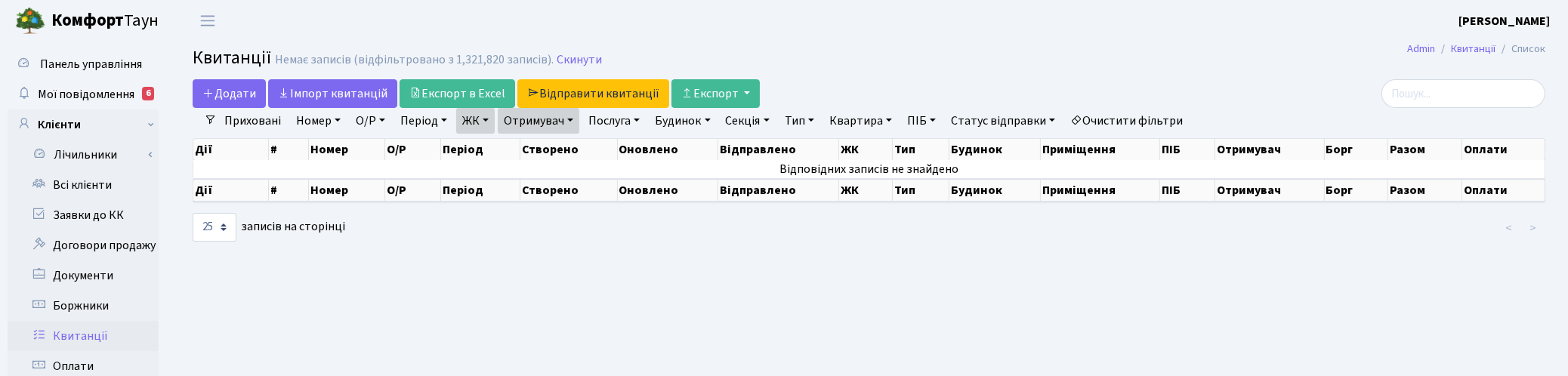
click at [576, 124] on link "Отримувач" at bounding box center [538, 121] width 82 height 26
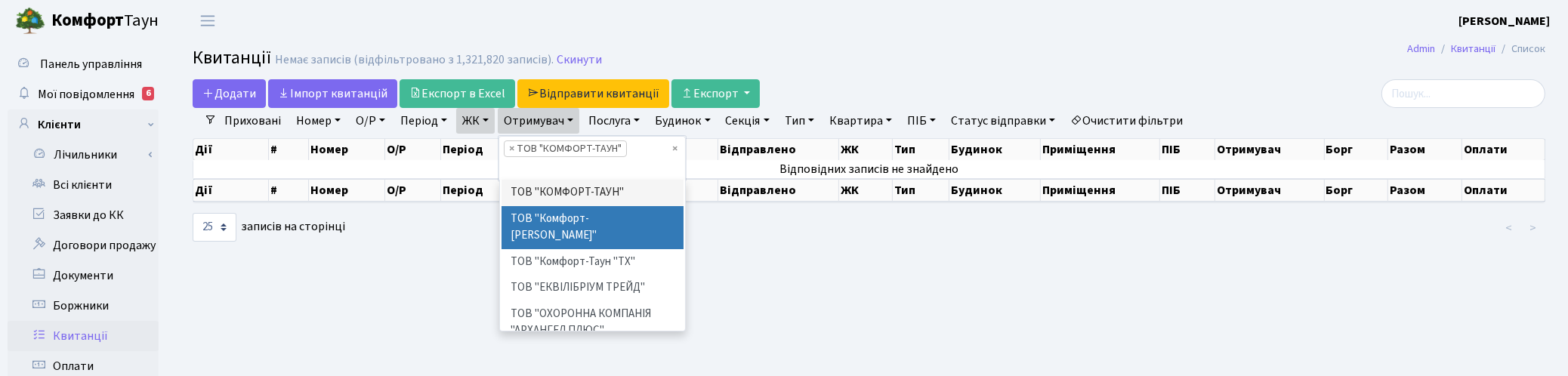
click at [586, 216] on li "ТОВ "Комфорт-Таун Ріелт"" at bounding box center [592, 227] width 183 height 43
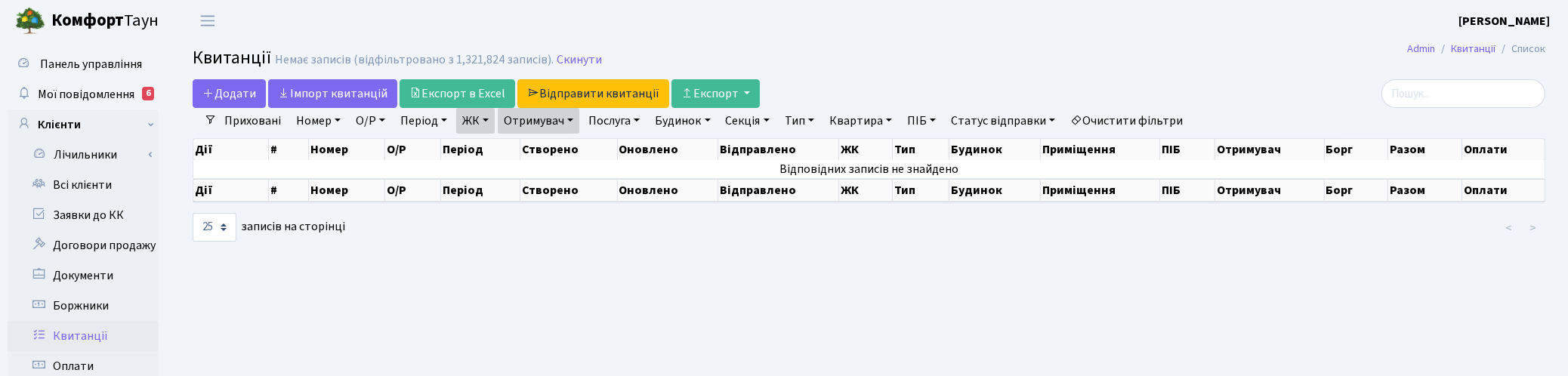
click at [571, 120] on link "Отримувач" at bounding box center [538, 121] width 82 height 26
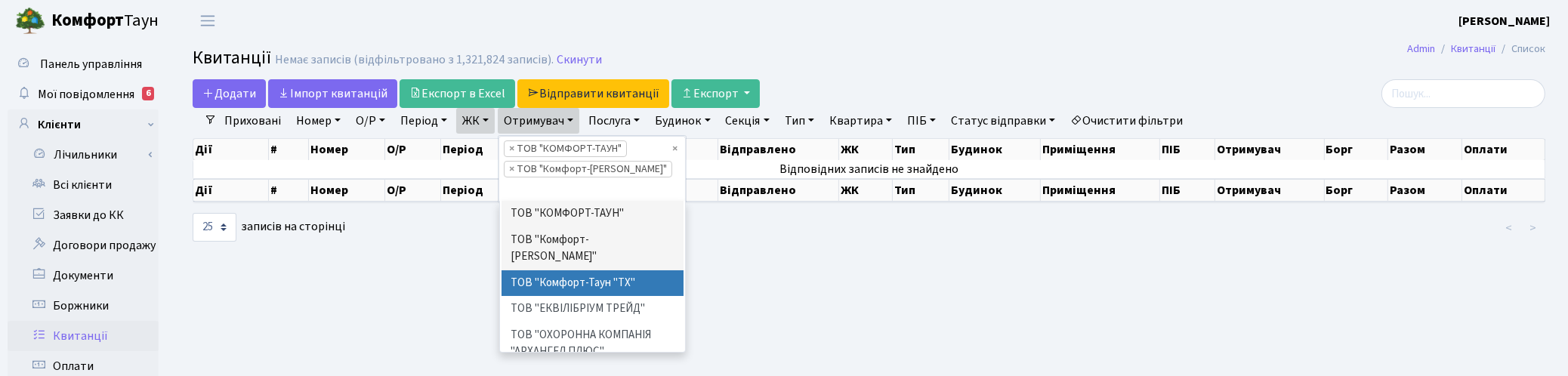
click at [591, 270] on li "ТОВ "Комфорт-Таун "ТХ"" at bounding box center [592, 283] width 183 height 26
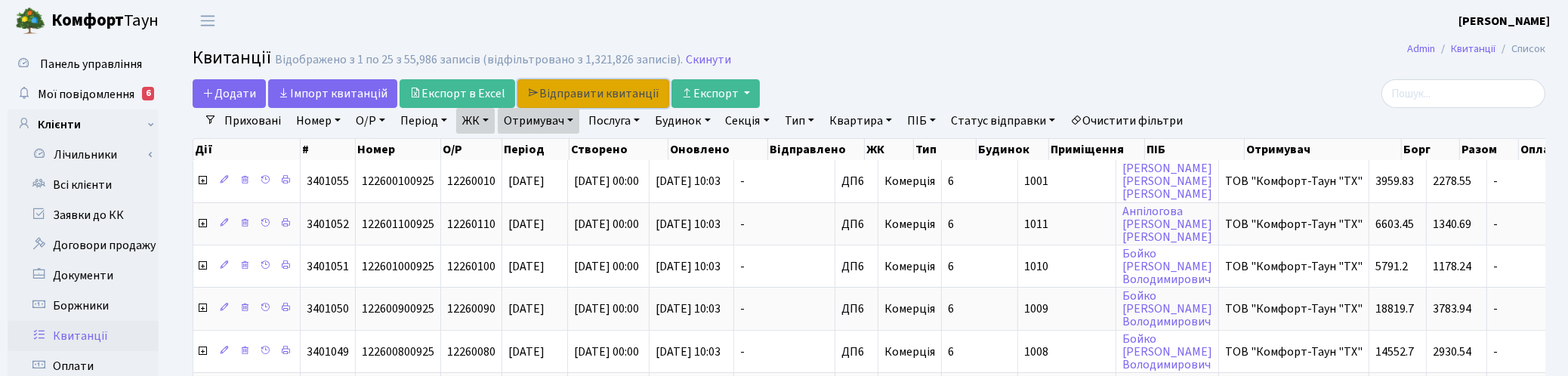
click at [594, 92] on link "Відправити квитанції" at bounding box center [593, 93] width 152 height 29
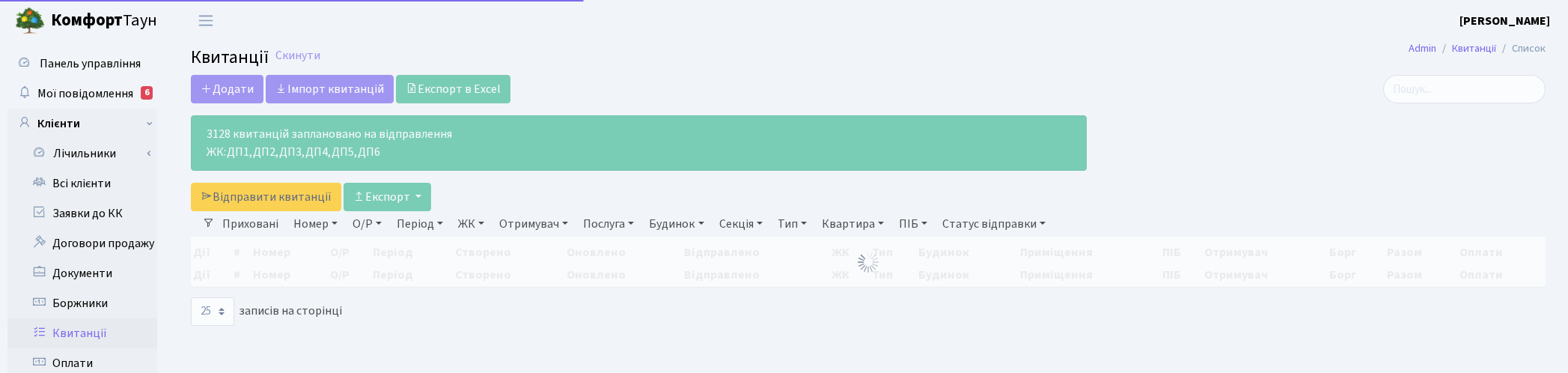
select select "25"
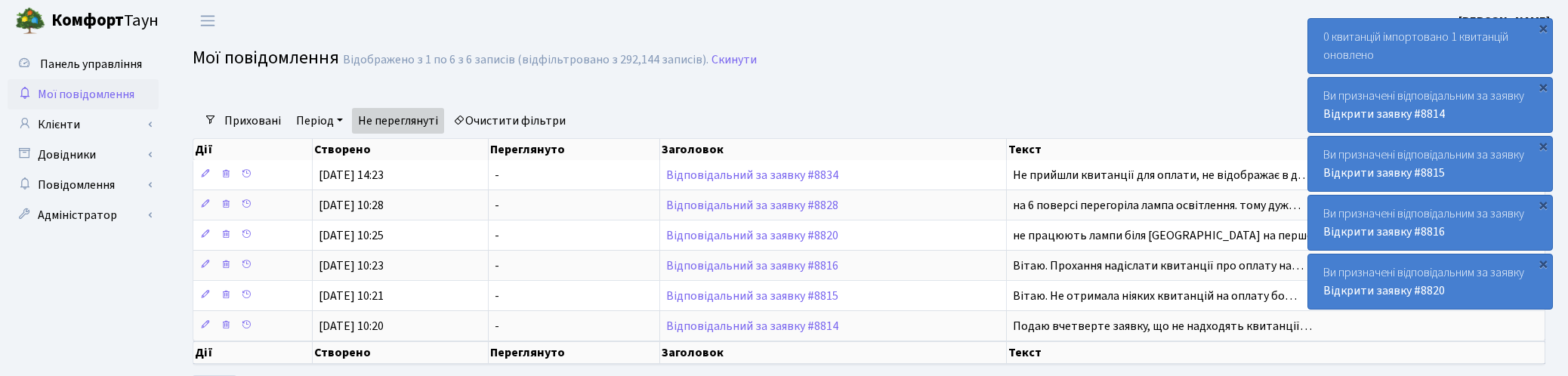
select select "25"
click at [68, 124] on link "Клієнти" at bounding box center [83, 124] width 151 height 31
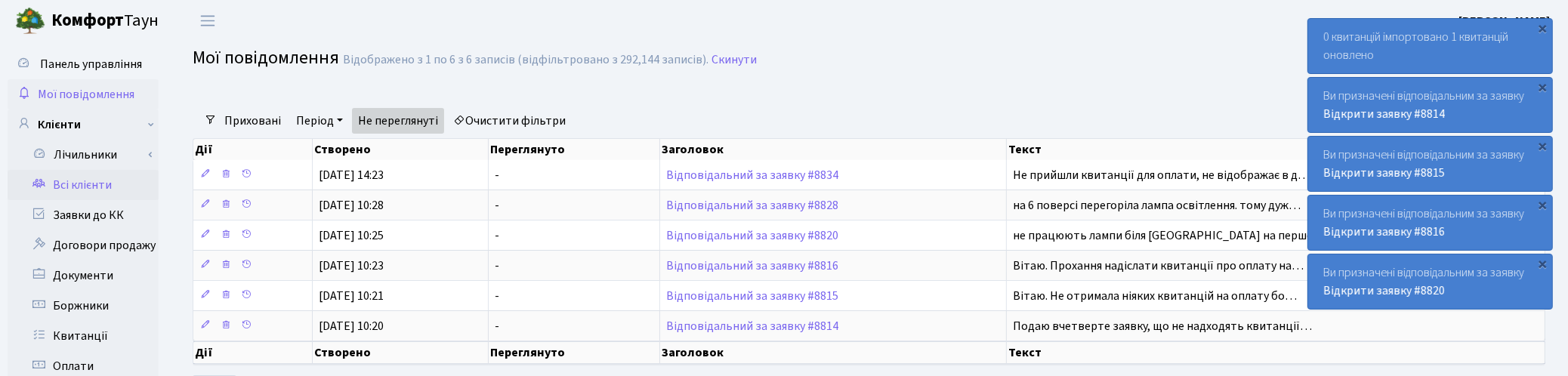
click at [87, 188] on link "Всі клієнти" at bounding box center [83, 185] width 151 height 31
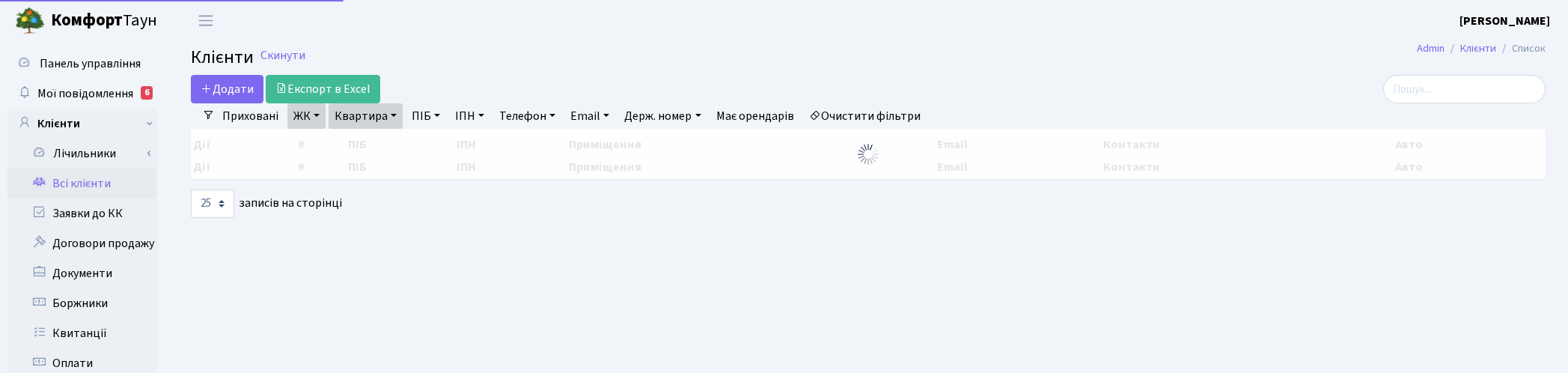
select select "25"
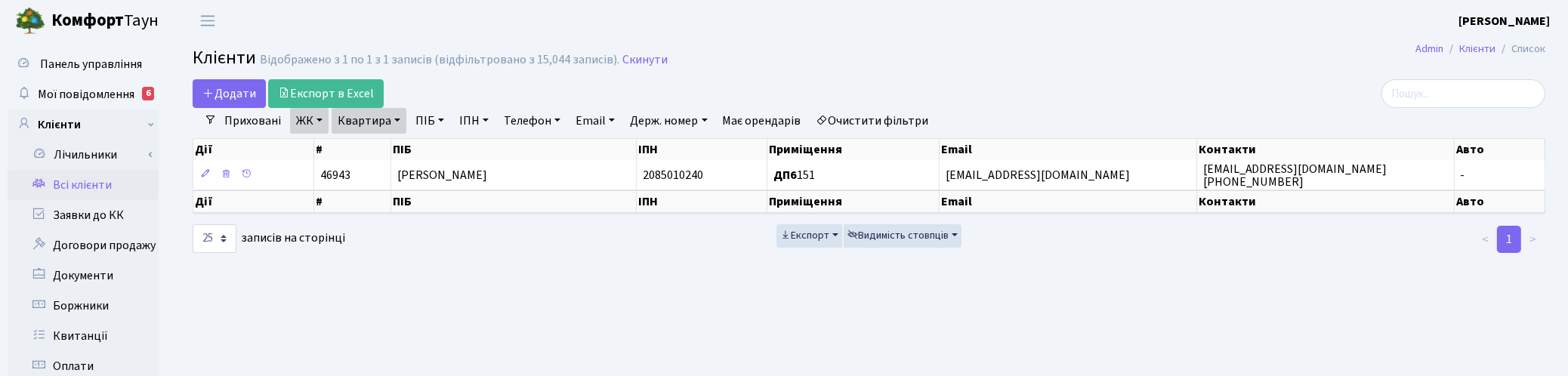
click at [311, 120] on link "ЖК" at bounding box center [308, 121] width 38 height 26
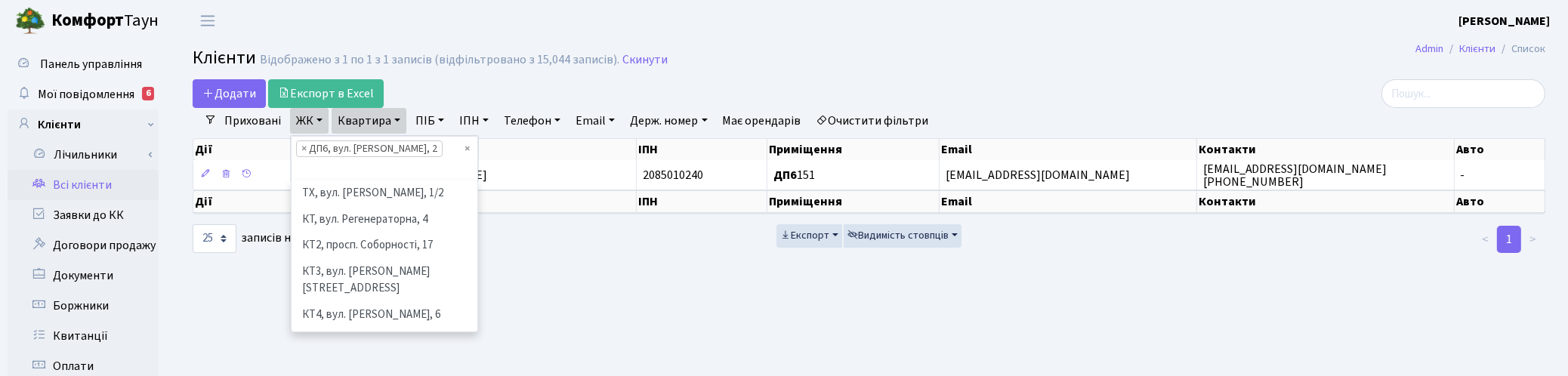
scroll to position [517, 0]
click at [459, 149] on ul "× × ДП6, вул. Родини Крістерів, 2" at bounding box center [384, 159] width 186 height 45
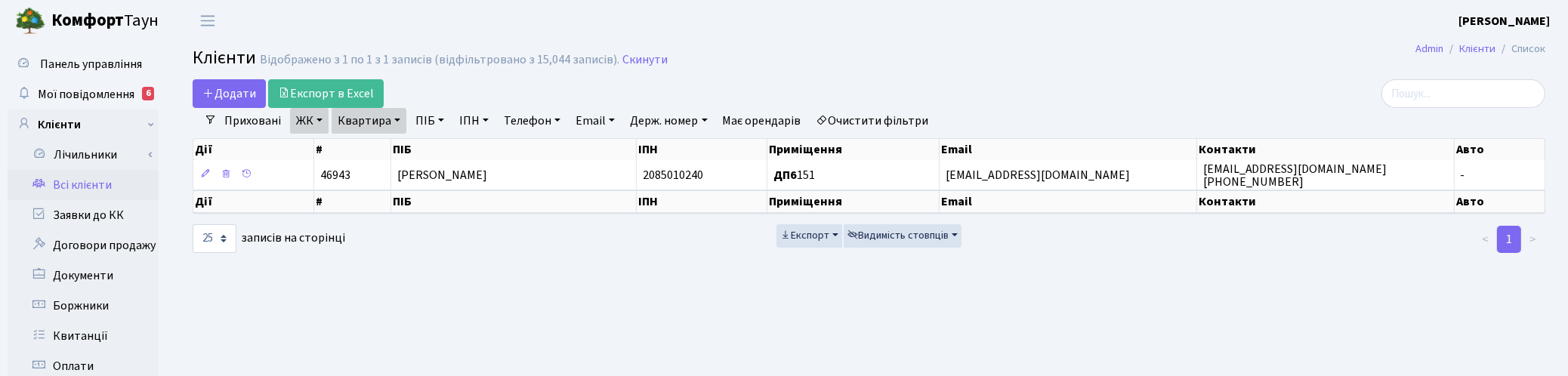
click at [387, 120] on link "Квартира" at bounding box center [369, 121] width 75 height 26
click at [438, 148] on icon at bounding box center [435, 149] width 12 height 12
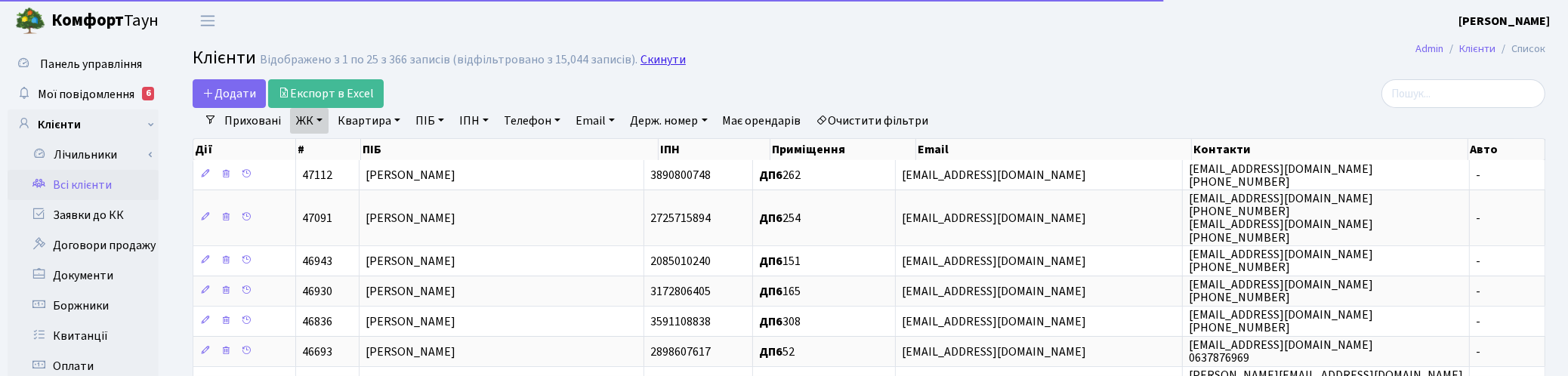
click at [663, 55] on link "Скинути" at bounding box center [663, 59] width 45 height 14
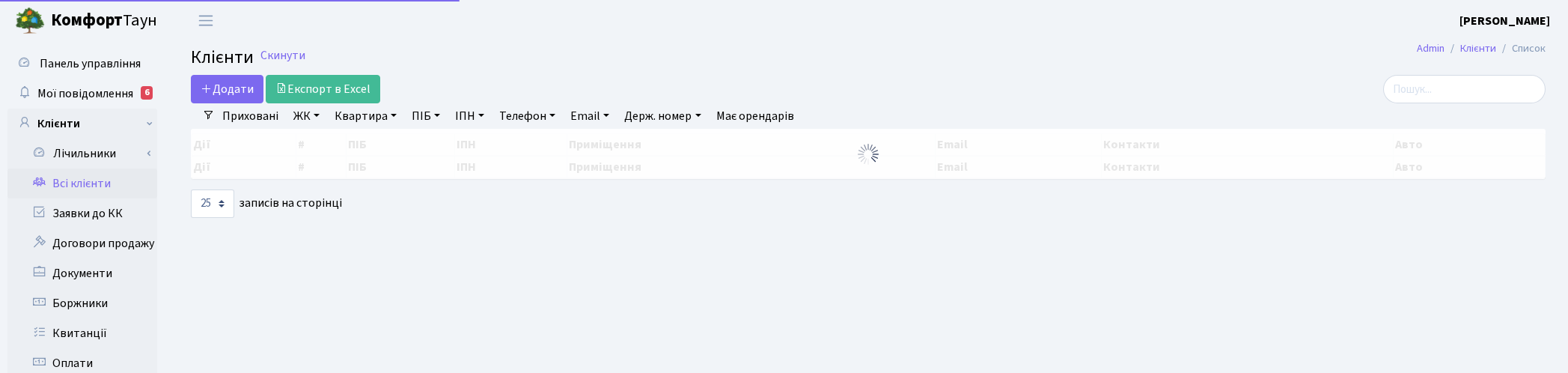
select select "25"
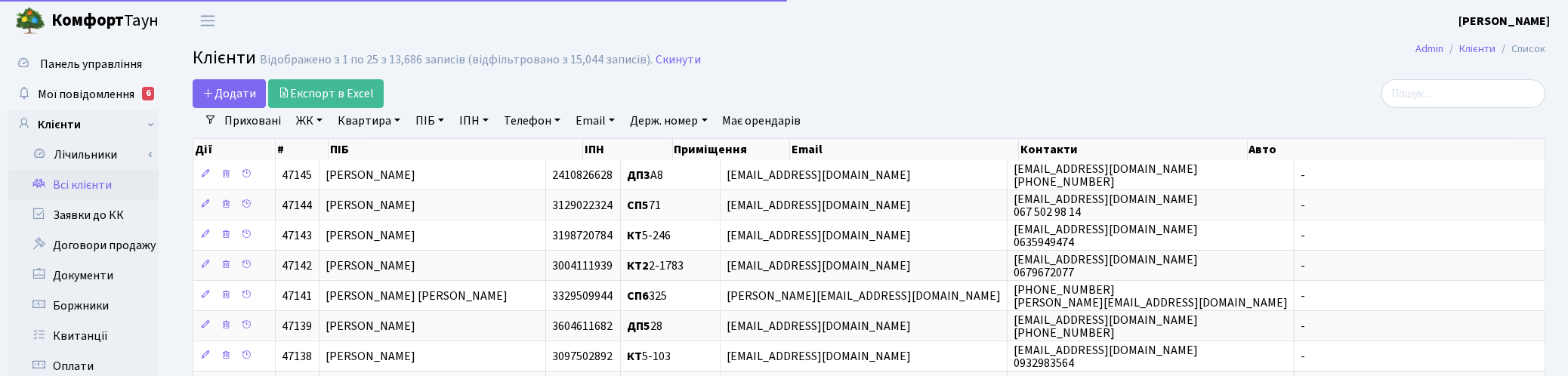
click at [420, 119] on link "ПІБ" at bounding box center [430, 121] width 41 height 26
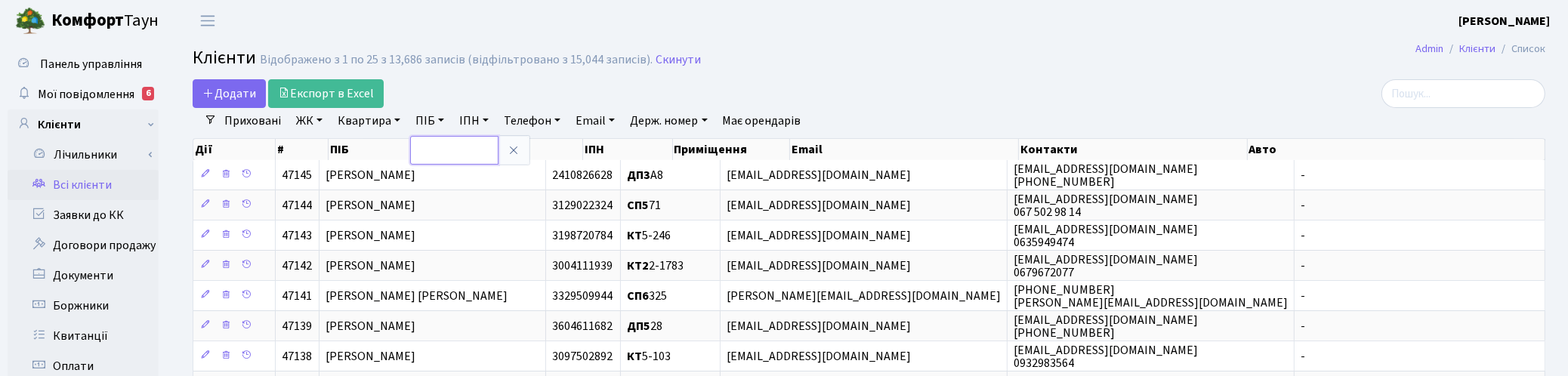
click at [428, 149] on input "text" at bounding box center [454, 149] width 88 height 29
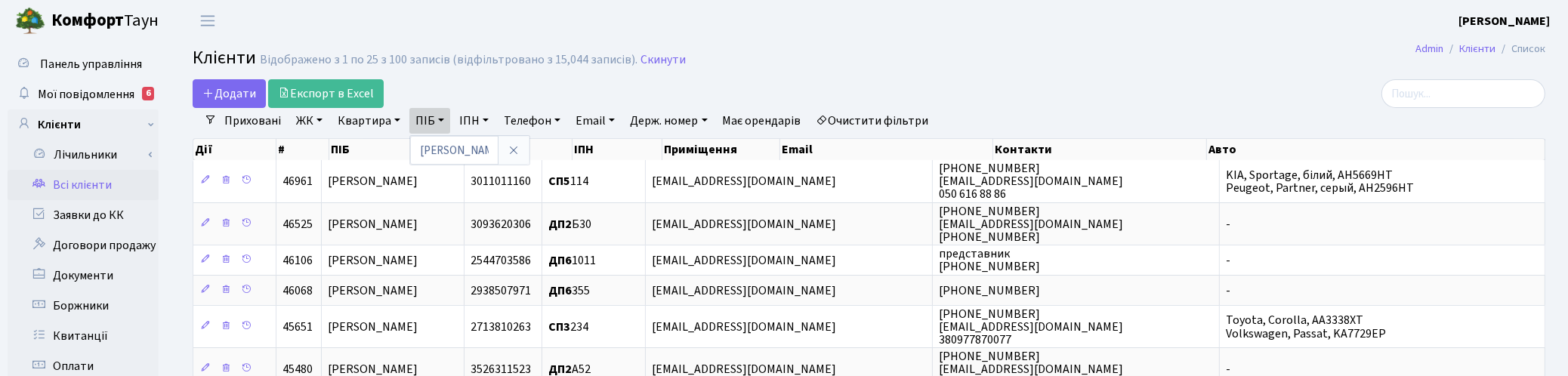
drag, startPoint x: 1458, startPoint y: 24, endPoint x: 1295, endPoint y: 51, distance: 165.2
click at [1458, 24] on header "[PERSON_NAME] [PERSON_NAME] Мій обліковий запис Вийти" at bounding box center [784, 20] width 1568 height 42
click at [428, 125] on link "ПІБ" at bounding box center [430, 121] width 41 height 26
click at [438, 148] on input "[PERSON_NAME]" at bounding box center [454, 149] width 88 height 29
type input "Ань"
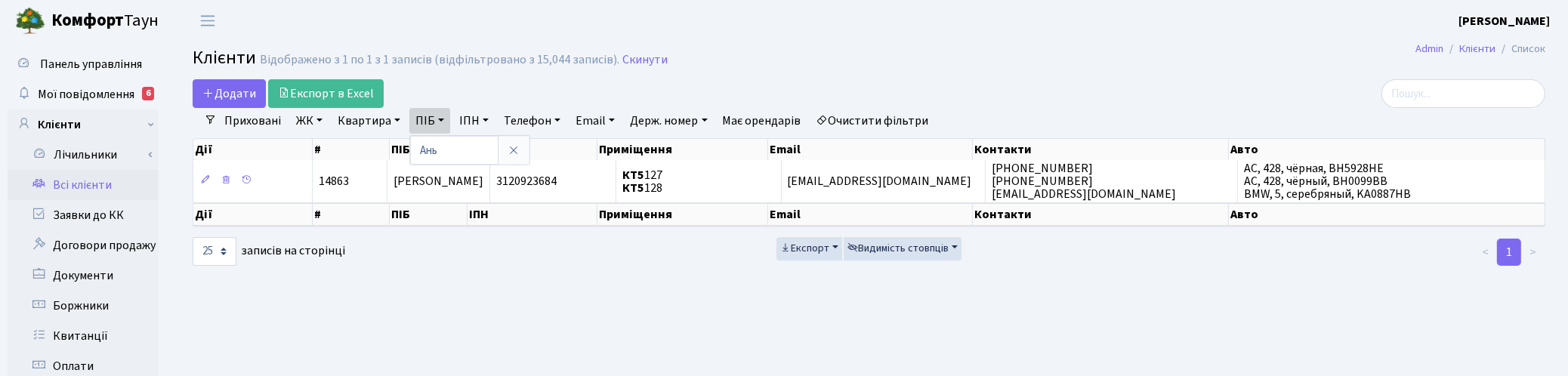
click at [508, 149] on icon at bounding box center [513, 149] width 12 height 12
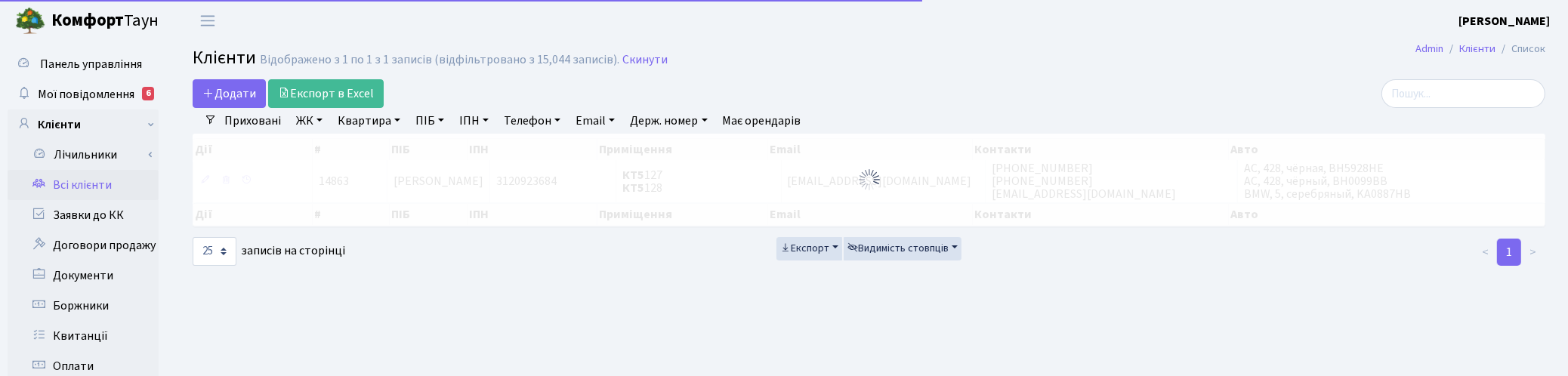
click at [367, 110] on link "Квартира" at bounding box center [369, 121] width 75 height 26
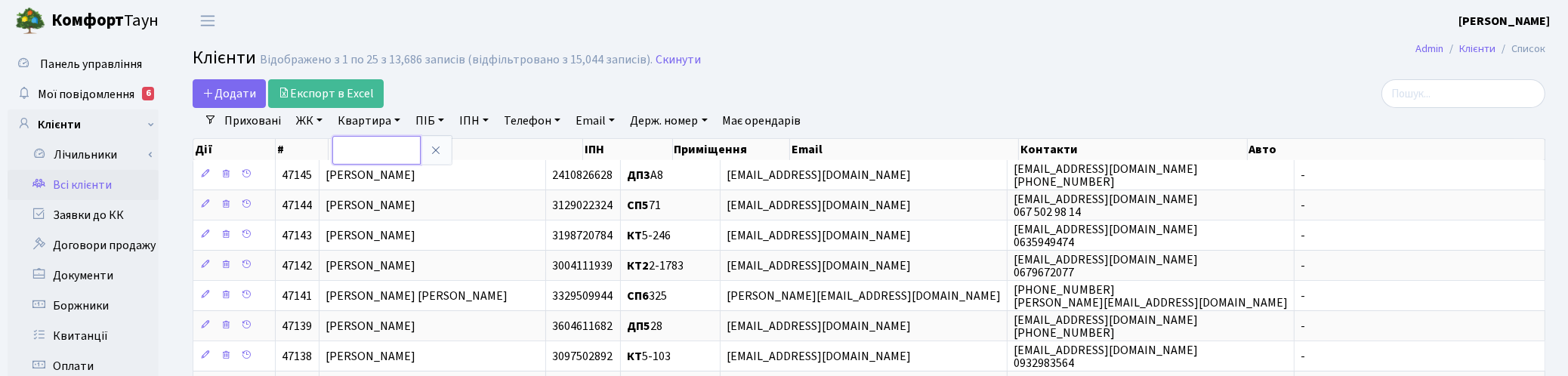
click at [370, 144] on input "text" at bounding box center [376, 149] width 88 height 29
type input "2-299"
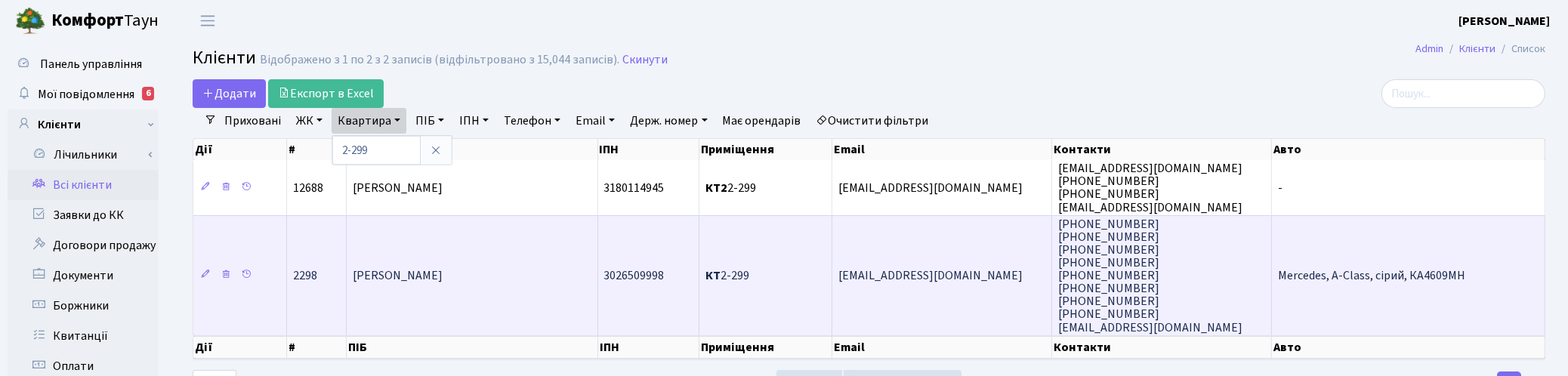
click at [376, 267] on span "[PERSON_NAME]" at bounding box center [397, 276] width 90 height 17
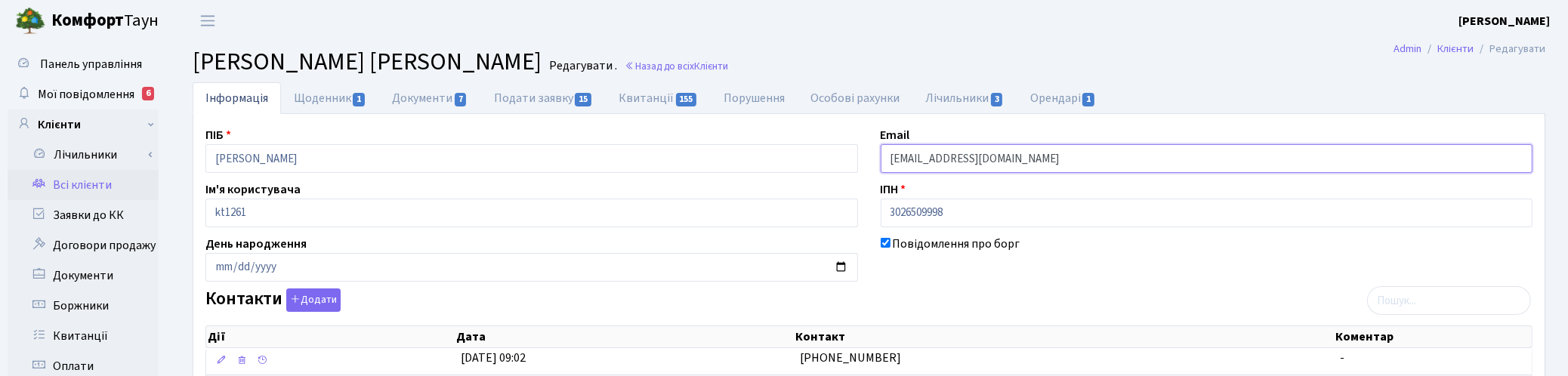
drag, startPoint x: 976, startPoint y: 155, endPoint x: 859, endPoint y: 145, distance: 117.4
click at [71, 213] on link "Заявки до КК" at bounding box center [83, 215] width 151 height 31
drag, startPoint x: 93, startPoint y: 95, endPoint x: 58, endPoint y: 177, distance: 89.2
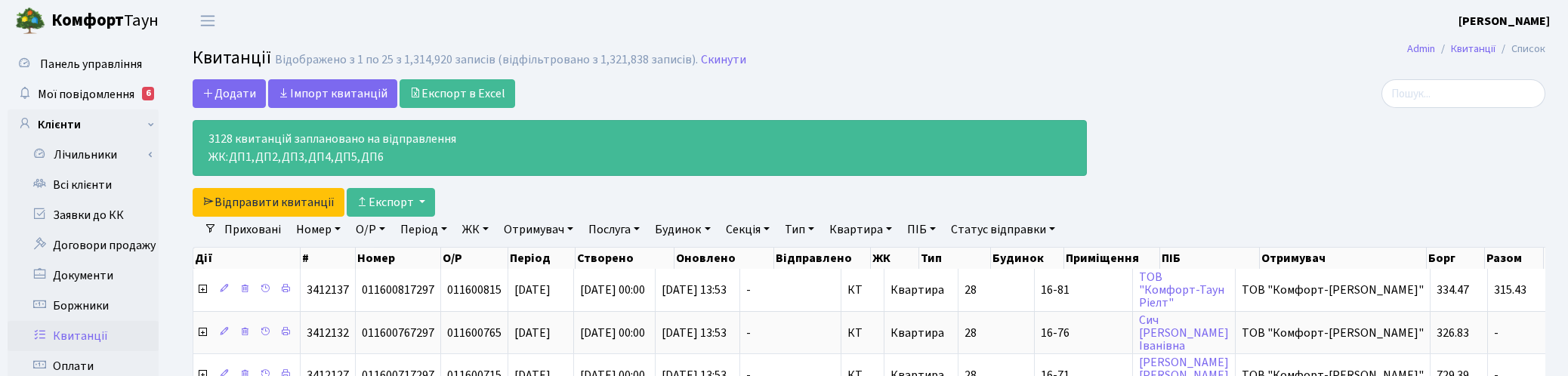
select select "25"
click at [723, 58] on link "Скинути" at bounding box center [723, 59] width 45 height 14
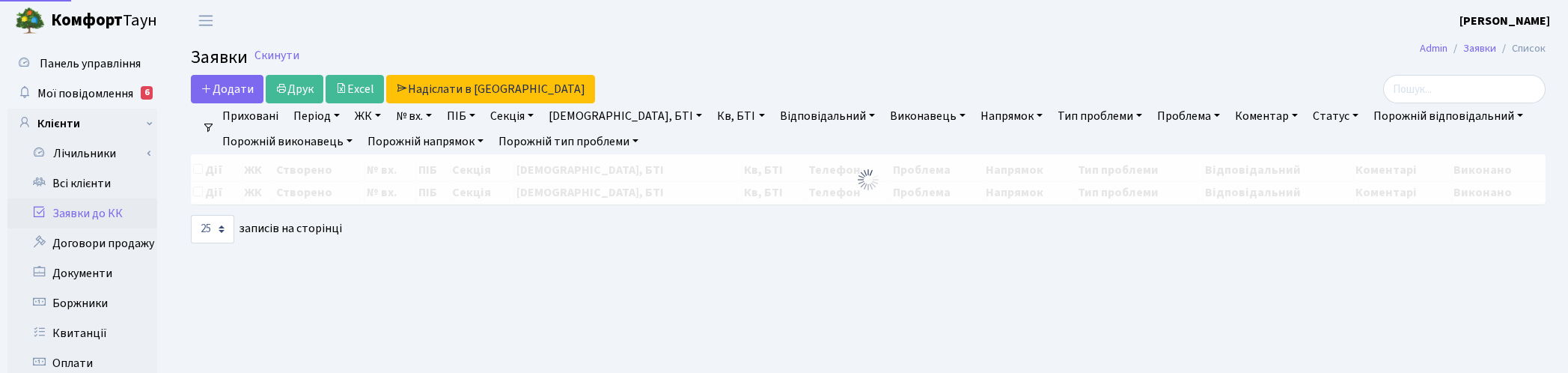
select select "25"
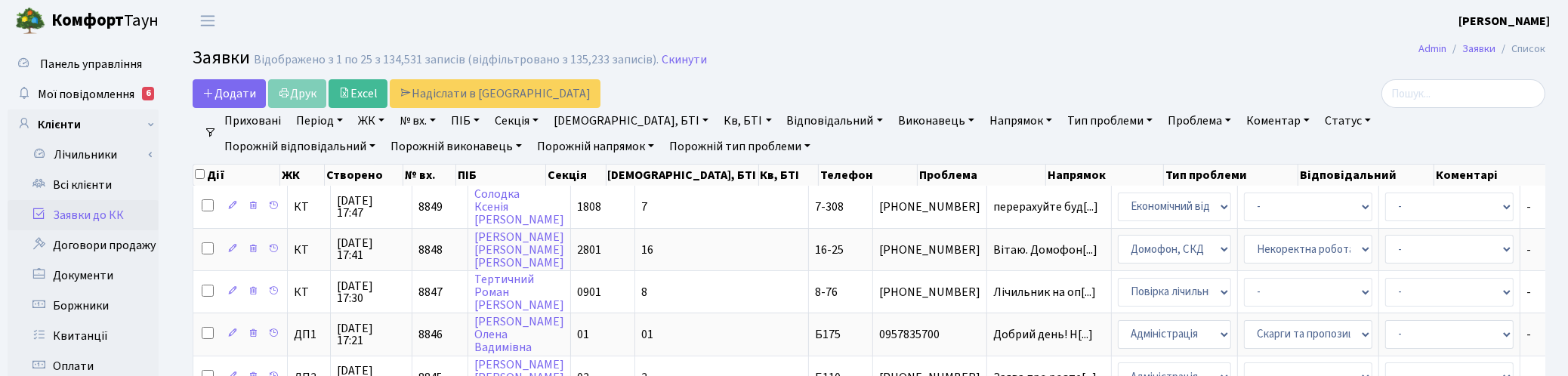
click at [986, 55] on h2 "Заявки Відображено з 1 по 25 з 134,531 записів (відфільтровано з 135,233 записі…" at bounding box center [868, 60] width 1353 height 26
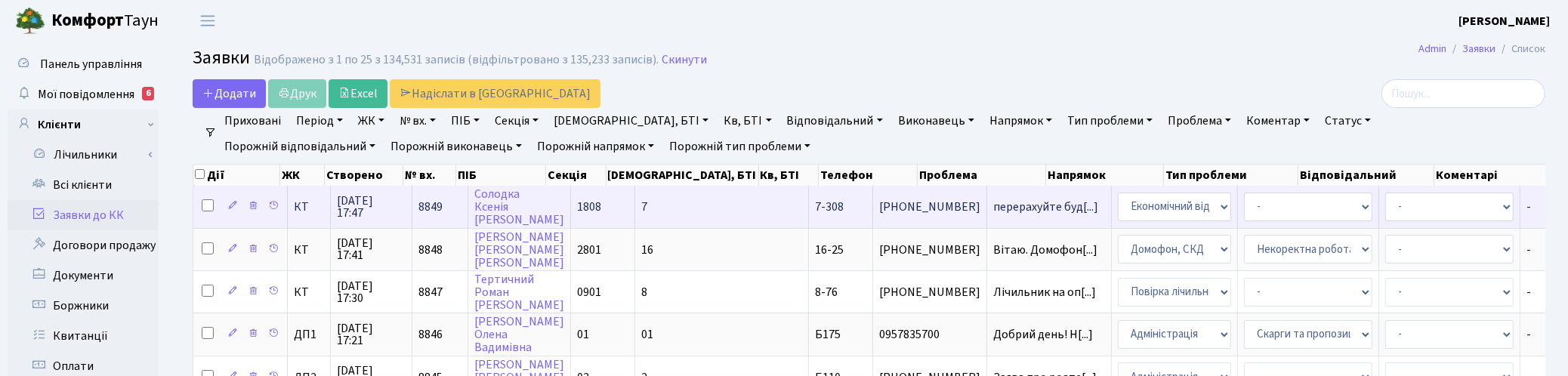
click at [367, 210] on span "09.10.2025 17:47" at bounding box center [371, 207] width 69 height 24
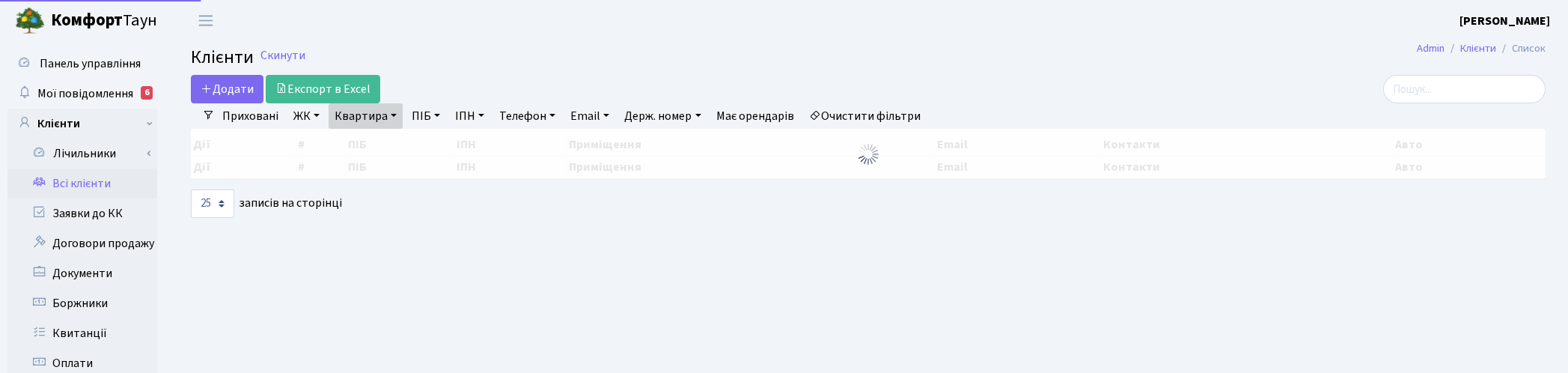
select select "25"
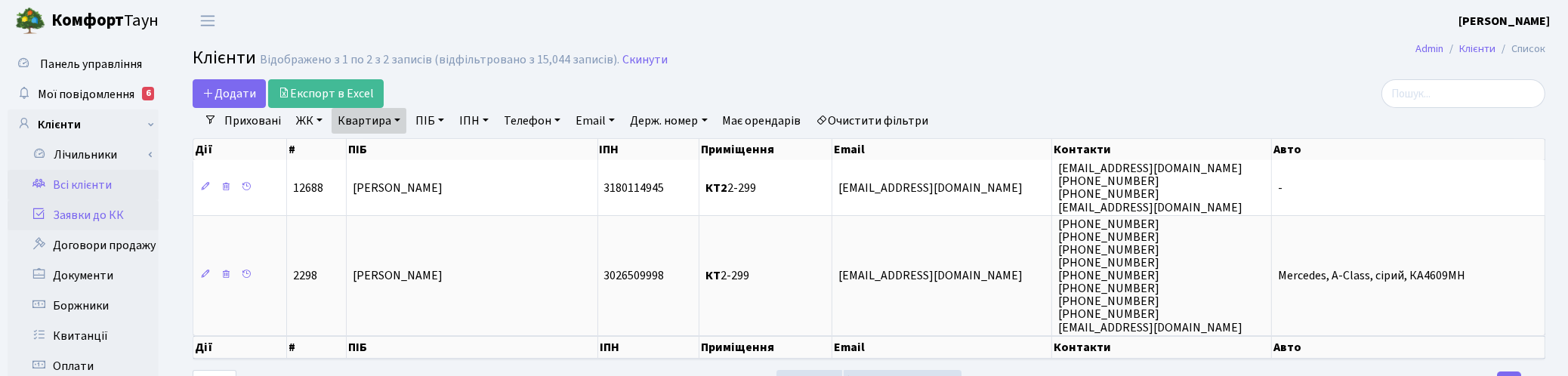
click at [66, 209] on link "Заявки до КК" at bounding box center [83, 215] width 151 height 31
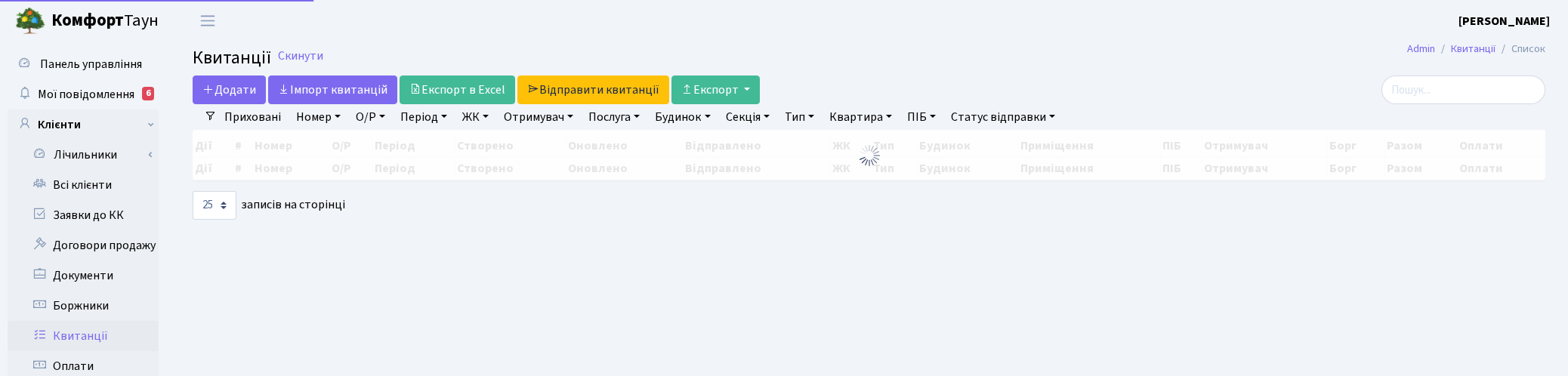
select select "25"
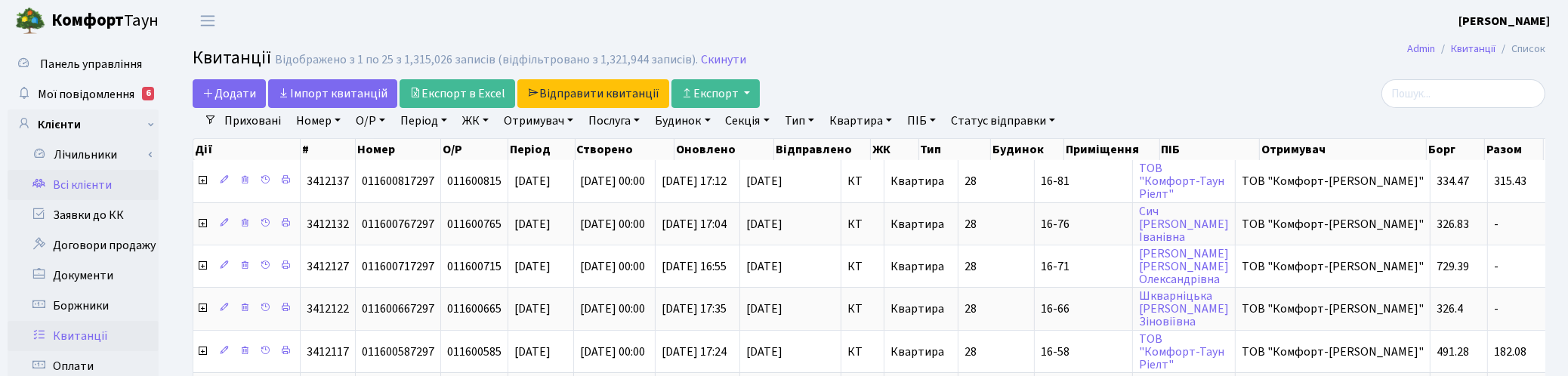
click at [80, 184] on link "Всі клієнти" at bounding box center [83, 185] width 151 height 31
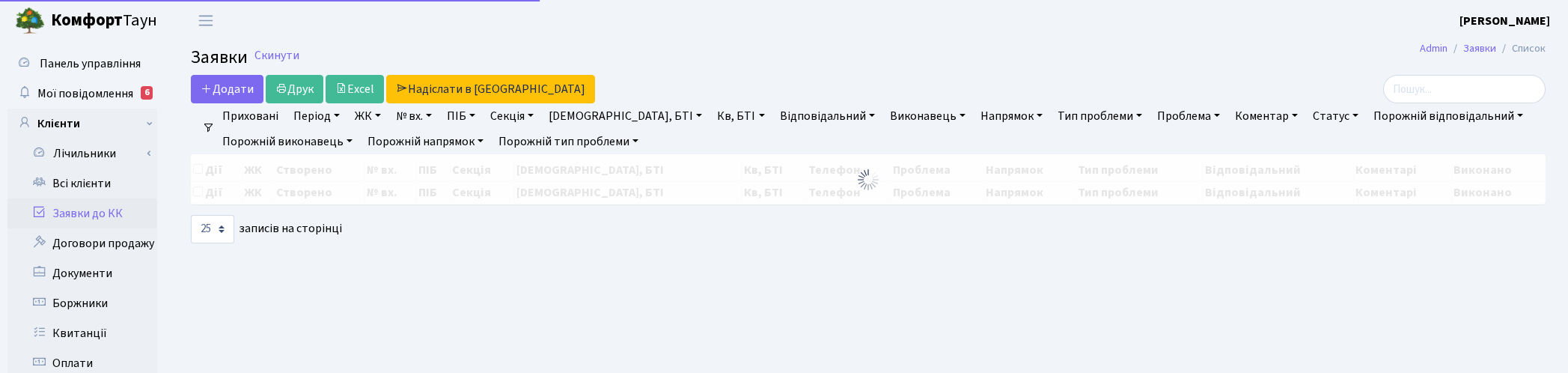
select select "25"
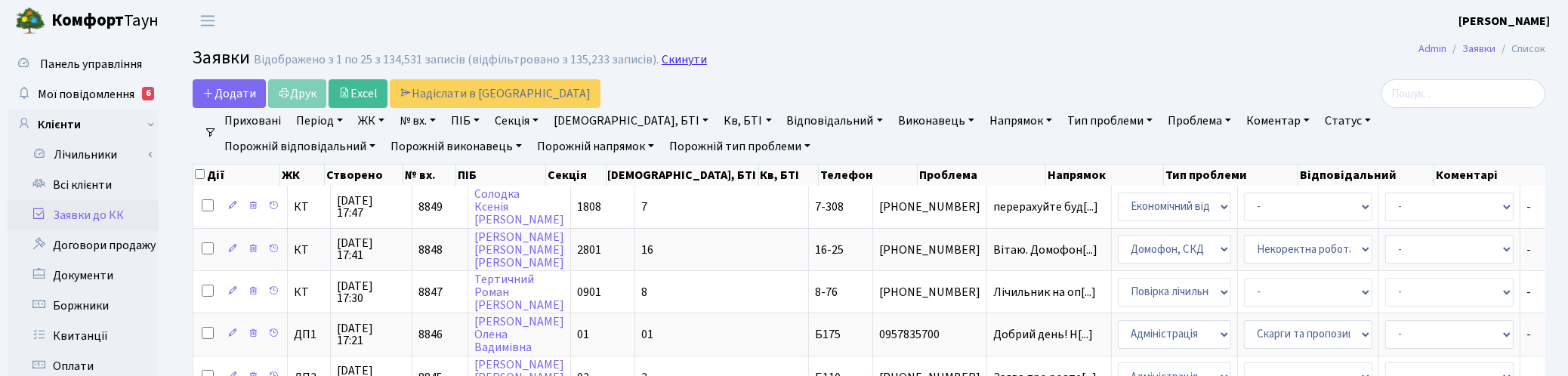
click at [673, 62] on link "Скинути" at bounding box center [684, 59] width 45 height 14
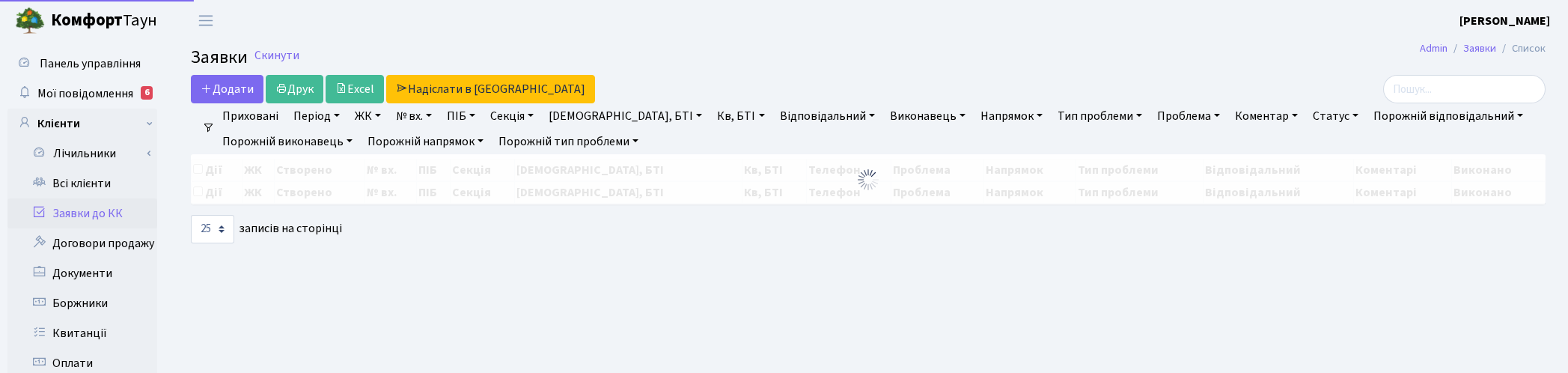
select select "25"
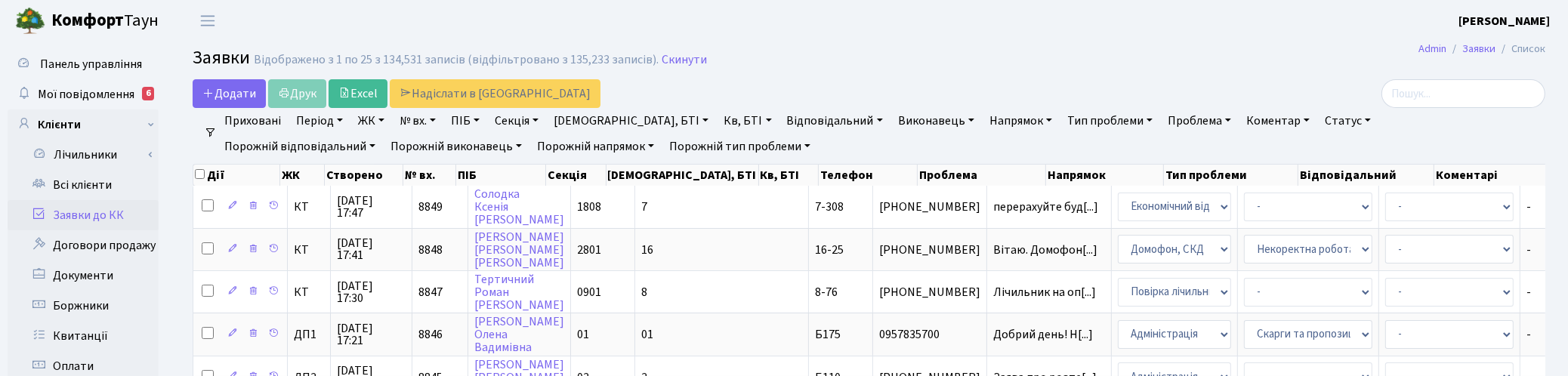
click at [1319, 115] on link "Статус" at bounding box center [1348, 121] width 58 height 26
click at [1319, 205] on link "Не виконано" at bounding box center [1379, 212] width 120 height 23
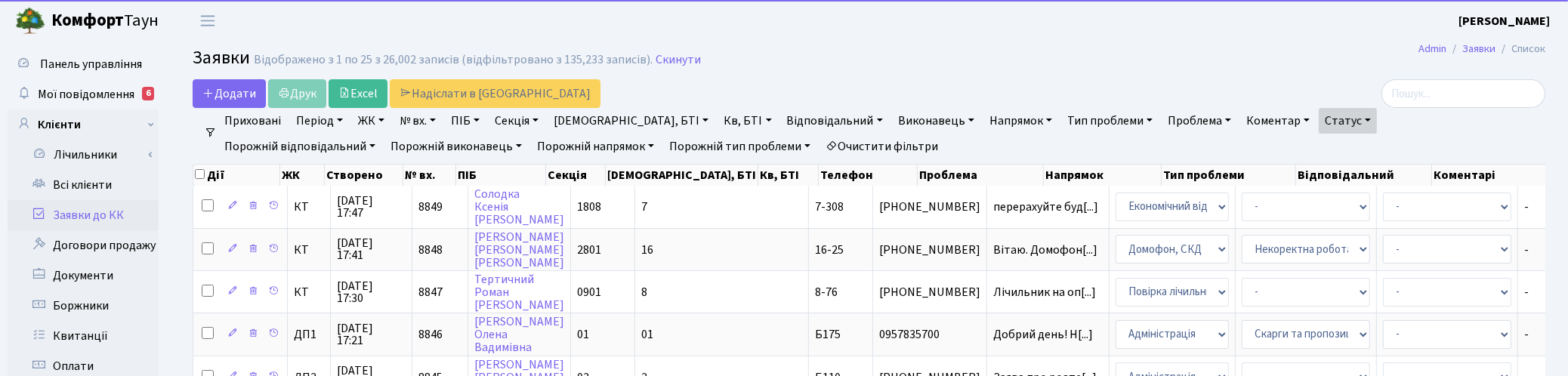
click at [983, 119] on link "Напрямок" at bounding box center [1020, 121] width 75 height 26
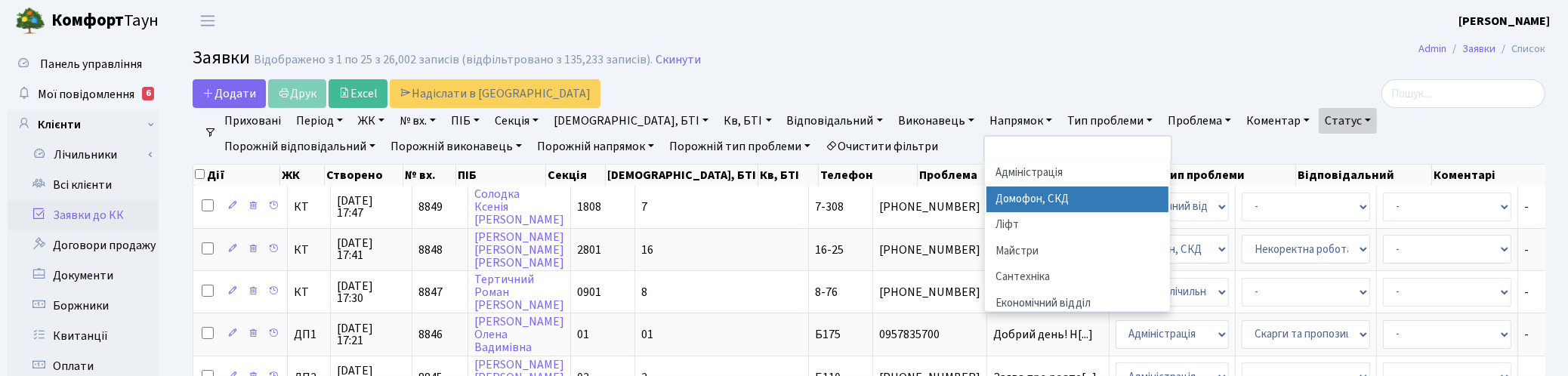
click at [987, 194] on li "Домофон, СКД" at bounding box center [1078, 200] width 183 height 26
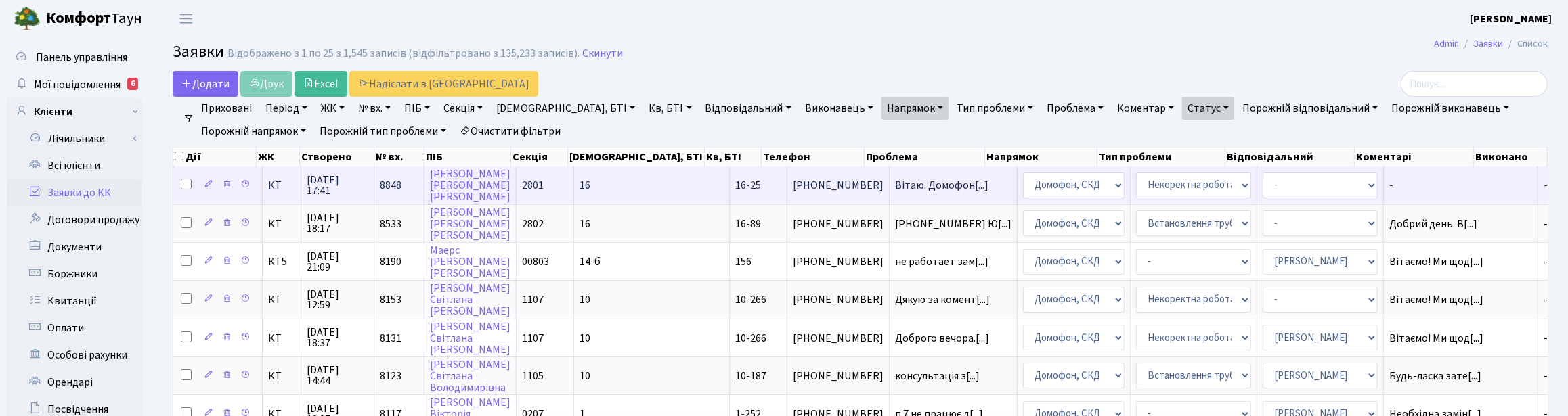
click at [339, 181] on span "09.10.2025 17:41" at bounding box center [338, 186] width 62 height 22
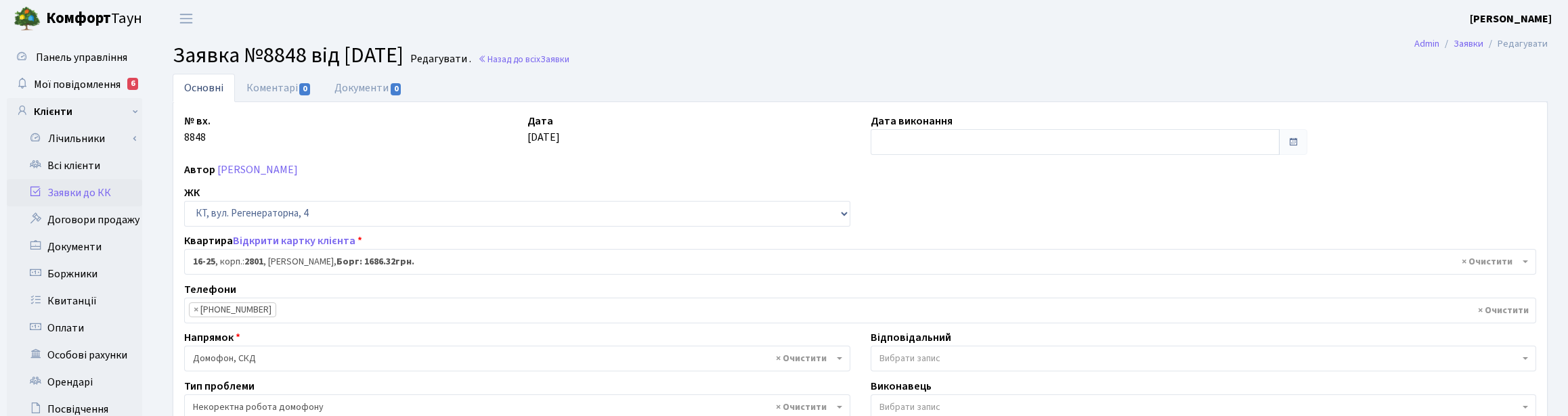
select select "8586"
select select "38"
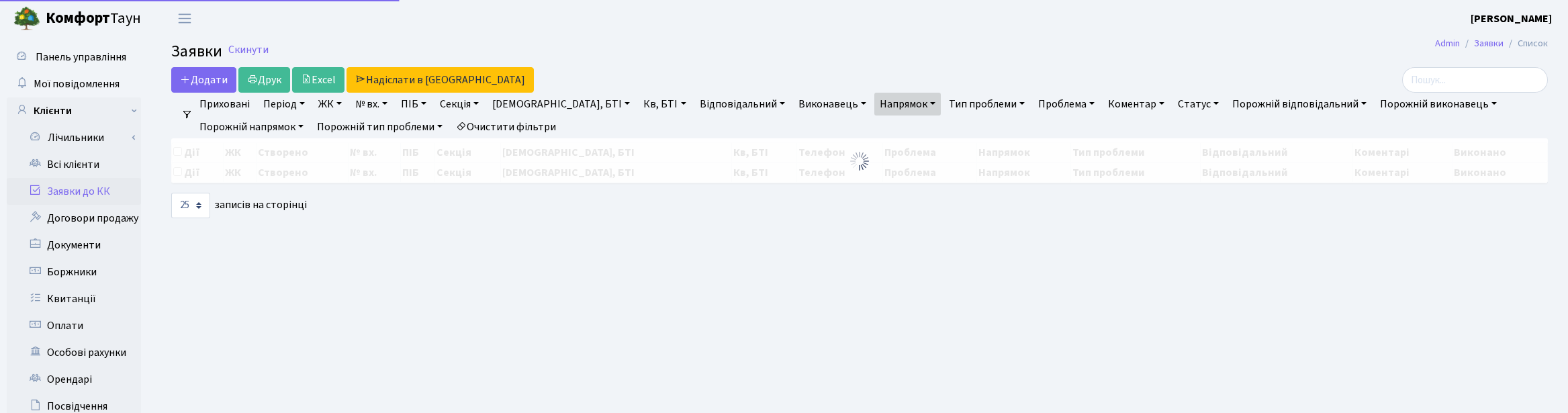
select select "25"
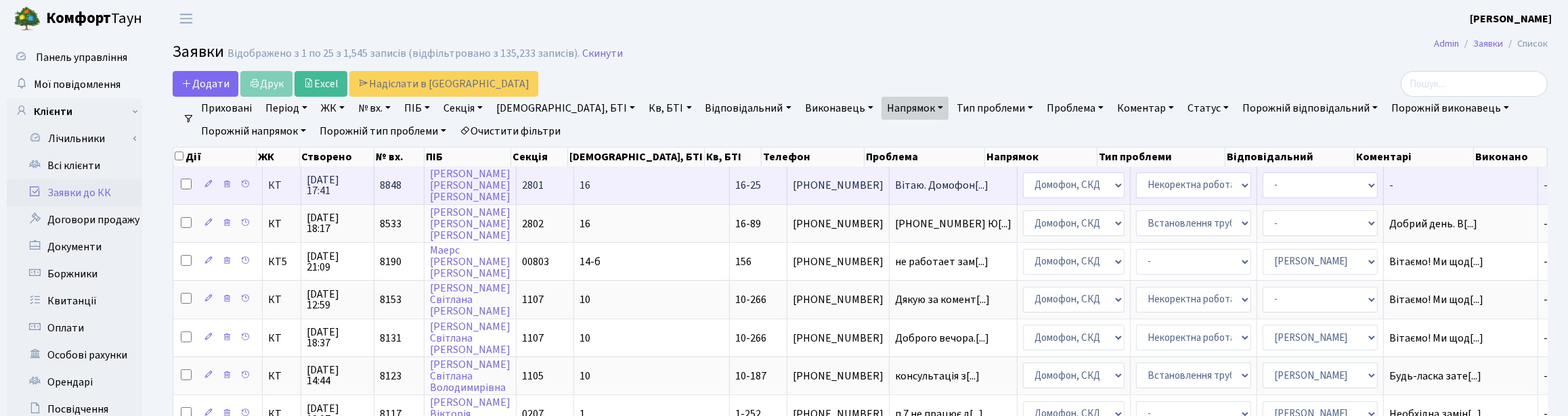
click at [184, 183] on input "checkbox" at bounding box center [186, 184] width 11 height 11
checkbox input "true"
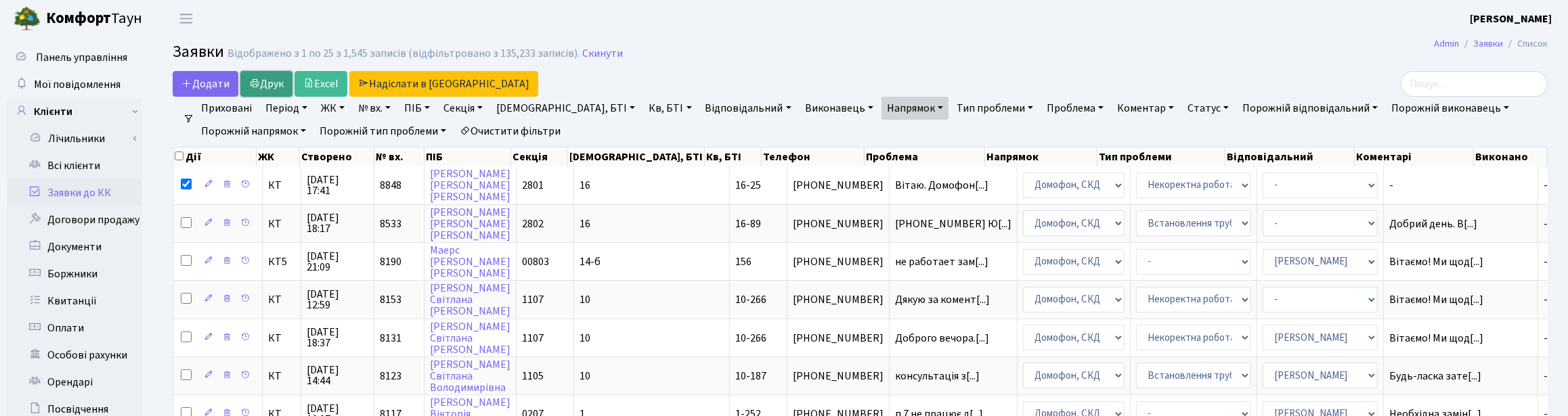
click at [265, 85] on link "Друк" at bounding box center [266, 83] width 52 height 26
click at [881, 107] on link "Напрямок" at bounding box center [915, 108] width 67 height 23
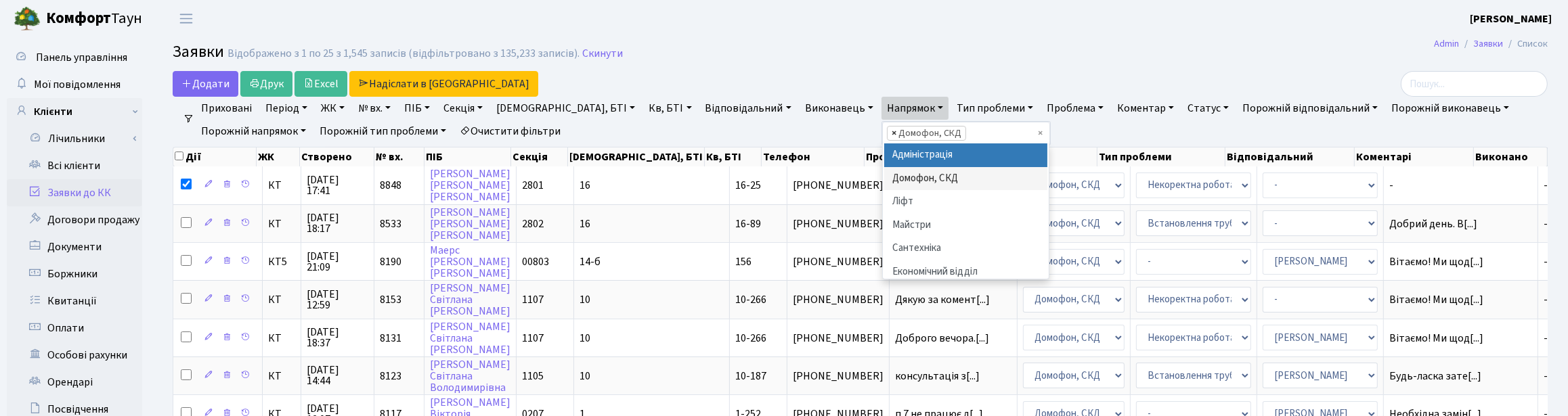
click at [891, 131] on span "×" at bounding box center [894, 133] width 5 height 13
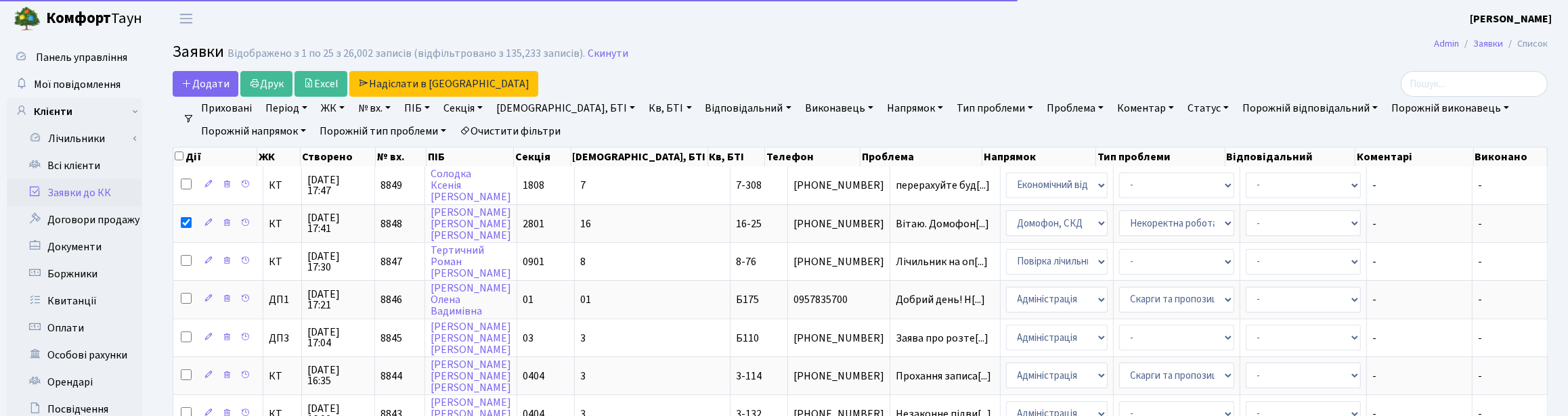
click at [881, 106] on link "Напрямок" at bounding box center [915, 108] width 67 height 23
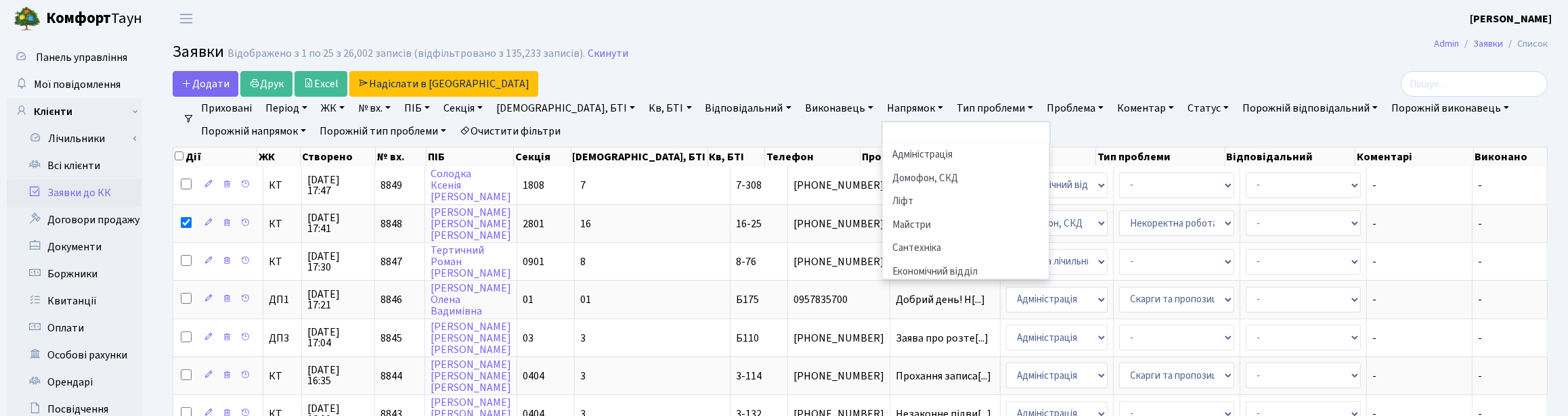
click at [885, 284] on li "Електрика" at bounding box center [966, 295] width 164 height 23
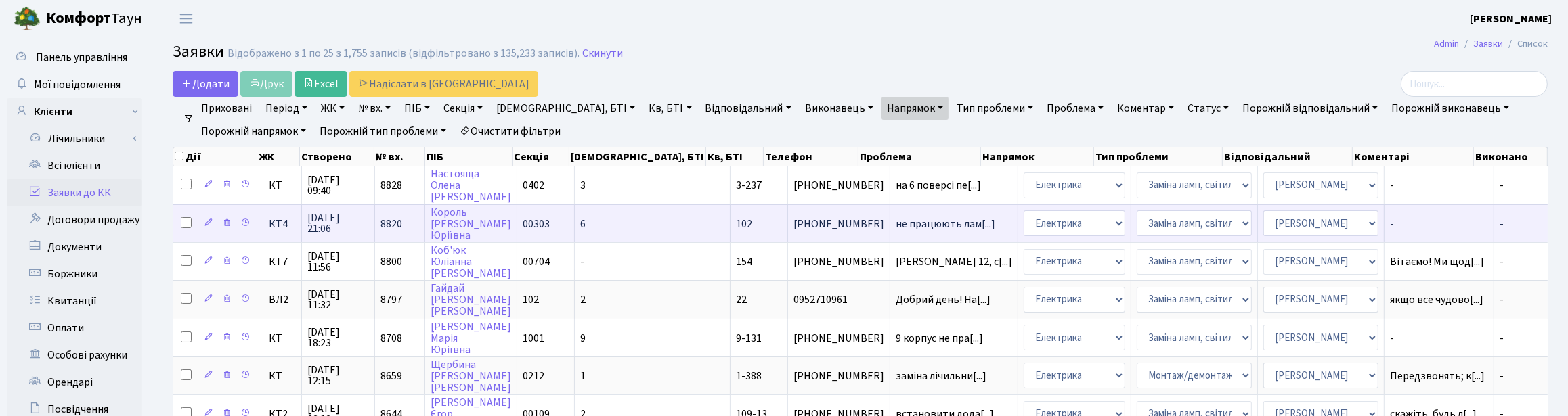
click at [333, 223] on span "[DATE] 21:06" at bounding box center [338, 223] width 62 height 22
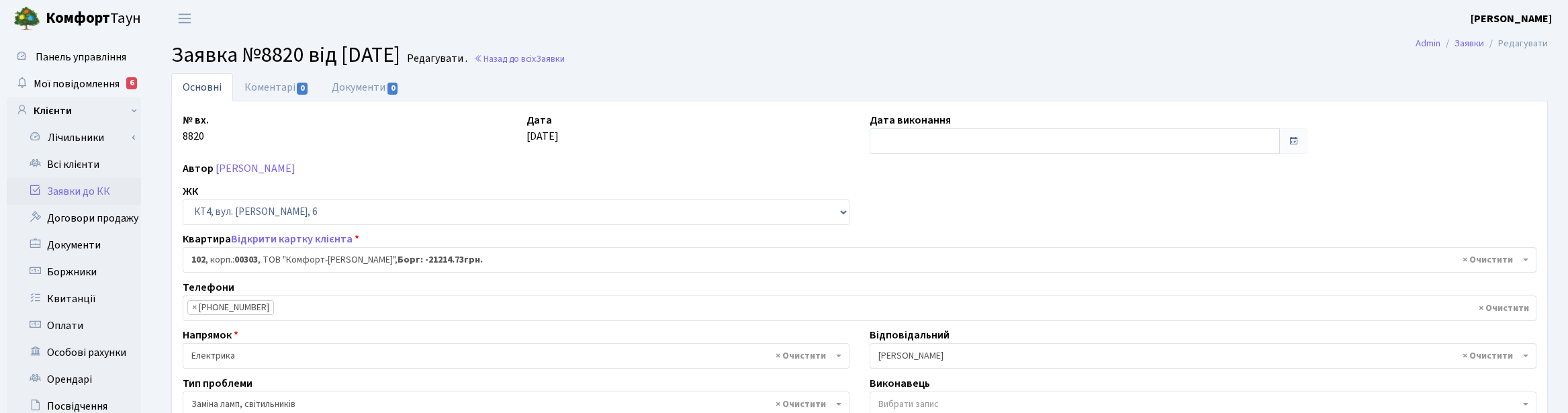
select select "16828"
select select "40"
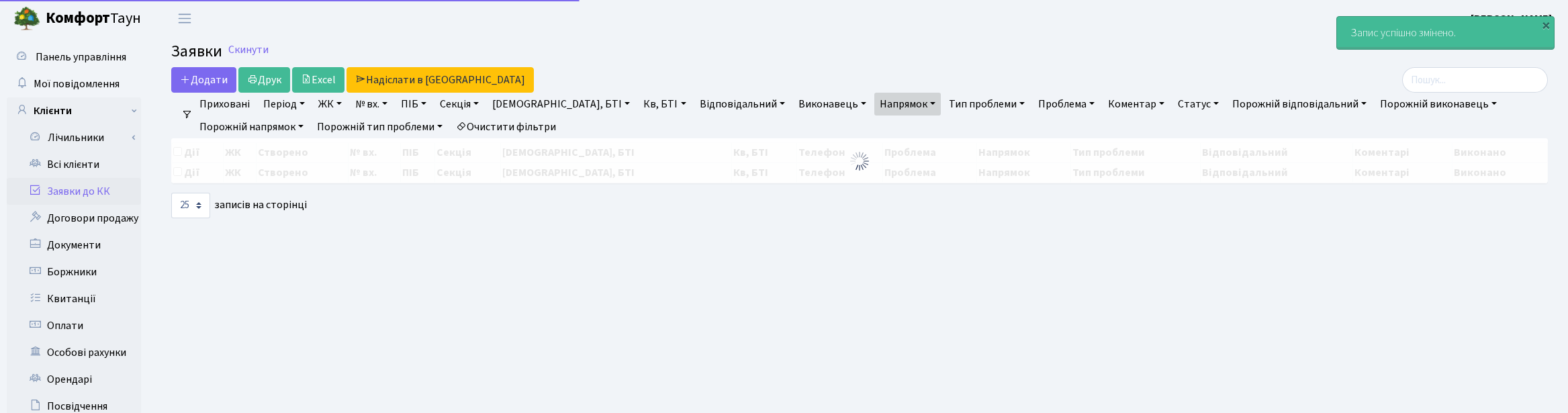
select select "25"
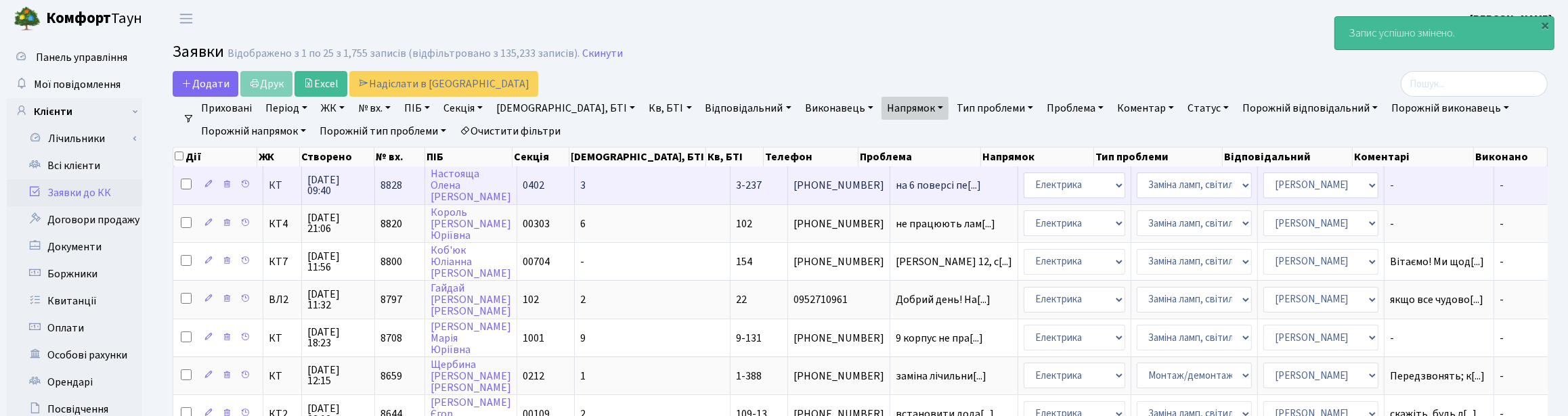
click at [335, 181] on span "09.10.2025 09:40" at bounding box center [338, 186] width 62 height 22
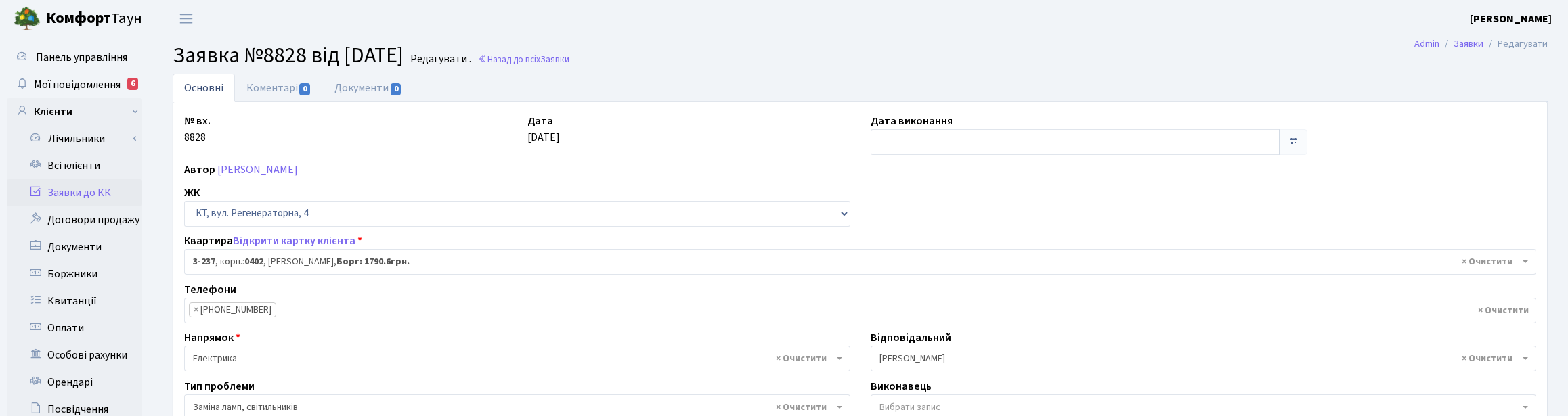
select select "805"
select select "40"
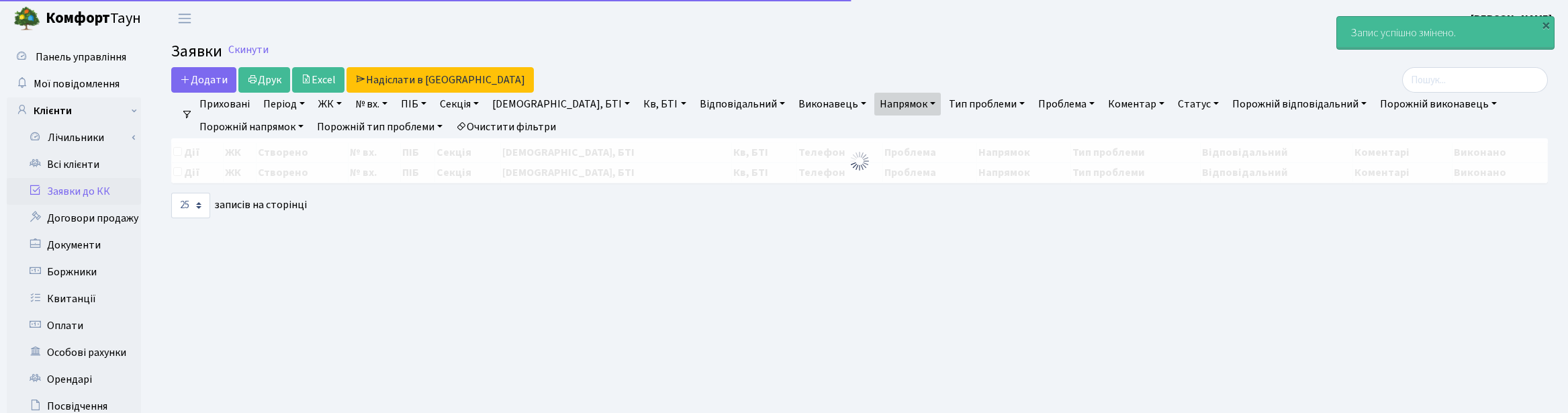
select select "25"
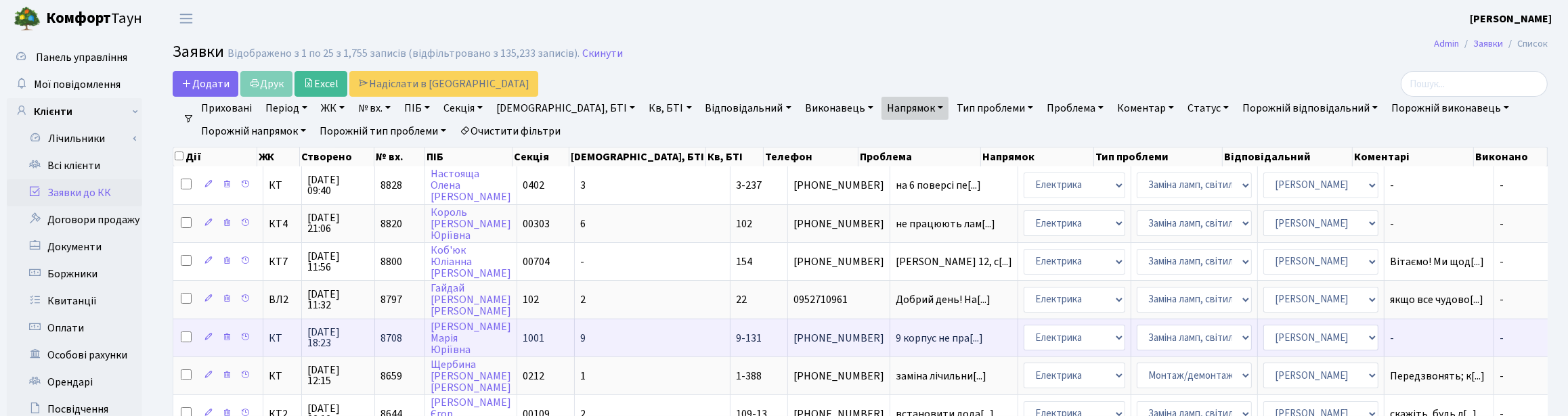
click at [320, 332] on span "05.10.2025 18:23" at bounding box center [338, 338] width 62 height 22
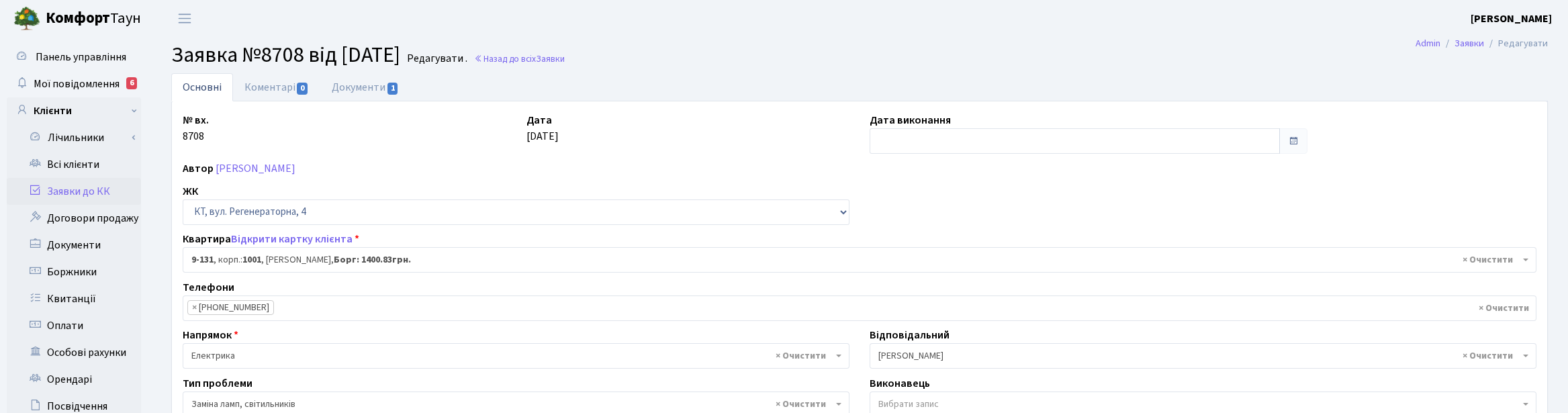
select select "6481"
select select "40"
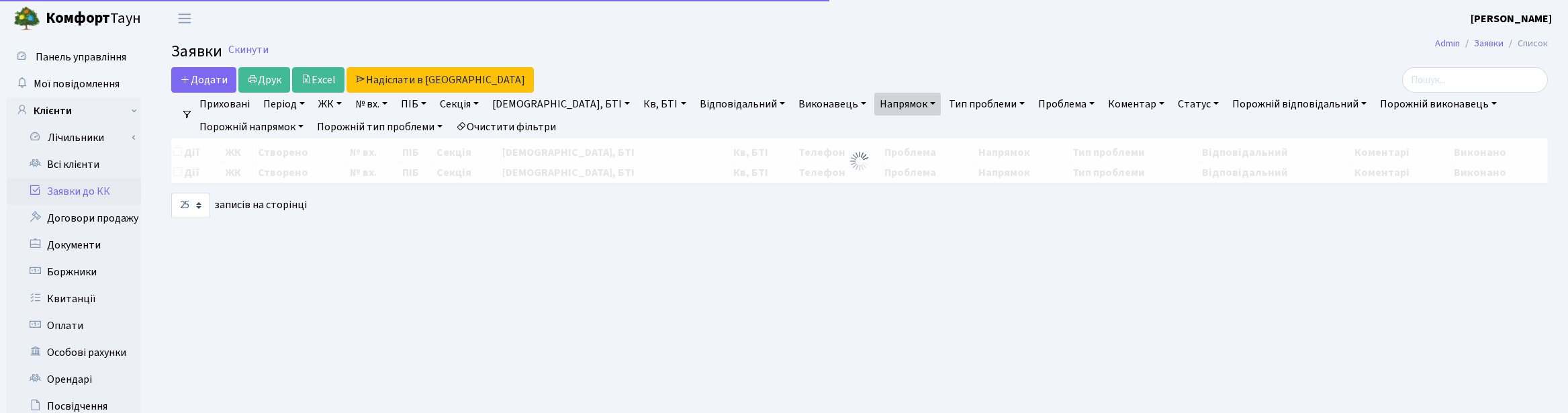
select select "25"
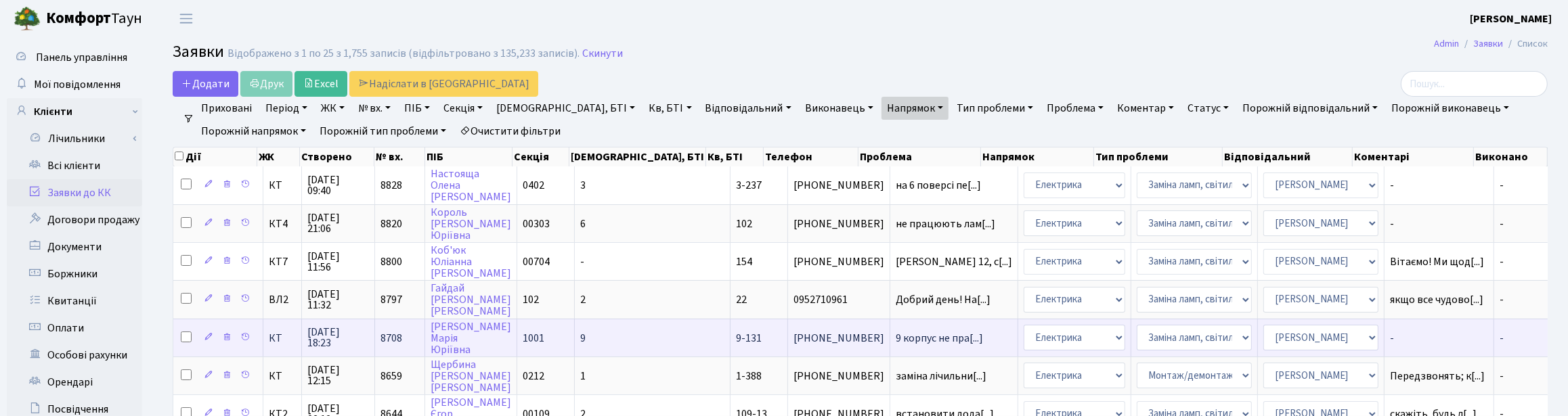
click at [186, 337] on input "checkbox" at bounding box center [186, 337] width 11 height 11
checkbox input "true"
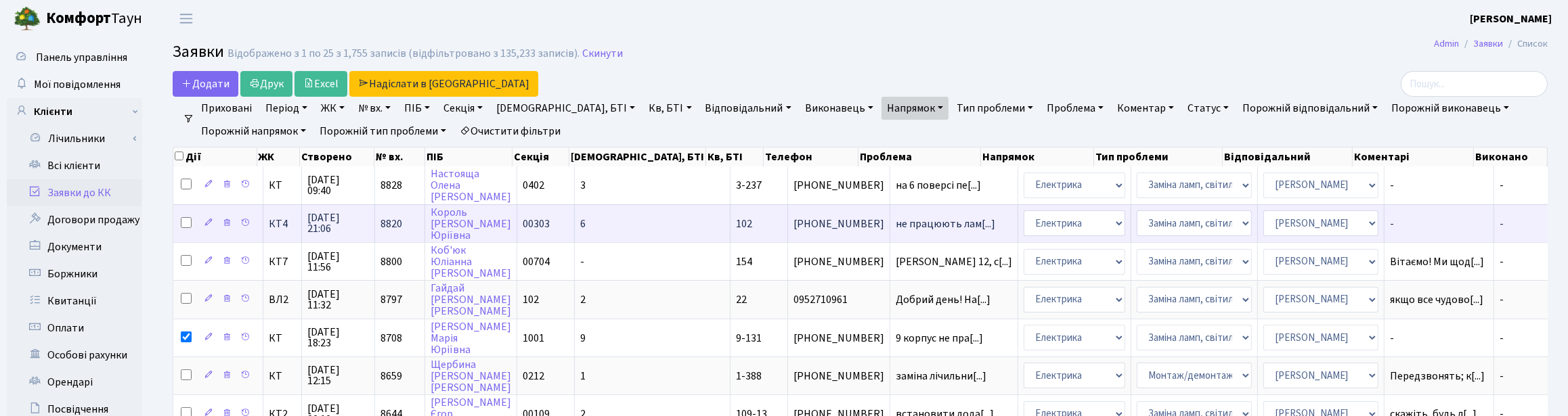
click at [190, 219] on input "checkbox" at bounding box center [186, 222] width 11 height 11
checkbox input "true"
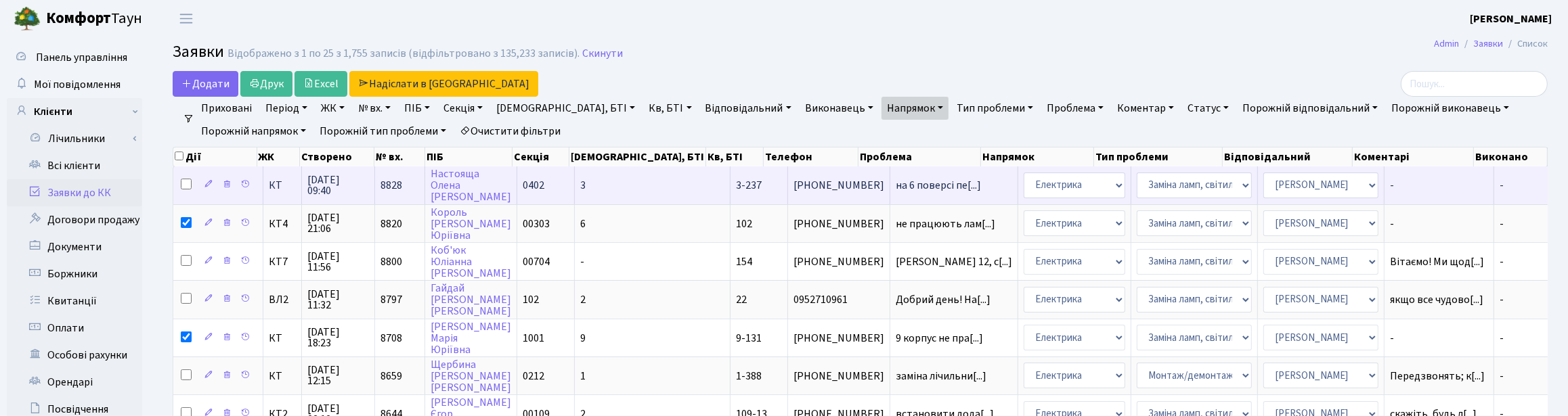
click at [188, 187] on input "checkbox" at bounding box center [186, 184] width 11 height 11
checkbox input "true"
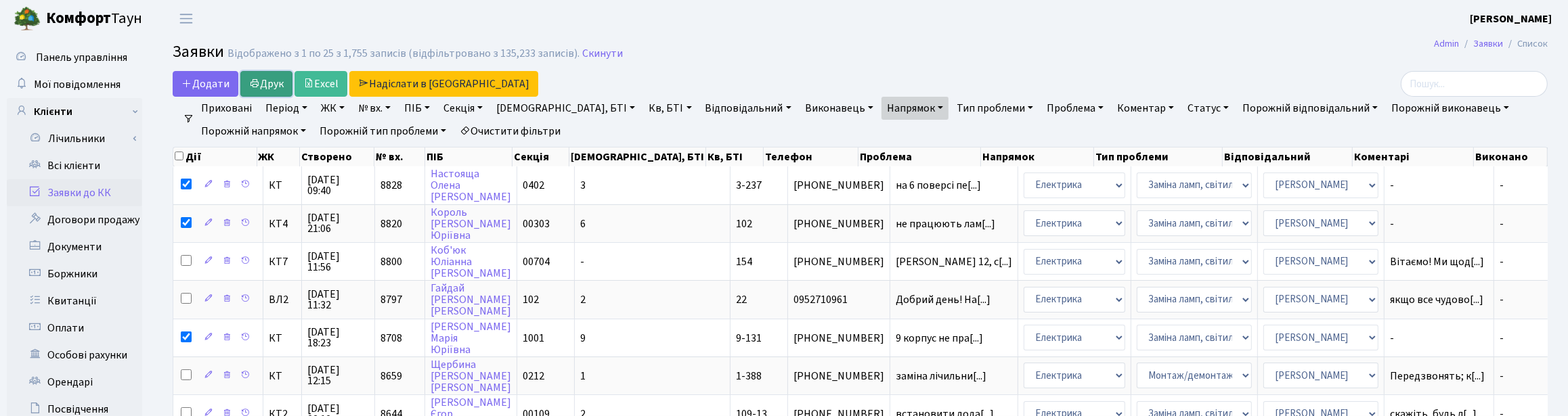
click at [265, 82] on link "Друк" at bounding box center [266, 83] width 52 height 26
click at [586, 57] on link "Скинути" at bounding box center [603, 53] width 41 height 12
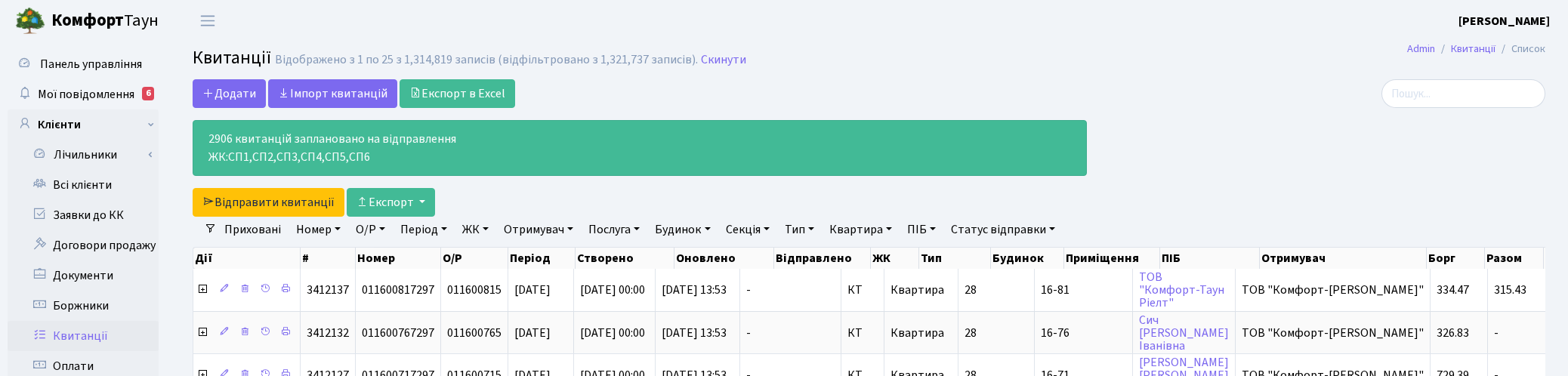
select select "25"
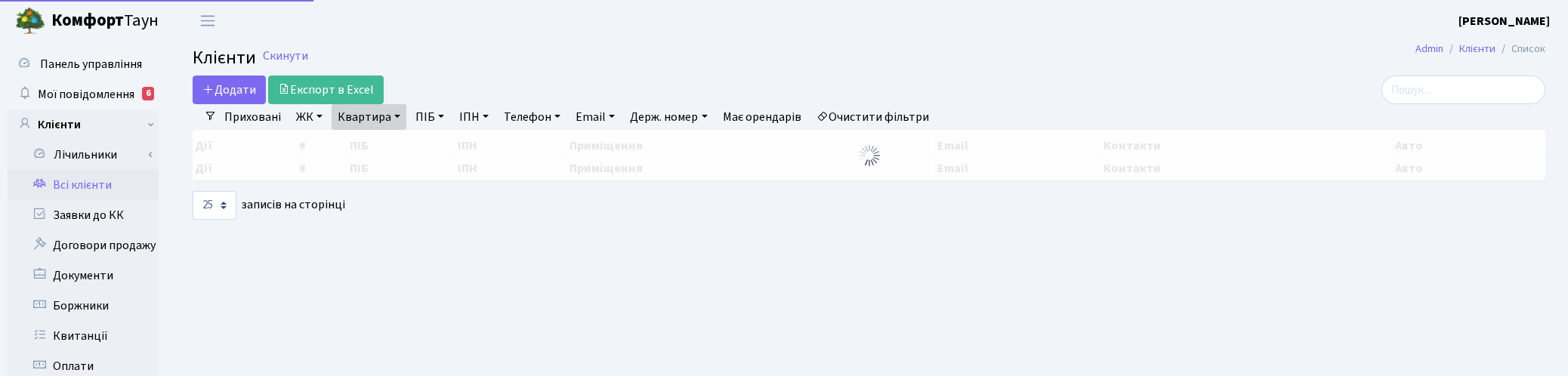
select select "25"
